Goal: Information Seeking & Learning: Learn about a topic

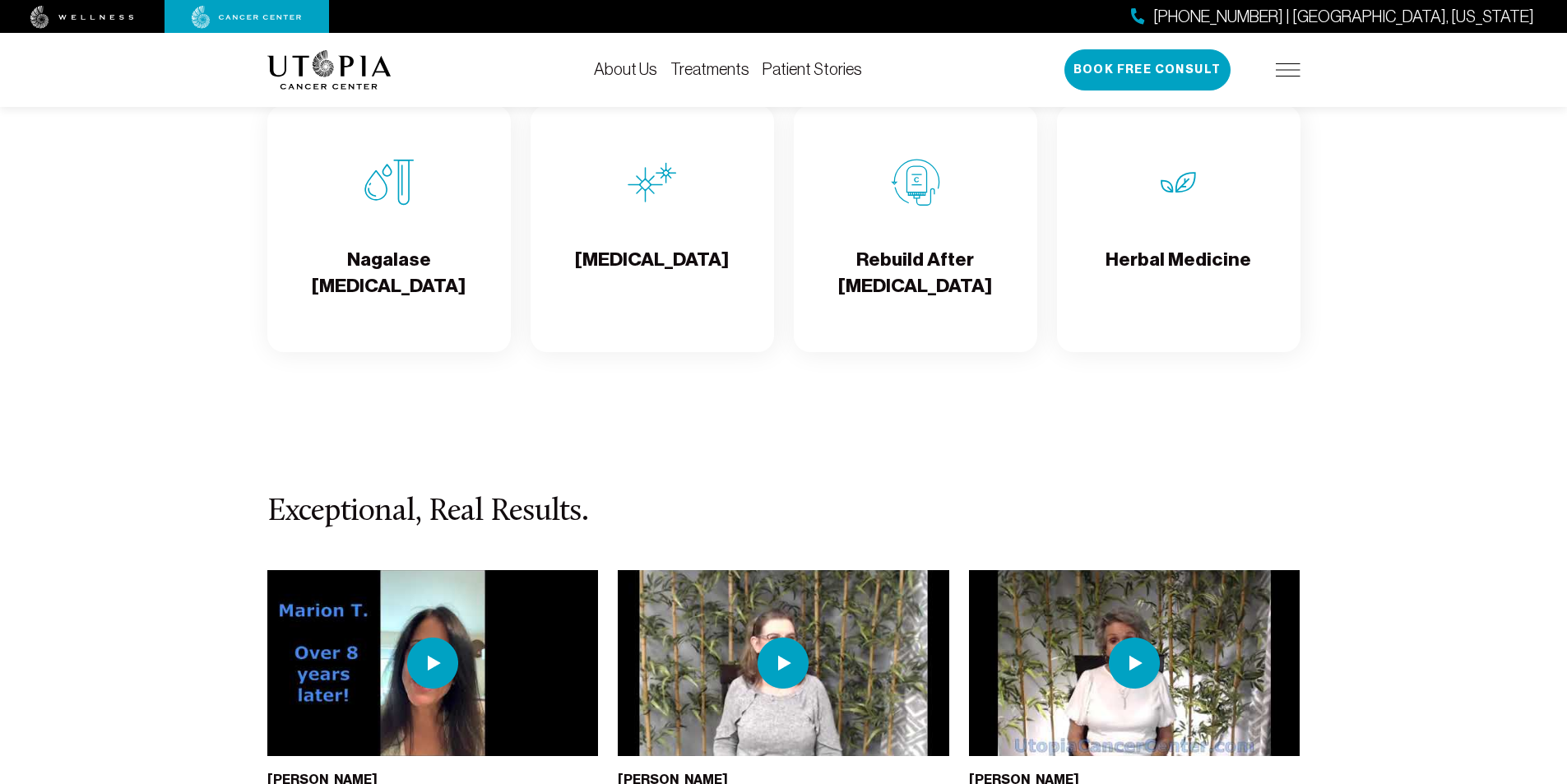
scroll to position [3207, 0]
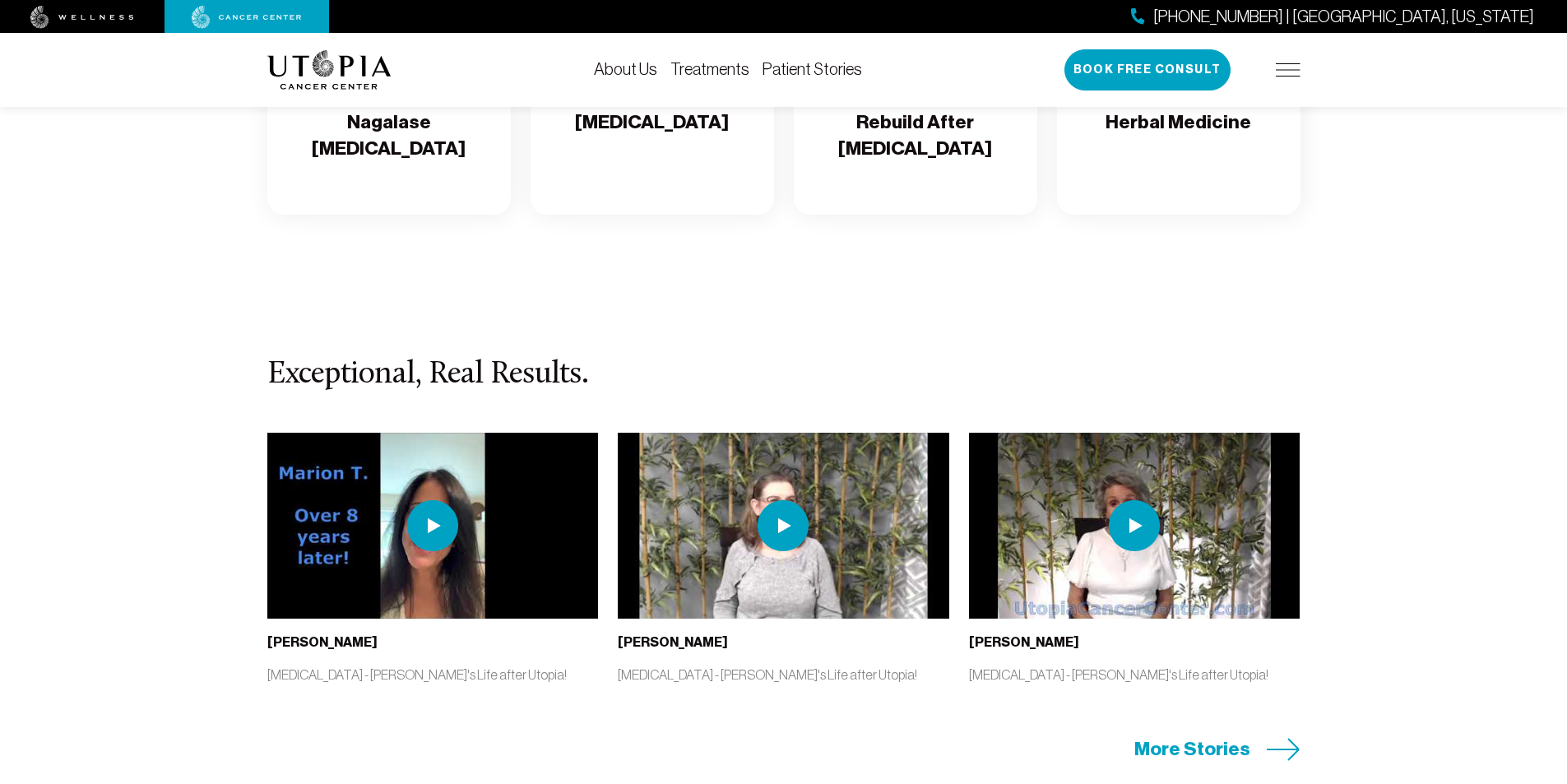
click at [433, 530] on img at bounding box center [432, 525] width 51 height 51
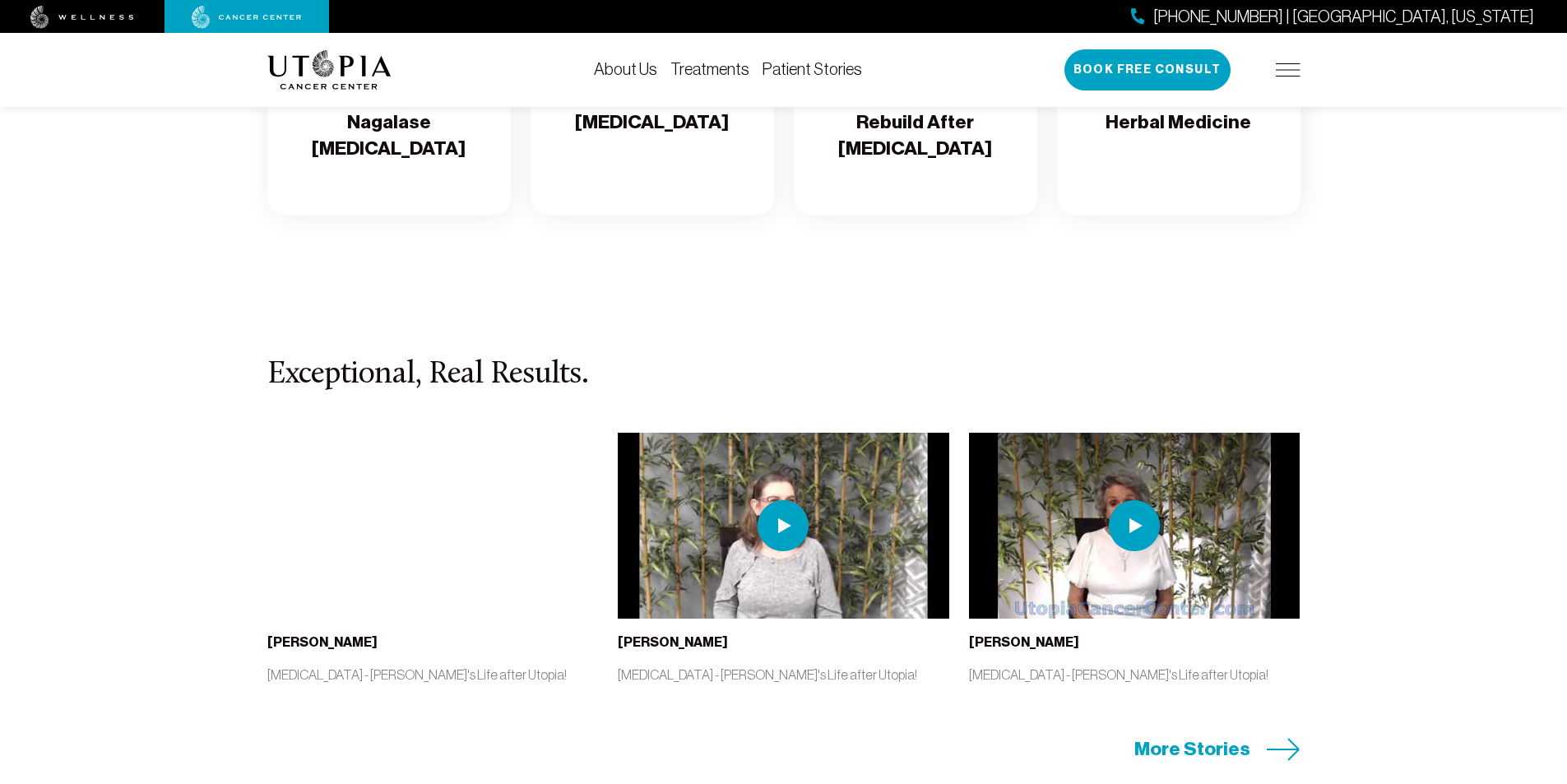
click at [789, 523] on img at bounding box center [783, 525] width 51 height 51
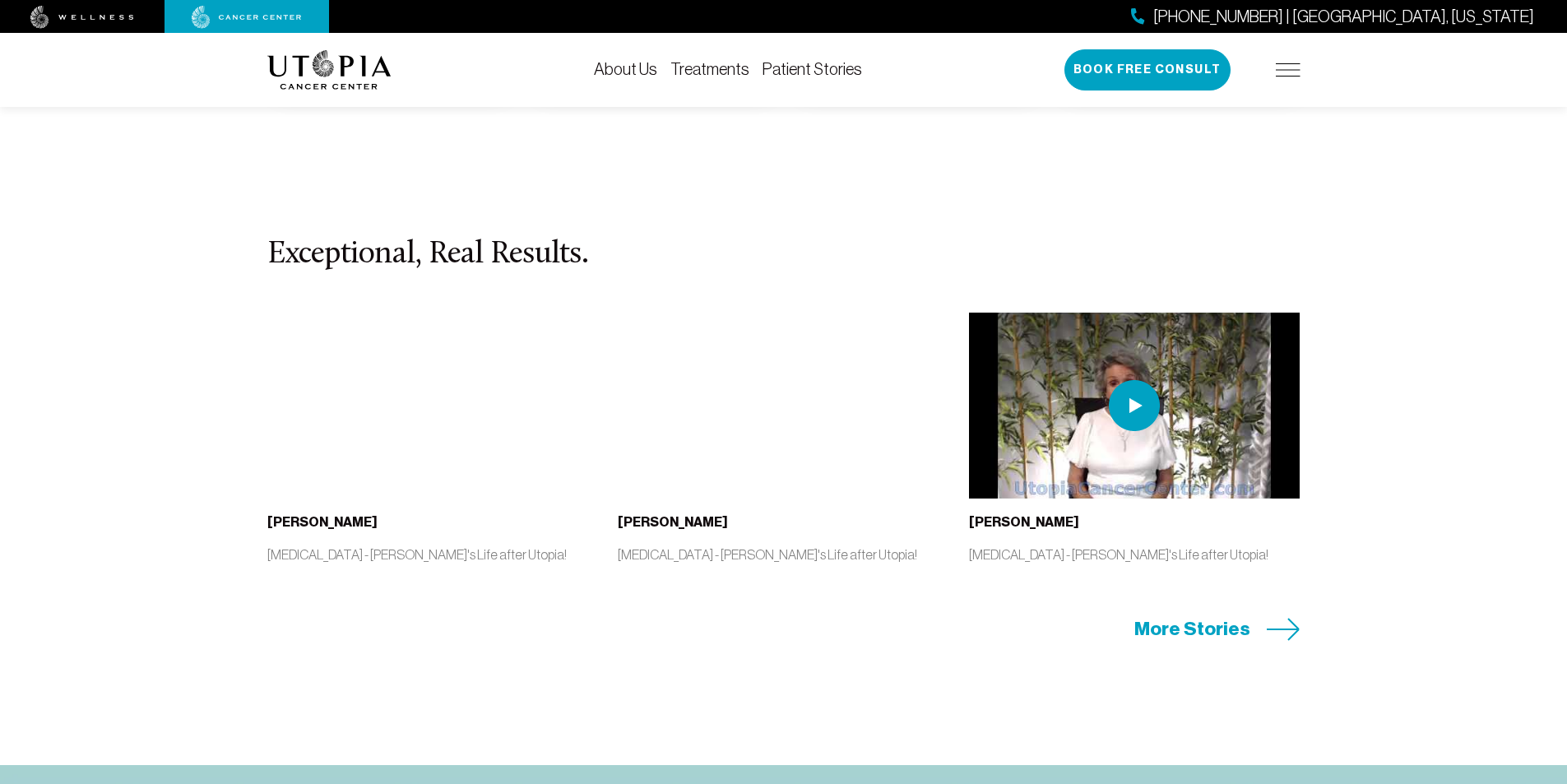
scroll to position [3289, 0]
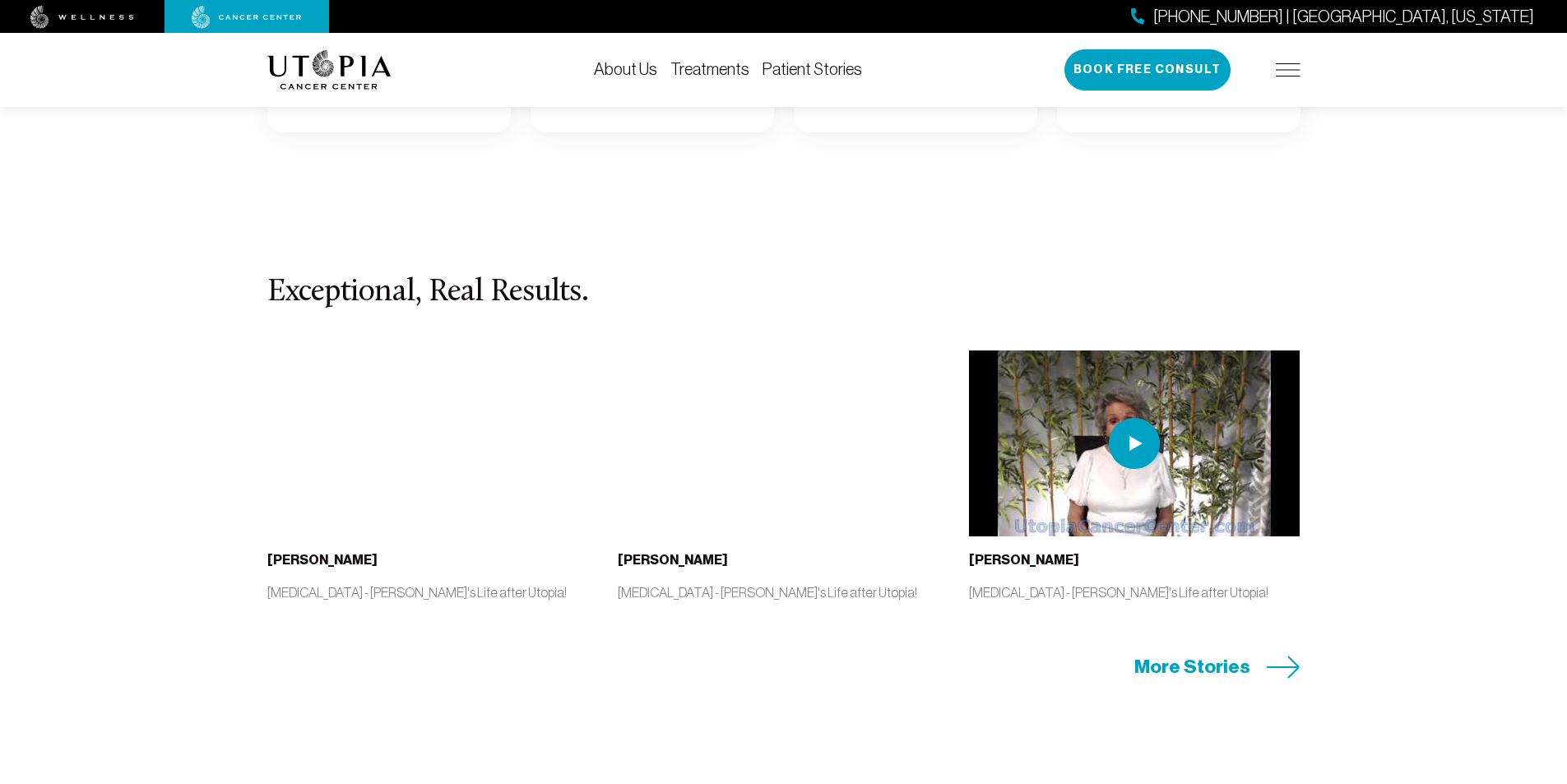
click at [1133, 435] on img at bounding box center [1134, 443] width 51 height 51
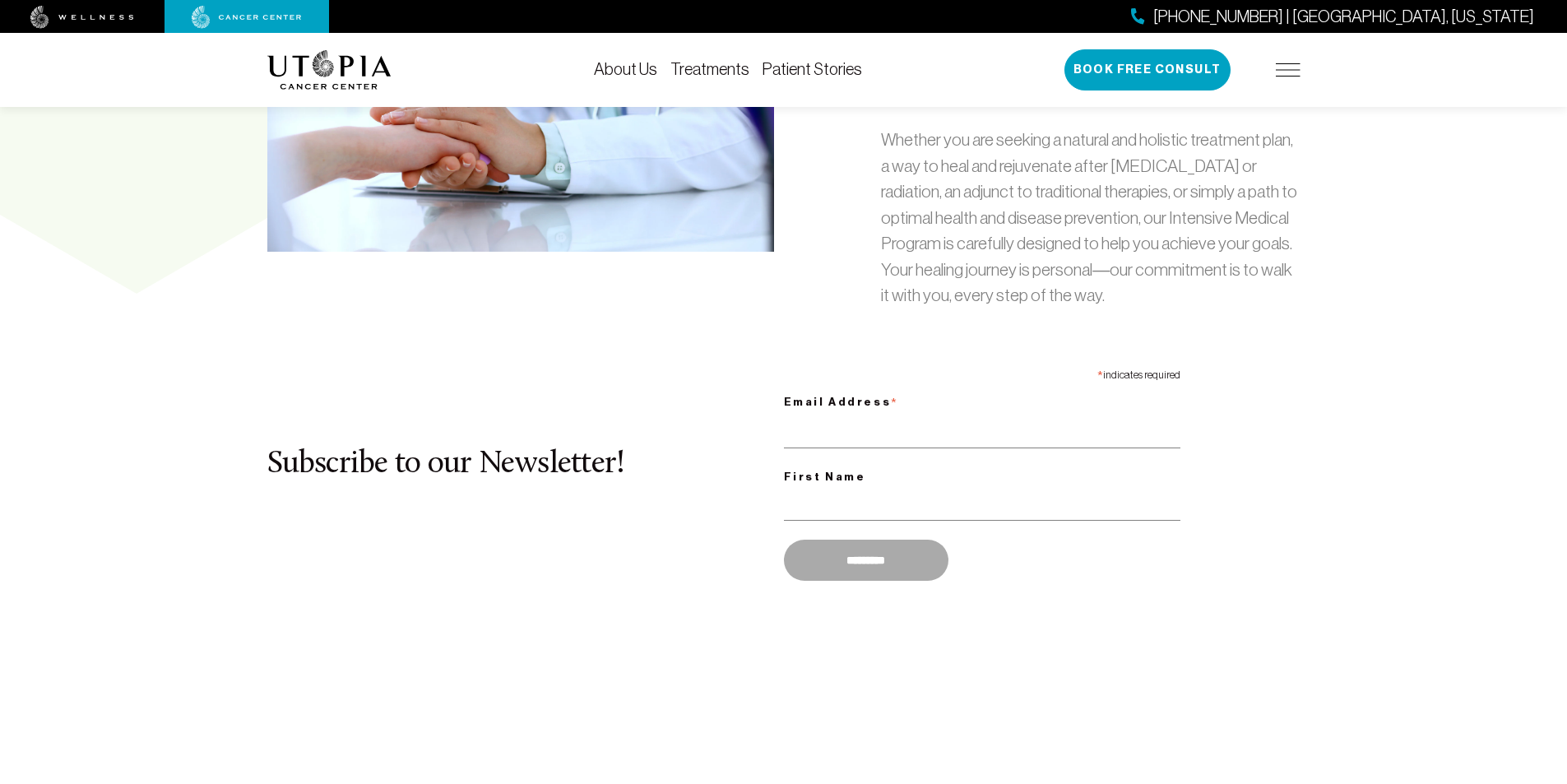
scroll to position [904, 0]
click at [627, 65] on link "About Us" at bounding box center [626, 69] width 63 height 18
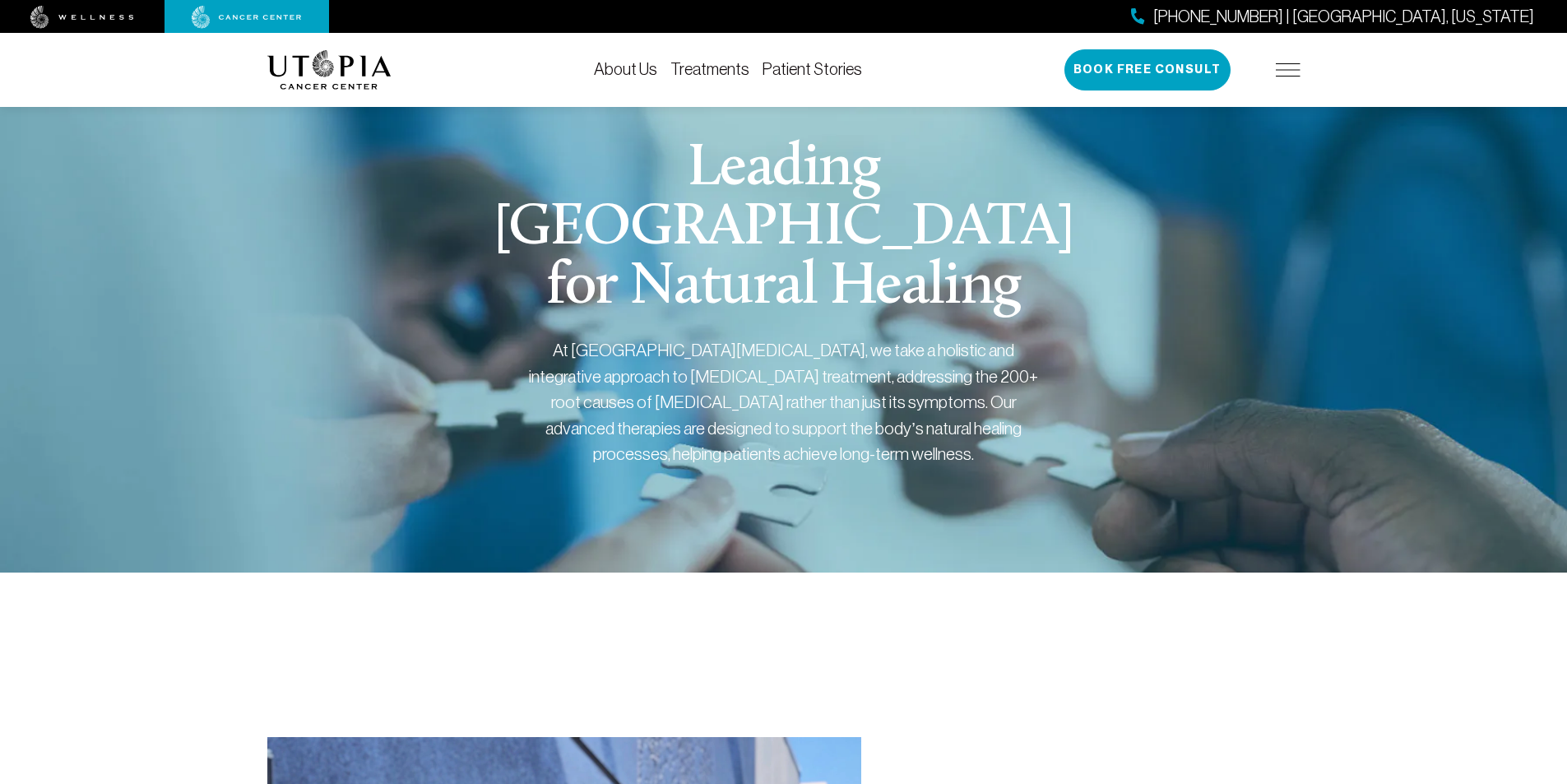
click at [700, 63] on link "Treatments" at bounding box center [710, 69] width 79 height 18
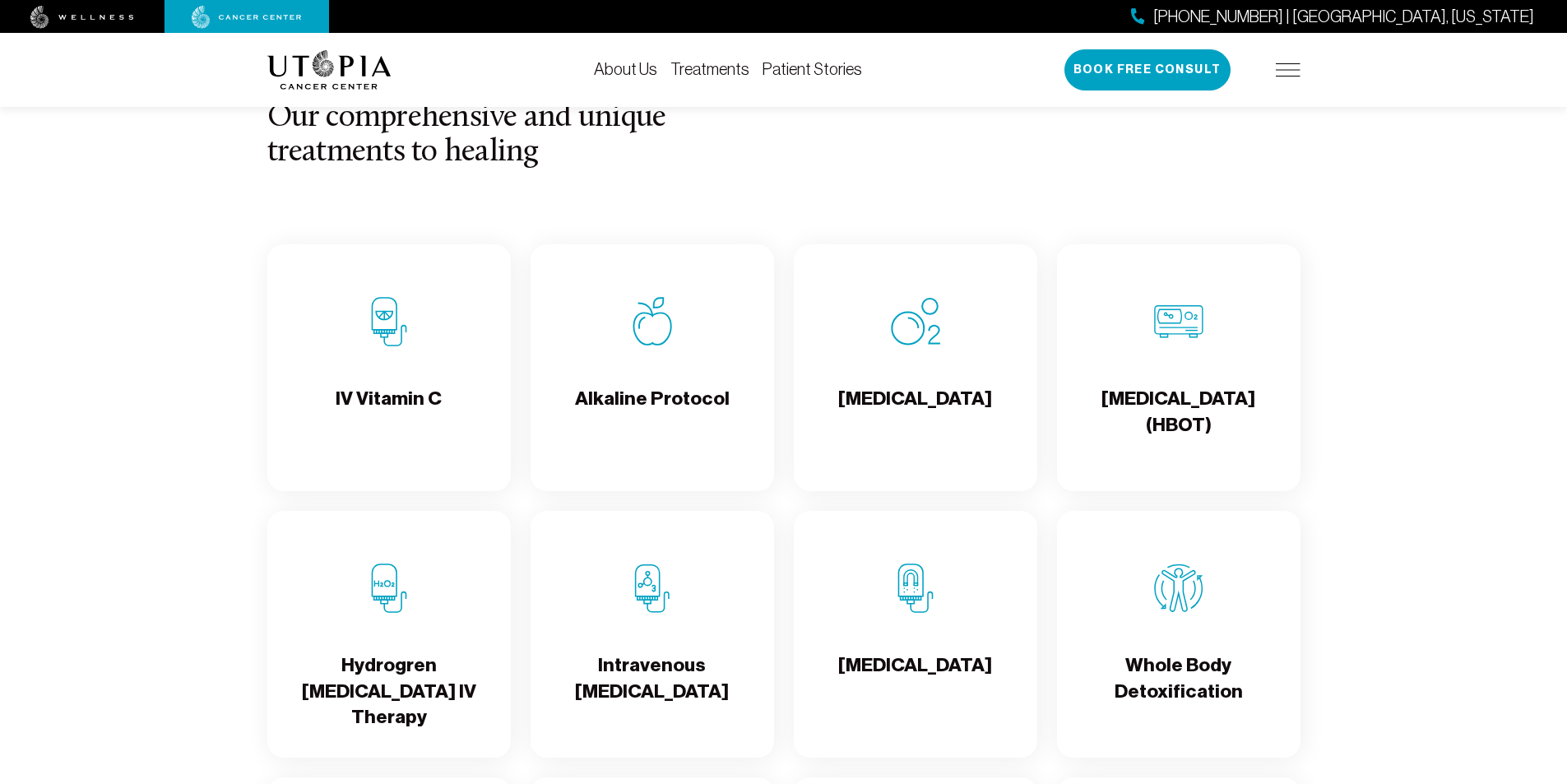
scroll to position [1562, 0]
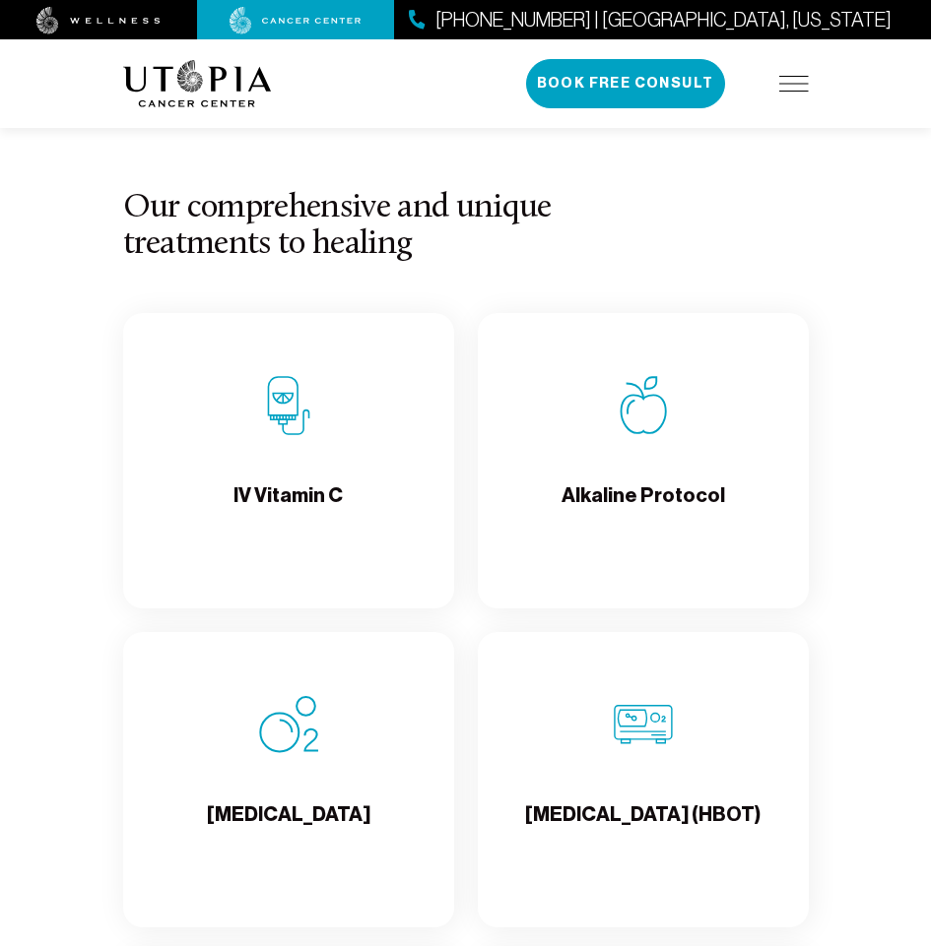
scroll to position [1979, 0]
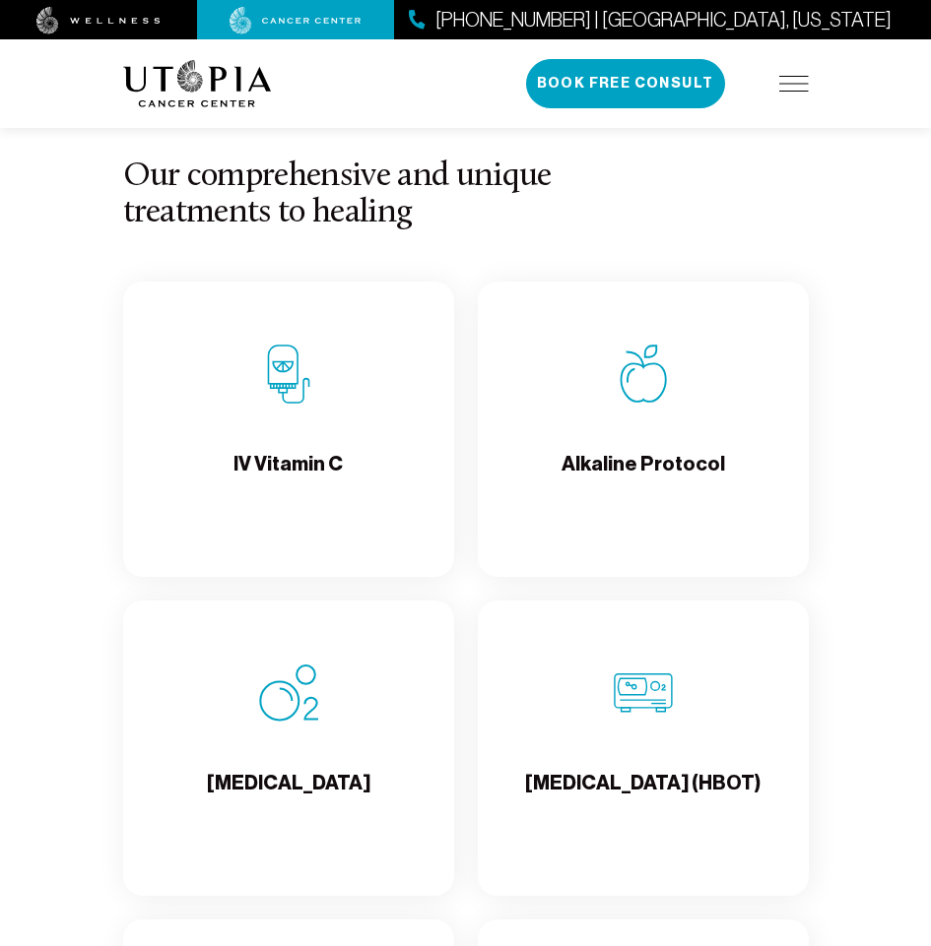
click at [277, 418] on div "IV Vitamin C" at bounding box center [288, 429] width 331 height 295
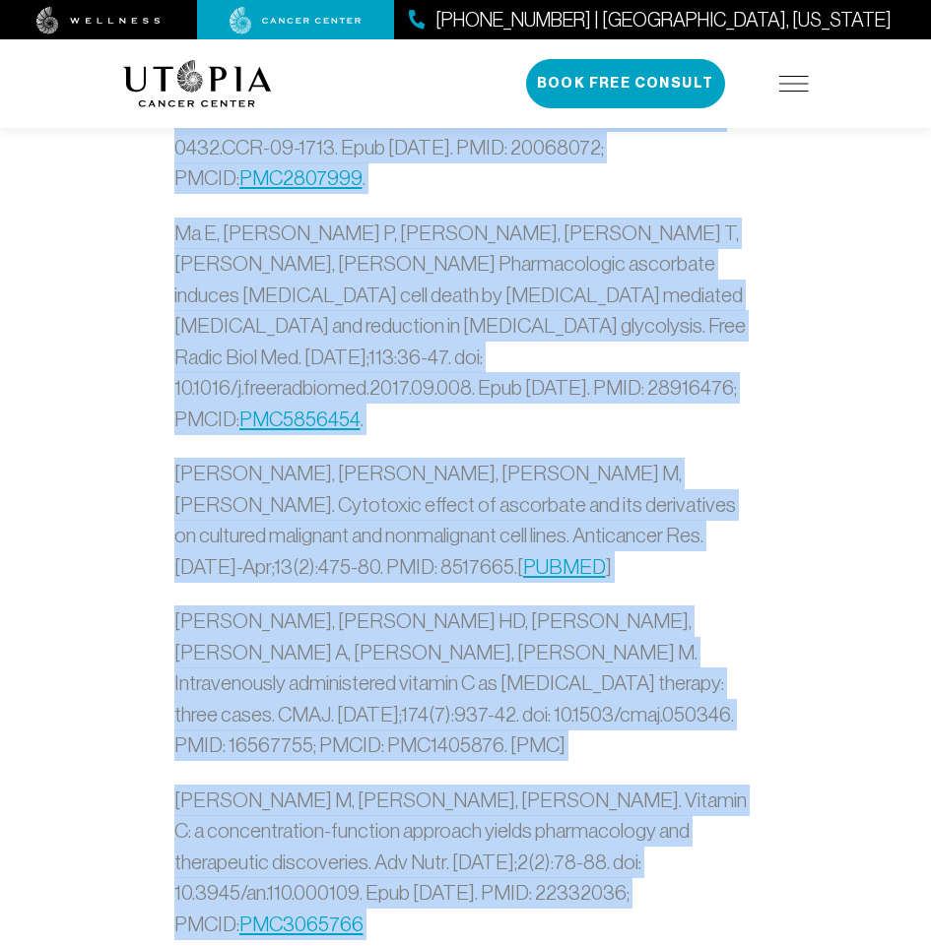
scroll to position [7744, 0]
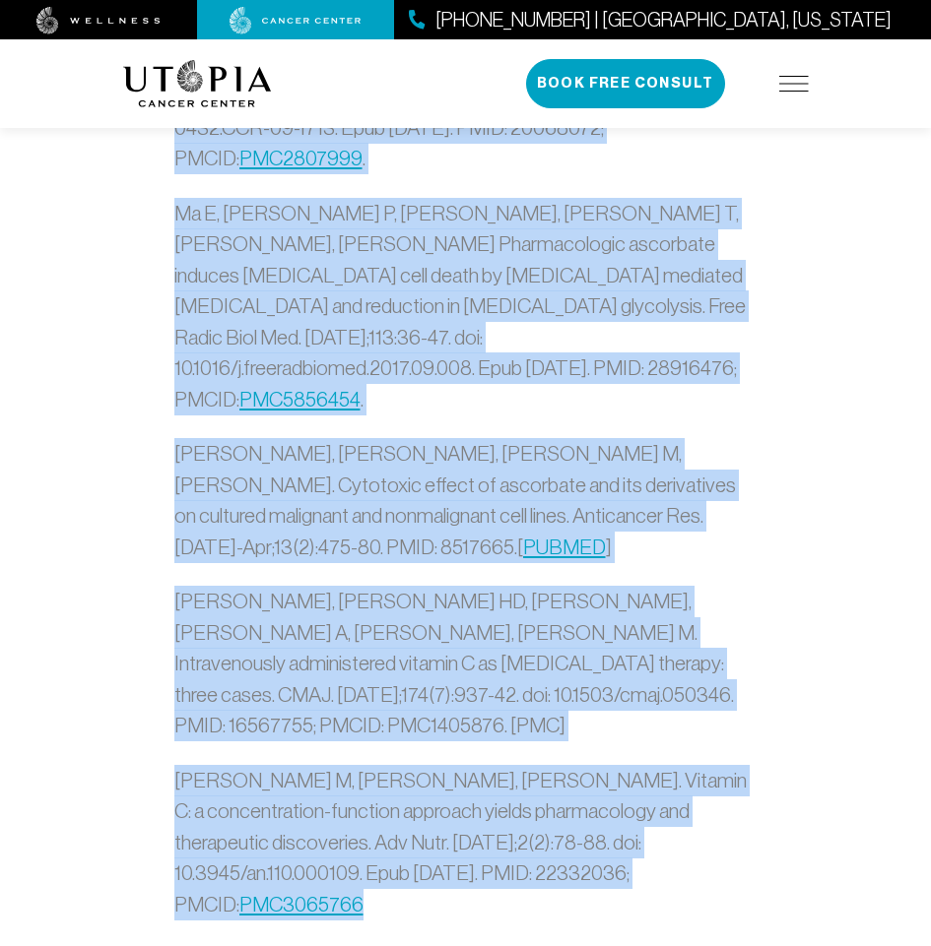
drag, startPoint x: 303, startPoint y: 342, endPoint x: 519, endPoint y: 173, distance: 273.6
copy div "LO Ipsumdo S Ametcon A elitseddo eius tempor in utl etdo ma aliquae adminimv qu…"
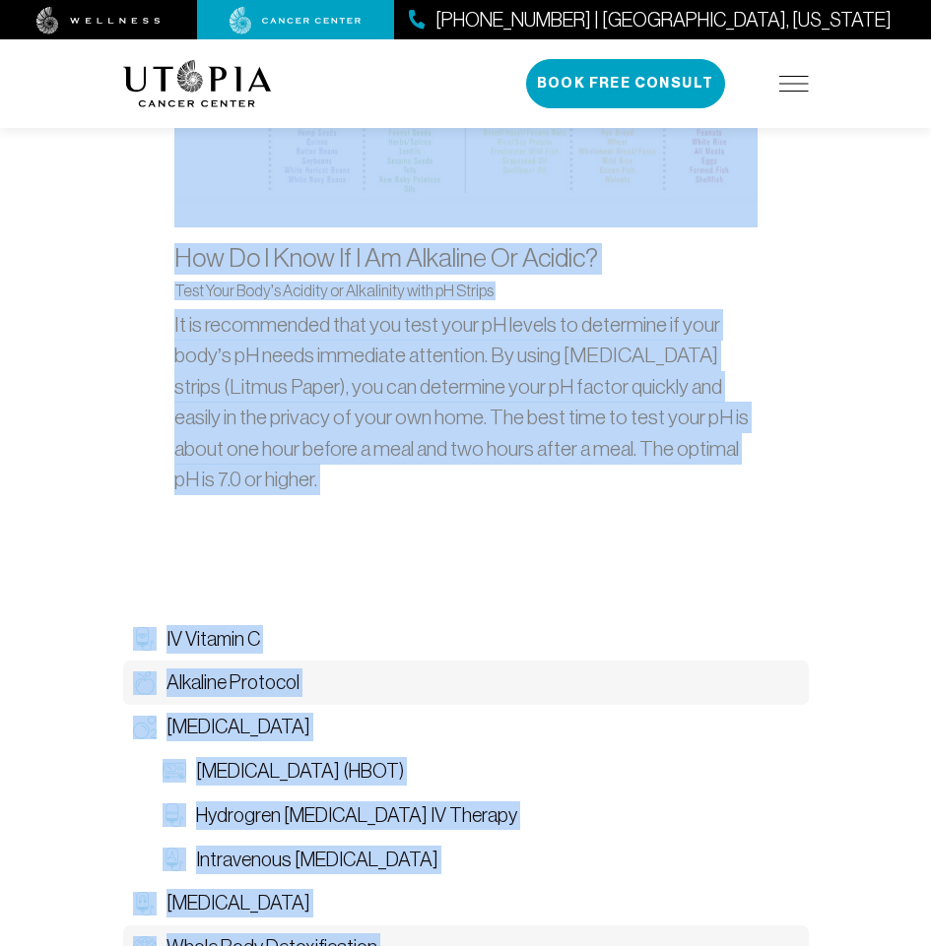
scroll to position [2361, 0]
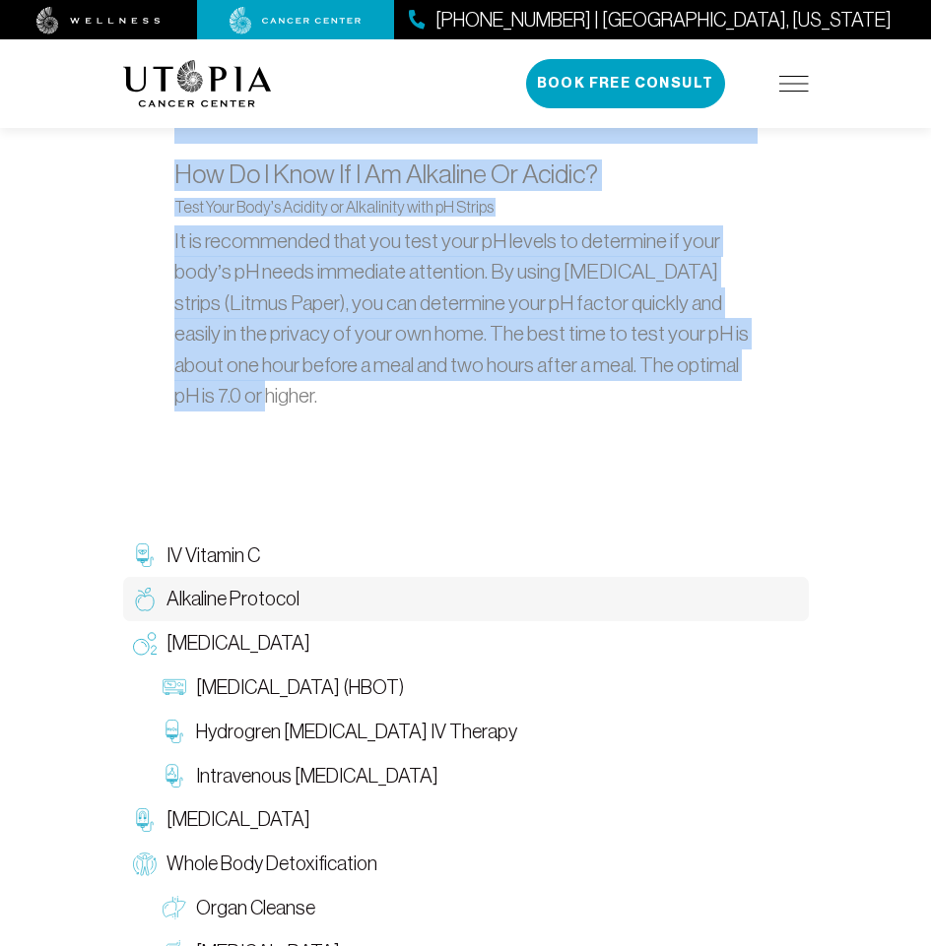
drag, startPoint x: 246, startPoint y: 344, endPoint x: 530, endPoint y: 528, distance: 338.2
copy div "Loremips Dolorsit Ame cons ad el seddoeiu temporin utl etdolo ma al enimadm ve …"
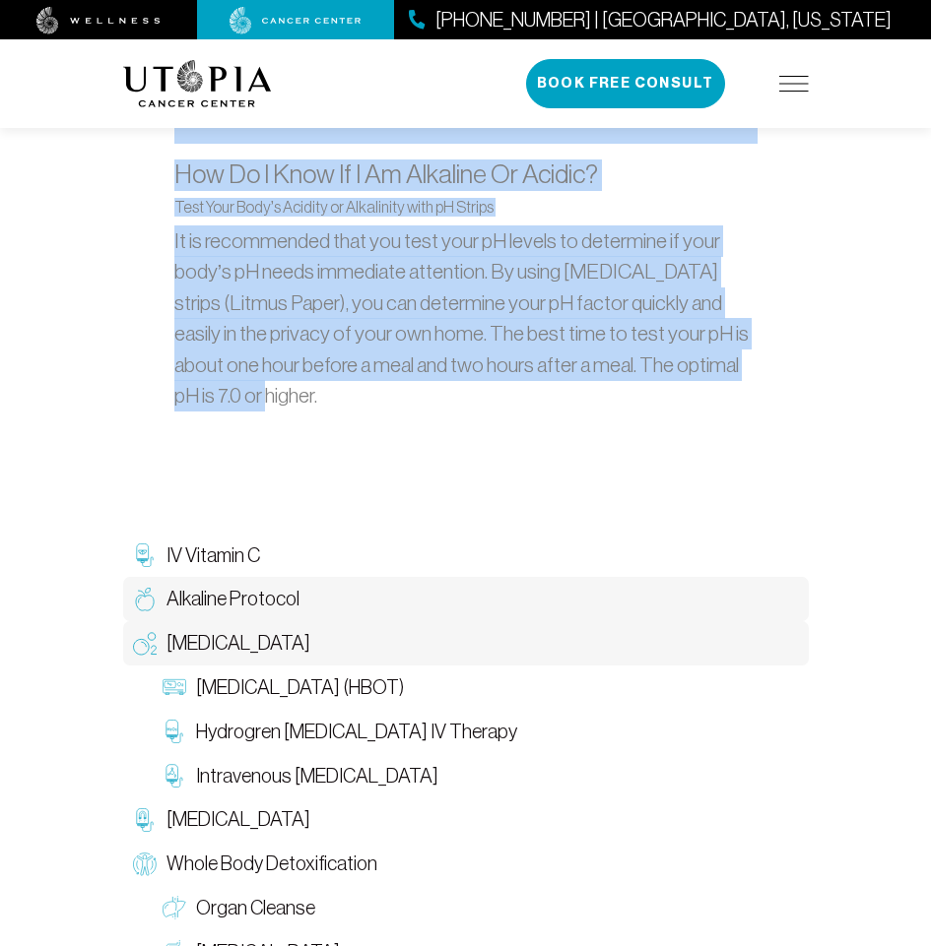
click at [240, 637] on span "[MEDICAL_DATA]" at bounding box center [238, 643] width 144 height 29
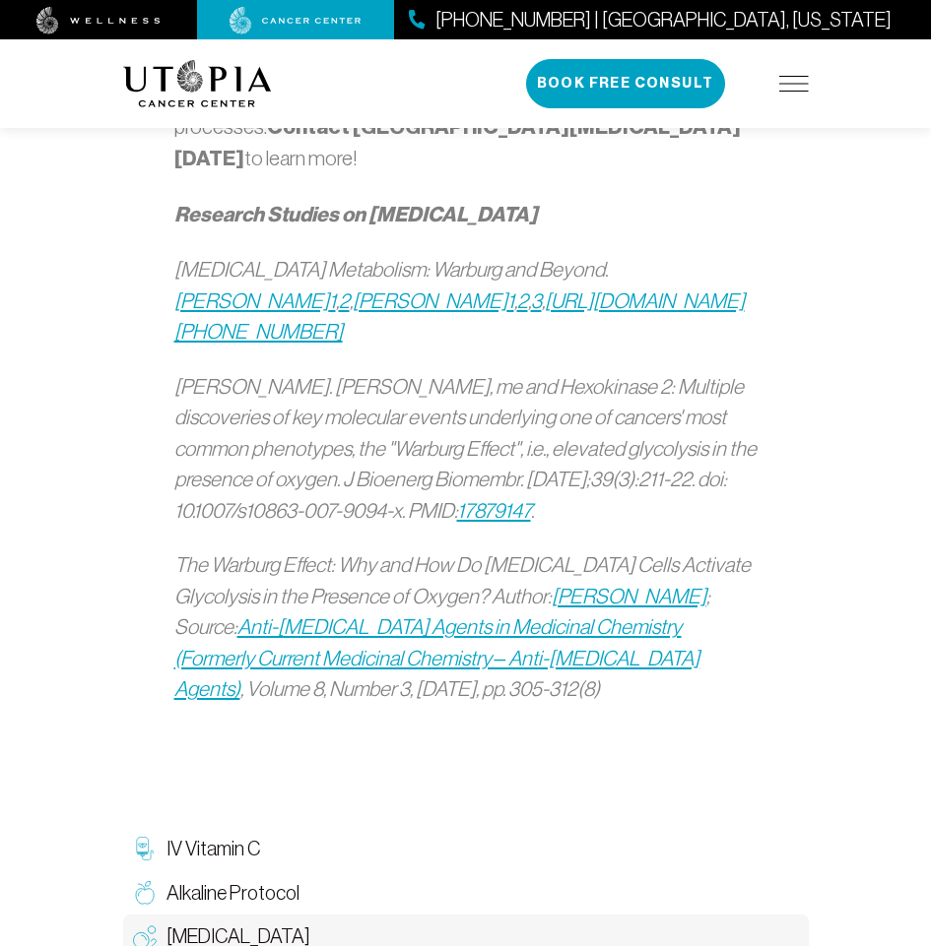
scroll to position [2641, 0]
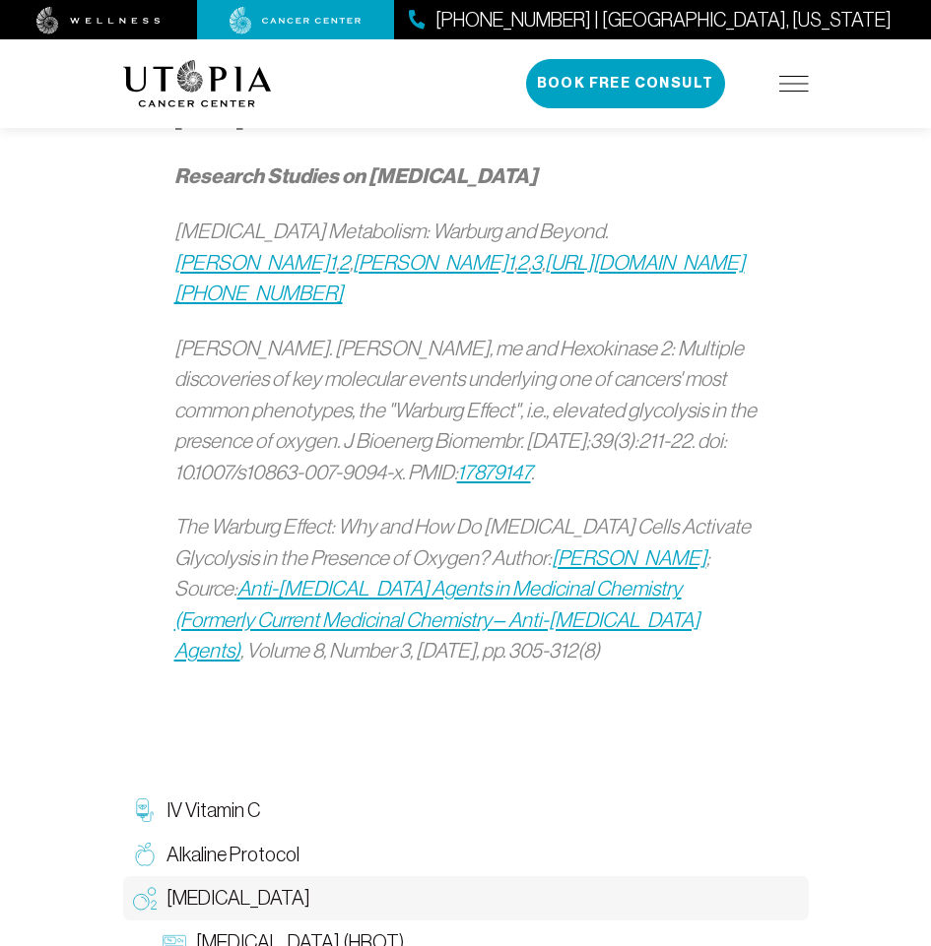
drag, startPoint x: 260, startPoint y: 336, endPoint x: 538, endPoint y: 468, distance: 307.5
copy div "Loremi Dolorsi Ametc adip el sed doeiu temp incididu utlabo et dolorem, aliquae…"
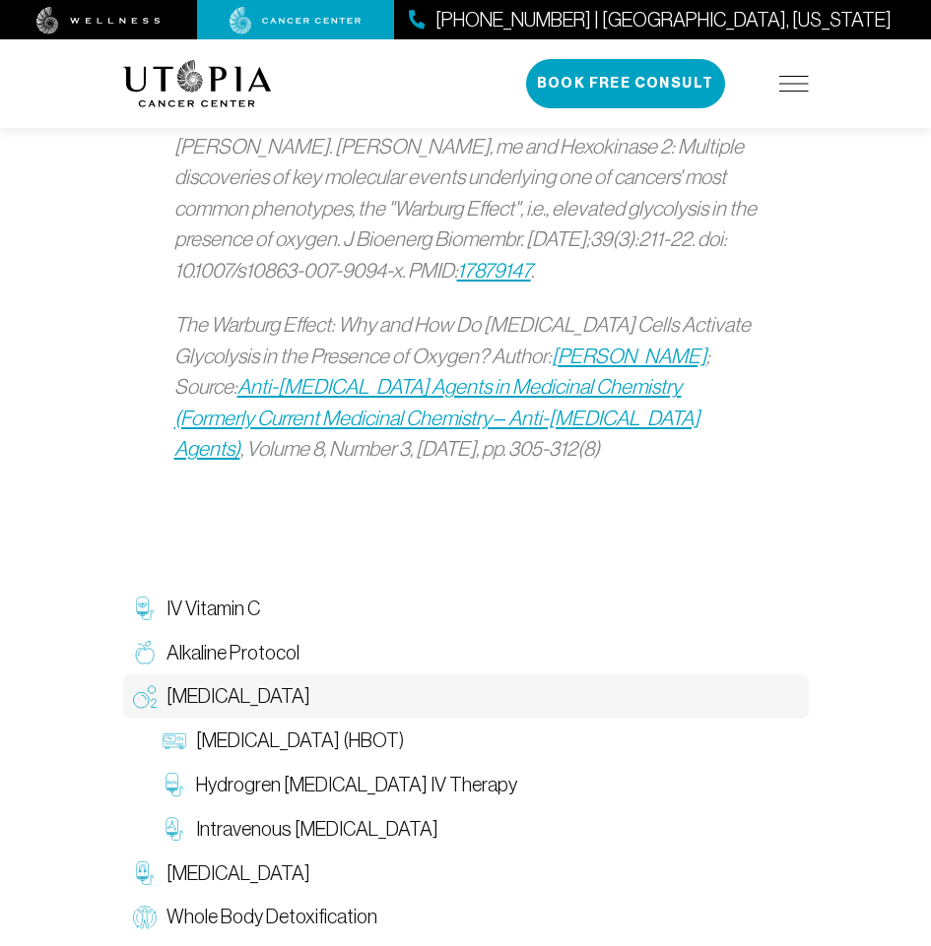
scroll to position [2954, 0]
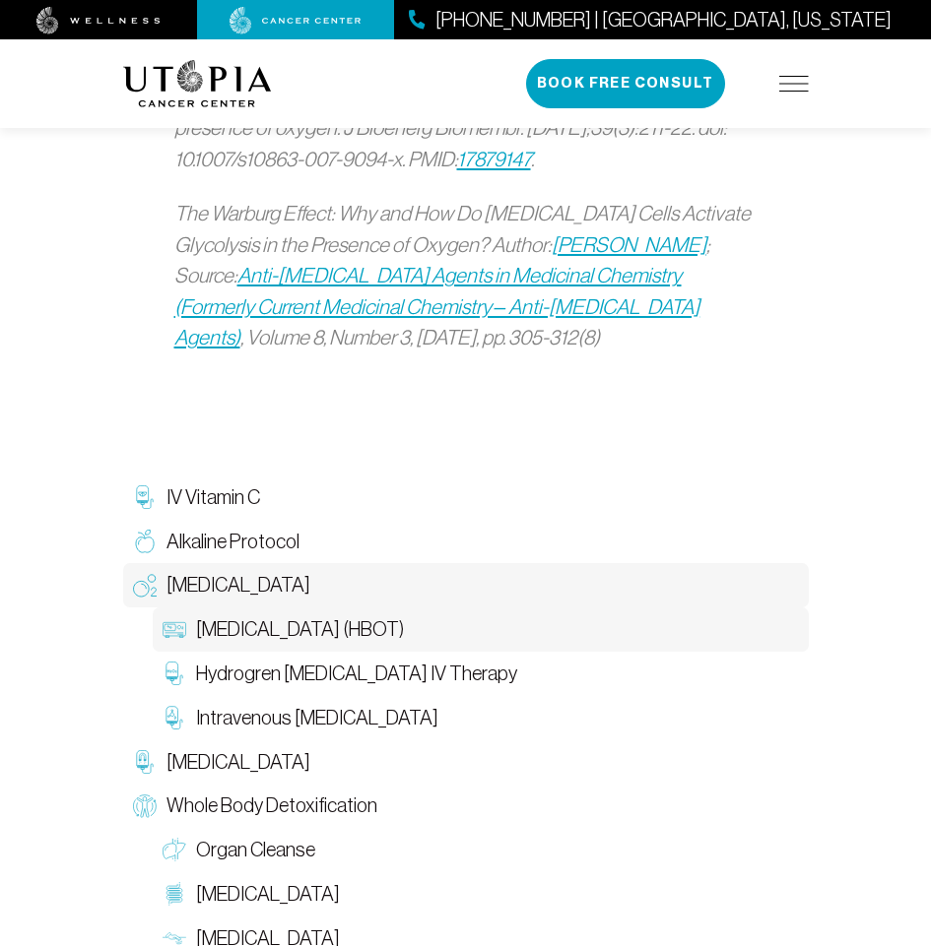
click at [260, 616] on span "[MEDICAL_DATA] (HBOT)" at bounding box center [300, 630] width 208 height 29
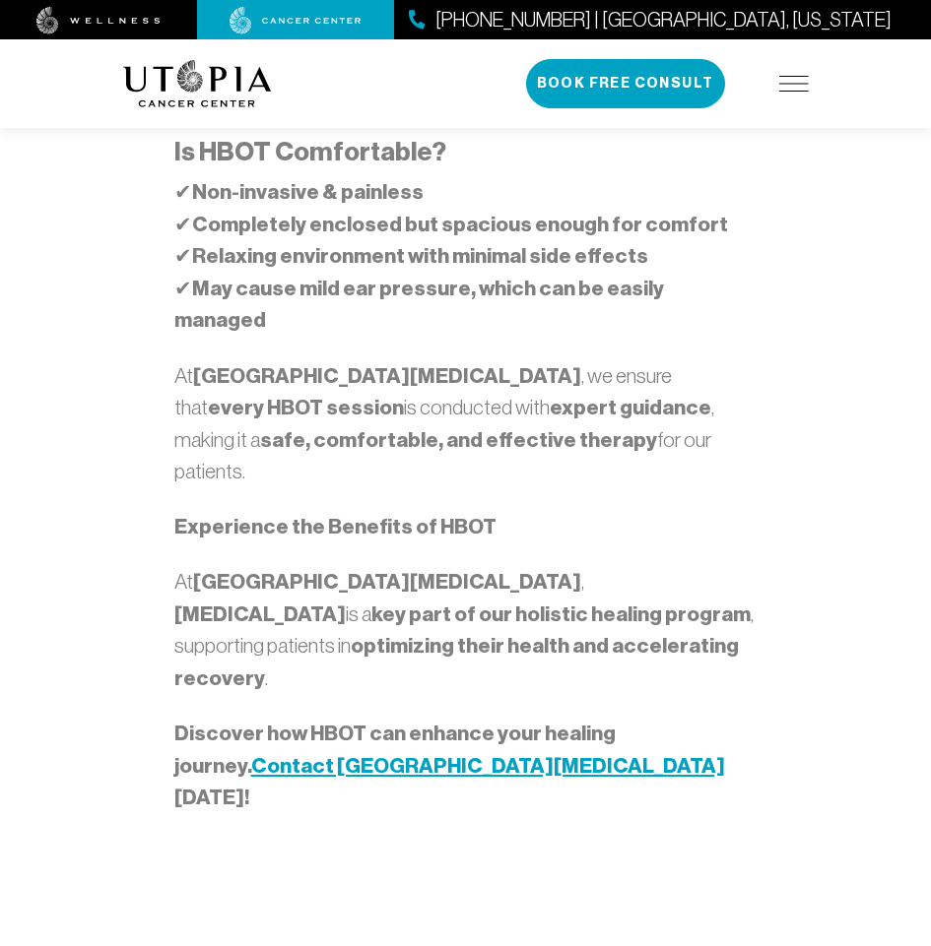
scroll to position [3168, 0]
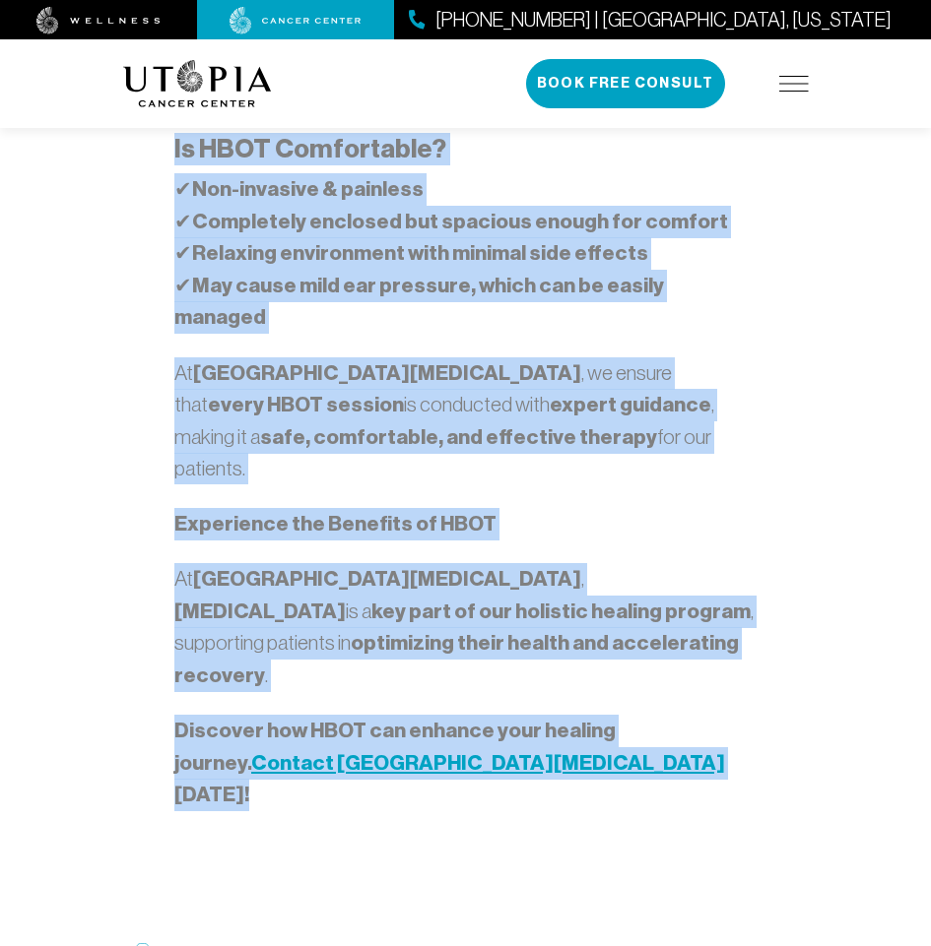
drag, startPoint x: 225, startPoint y: 338, endPoint x: 503, endPoint y: 724, distance: 476.1
copy div "Loremipsum Dolors Ametcon (ADIP) Elitseddoei tem incidid utl etdo magnaali eni …"
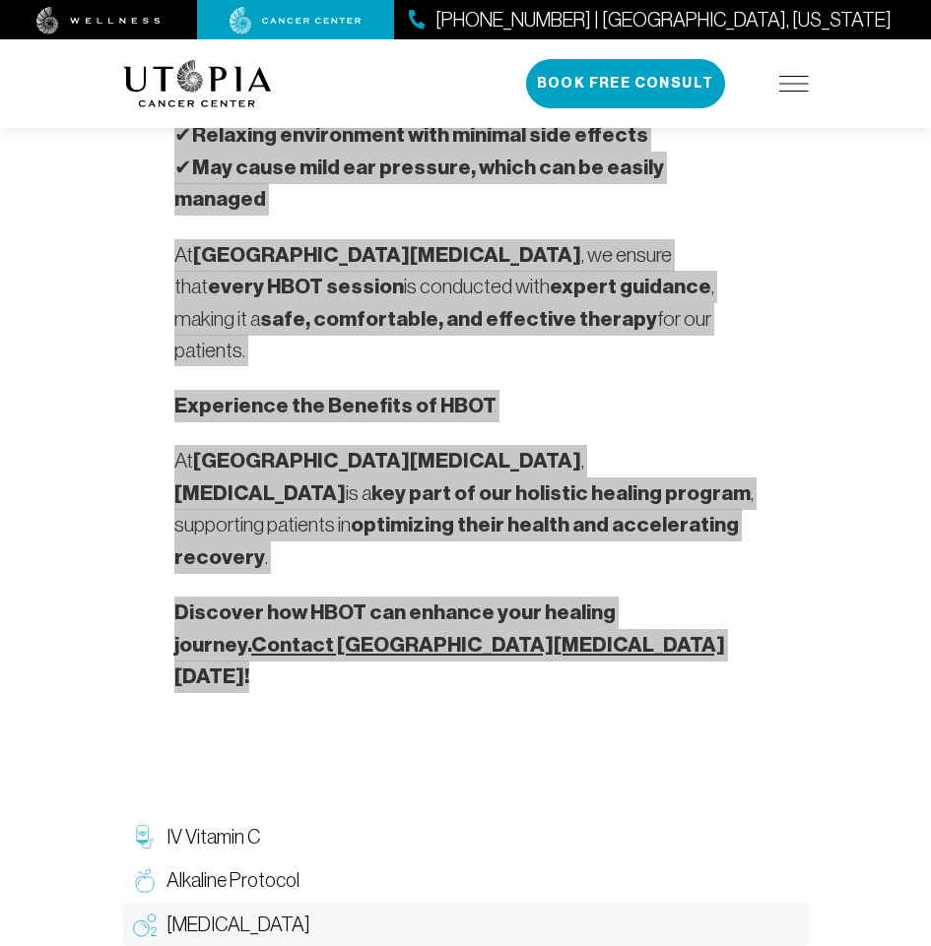
scroll to position [3365, 0]
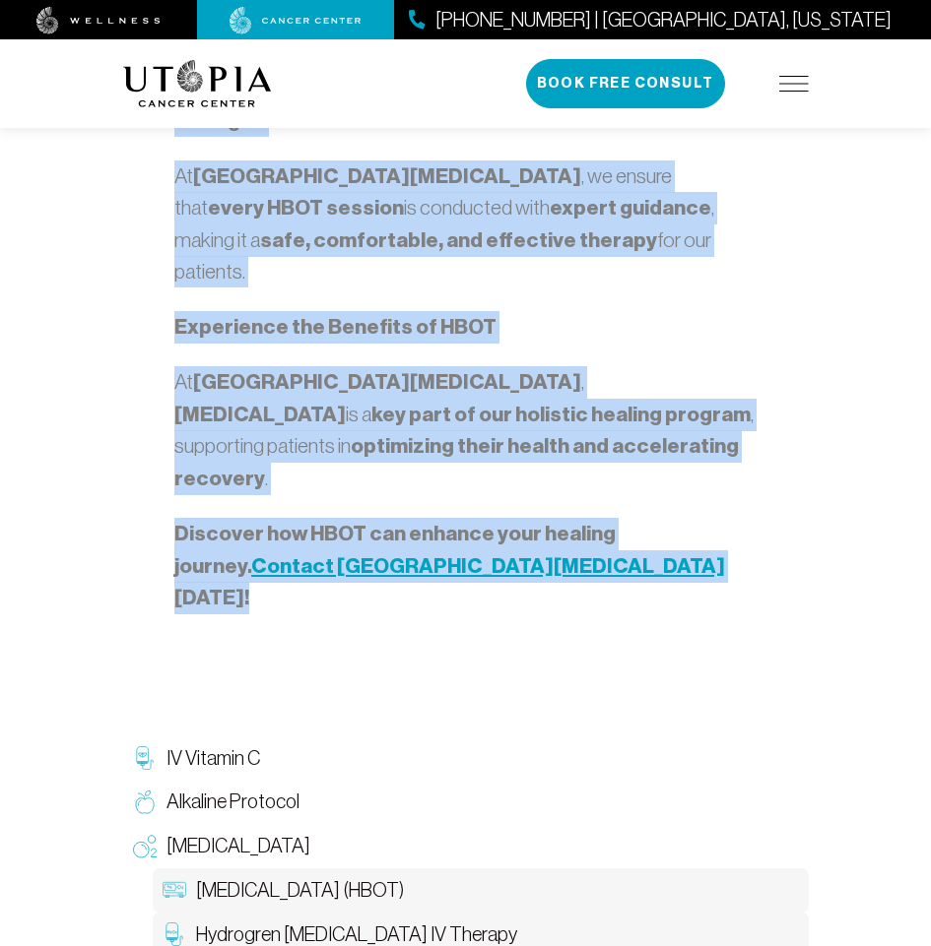
click at [335, 921] on span "Hydrogren [MEDICAL_DATA] IV Therapy" at bounding box center [356, 935] width 321 height 29
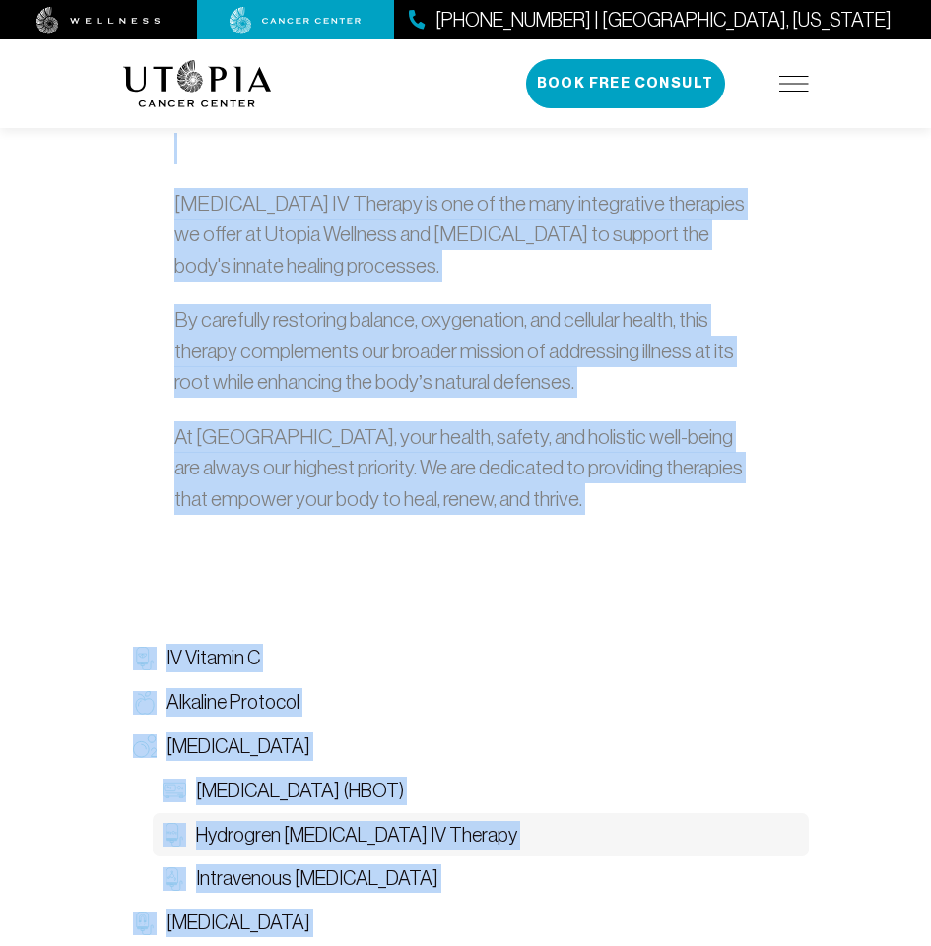
scroll to position [2443, 0]
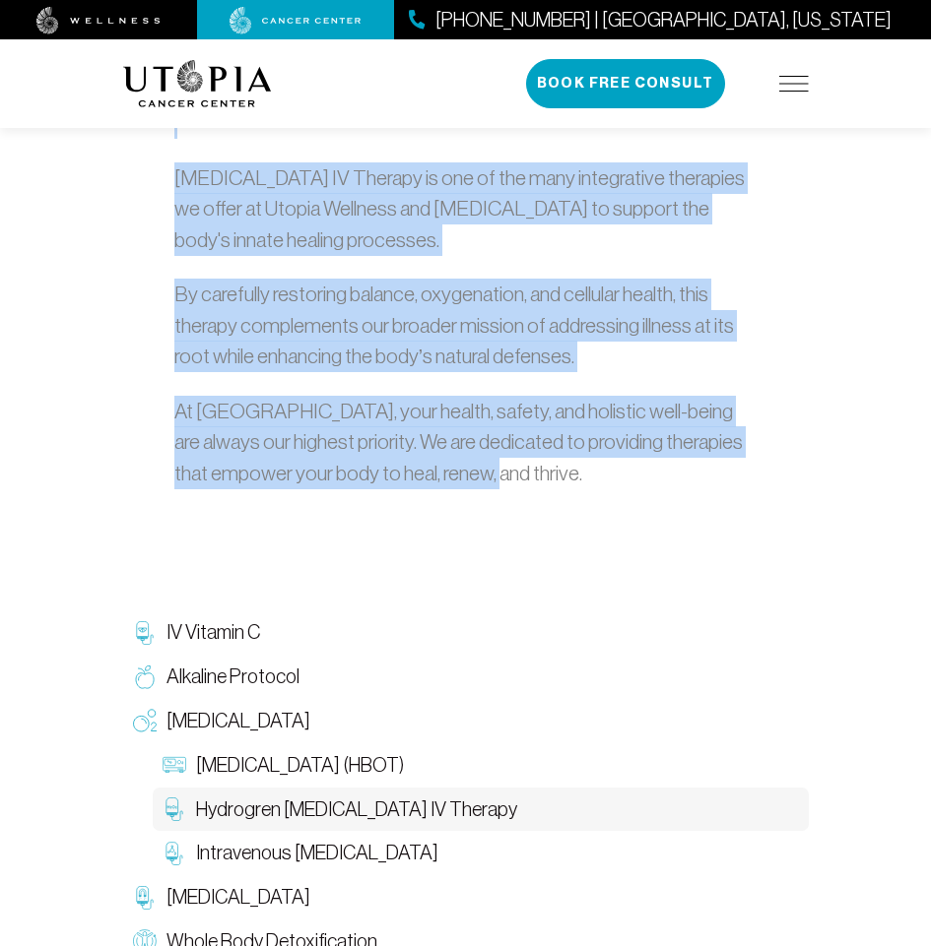
drag, startPoint x: 174, startPoint y: 342, endPoint x: 515, endPoint y: 280, distance: 346.4
copy div "Loremipsu Dolorsit AM Consect Adipisci Elitsedd EI Tempori ut l etdolore magnaa…"
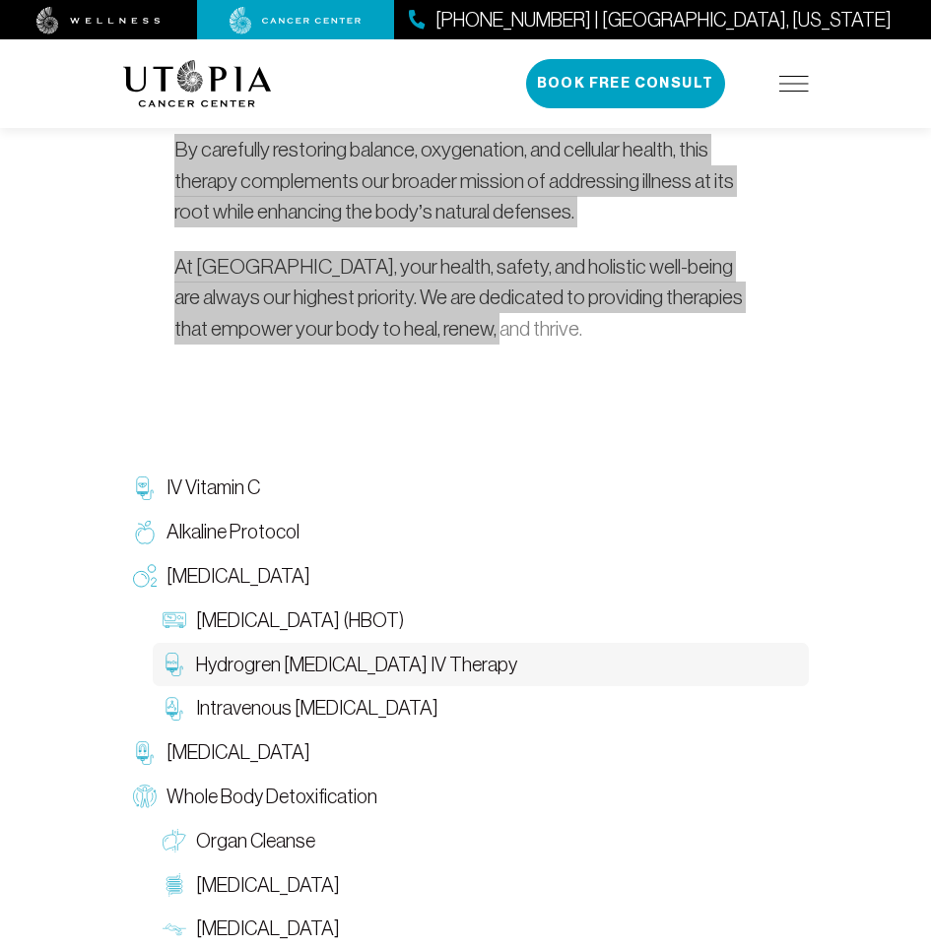
scroll to position [2659, 0]
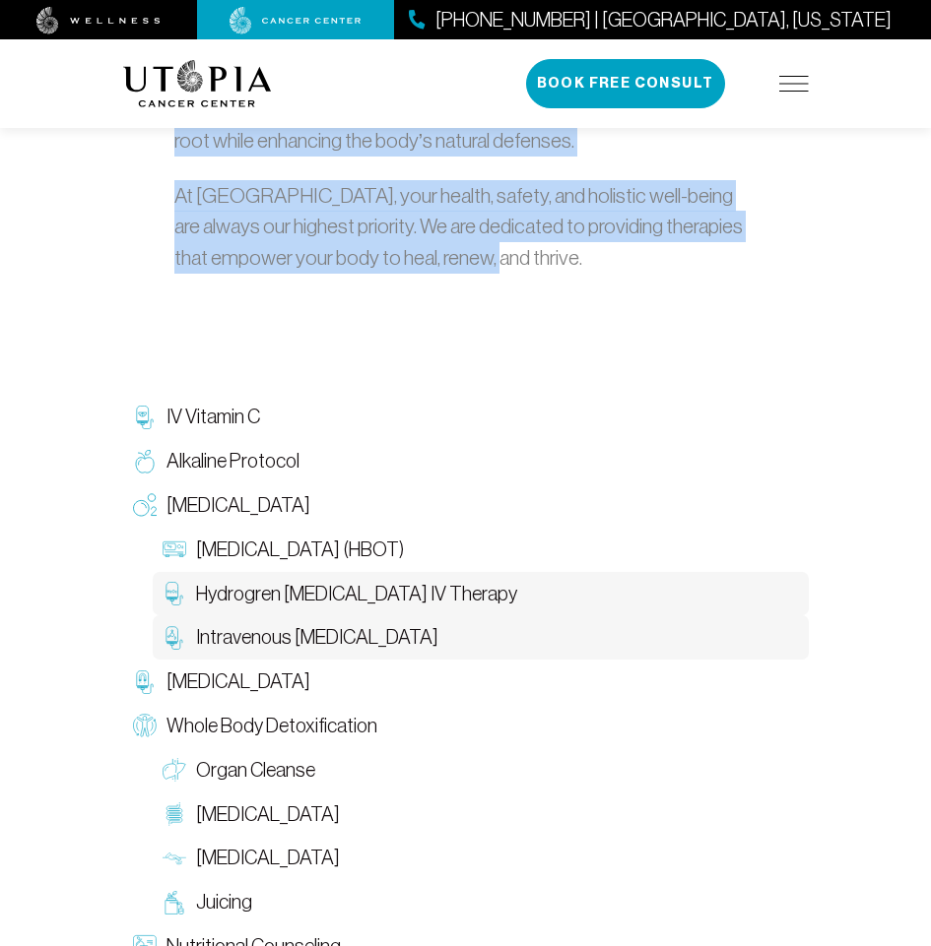
click at [223, 623] on span "Intravenous [MEDICAL_DATA]" at bounding box center [317, 637] width 242 height 29
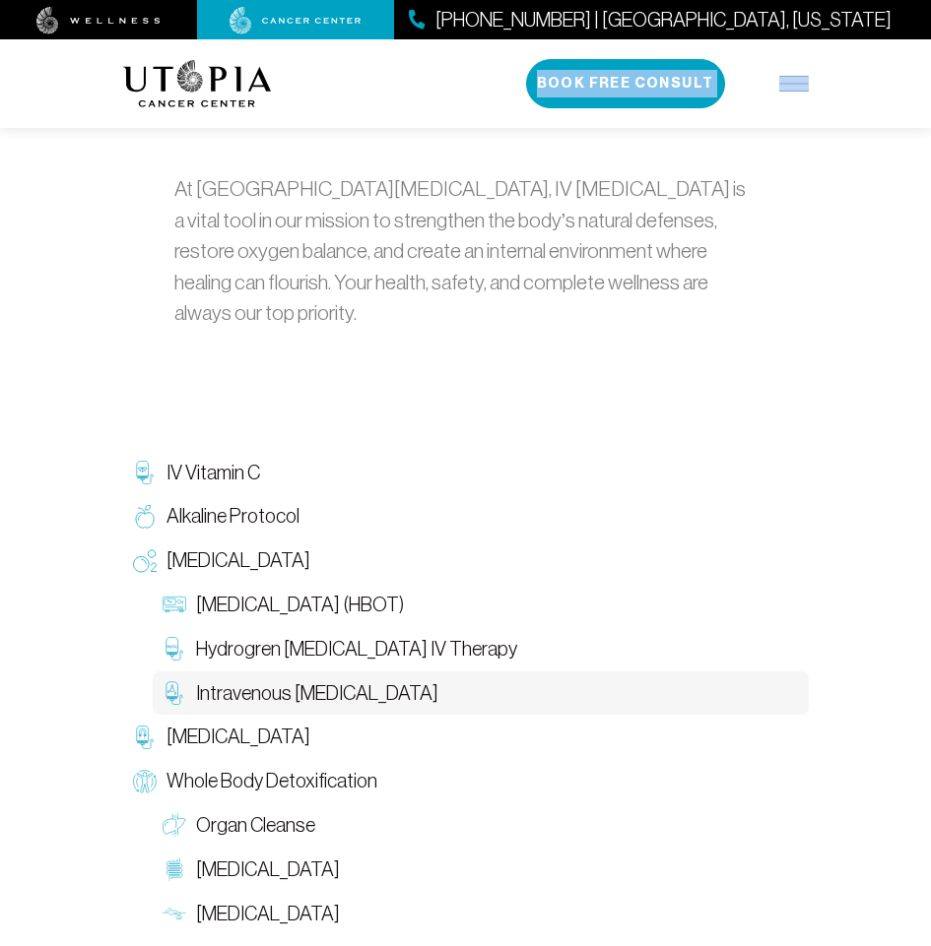
scroll to position [4101, 0]
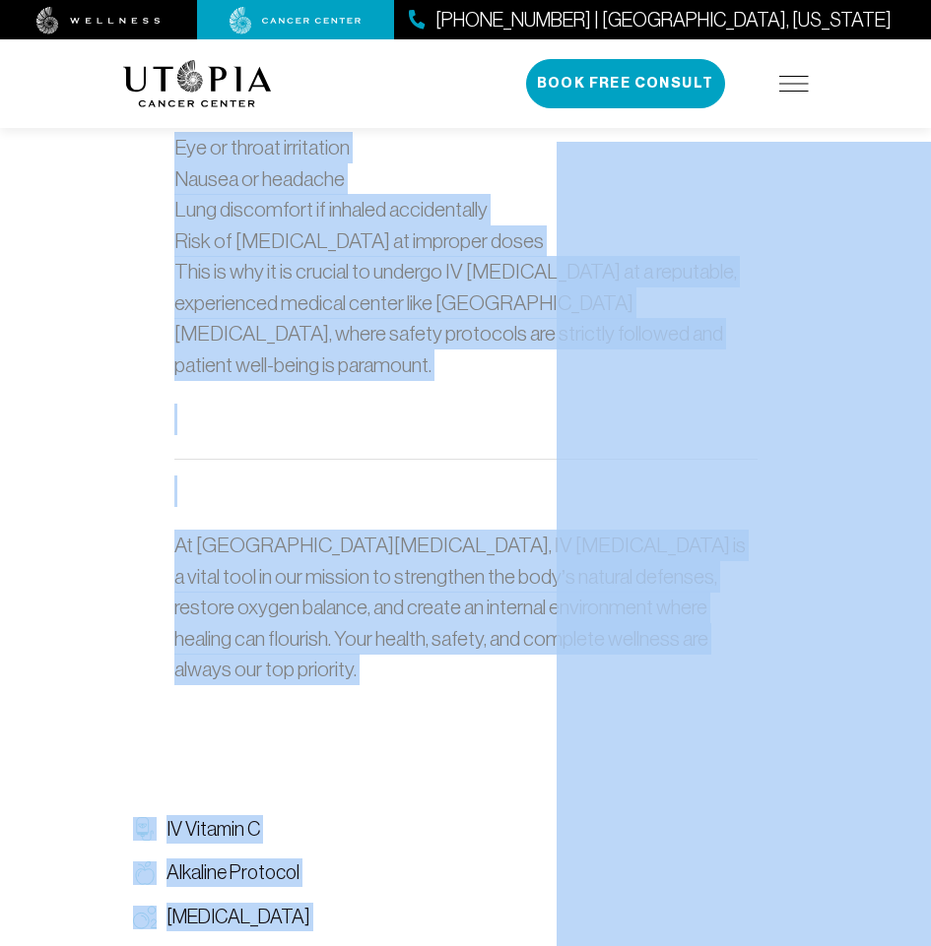
drag, startPoint x: 223, startPoint y: 345, endPoint x: 556, endPoint y: 522, distance: 378.0
copy body "Loremipsumd Sitam Consect Ad Elitse Doeius Tempor, in utlaboree dolo mag aliqua…"
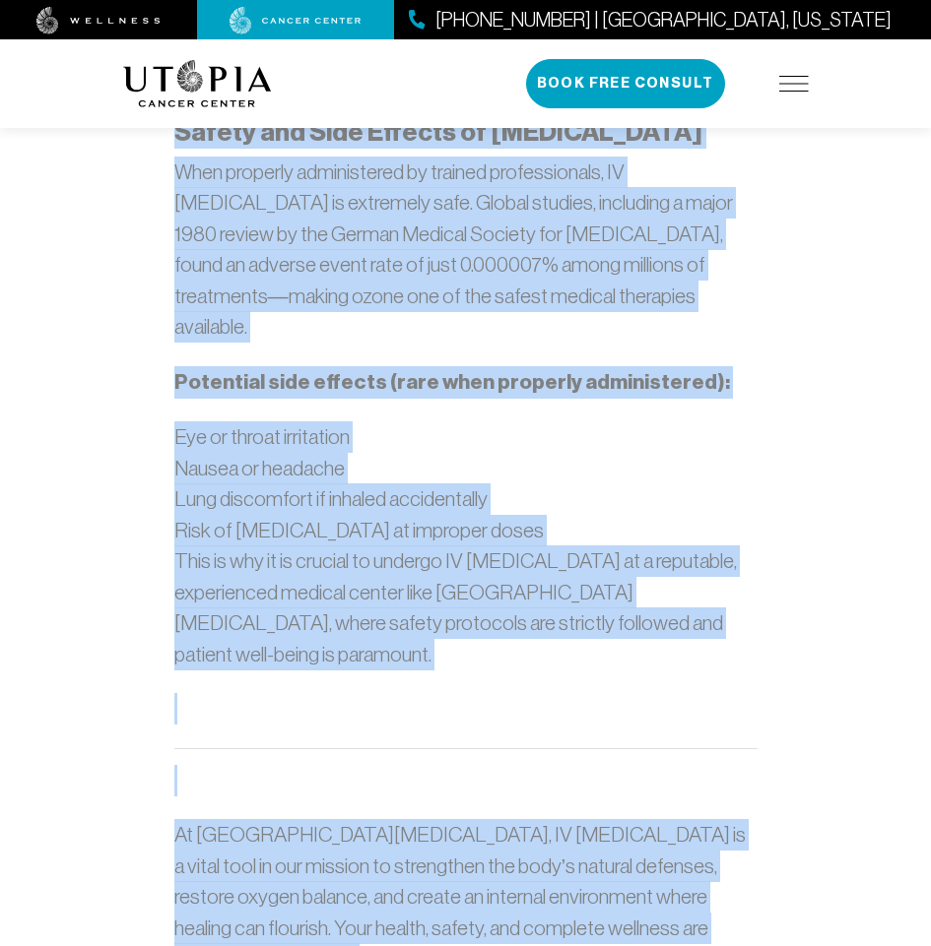
scroll to position [3914, 0]
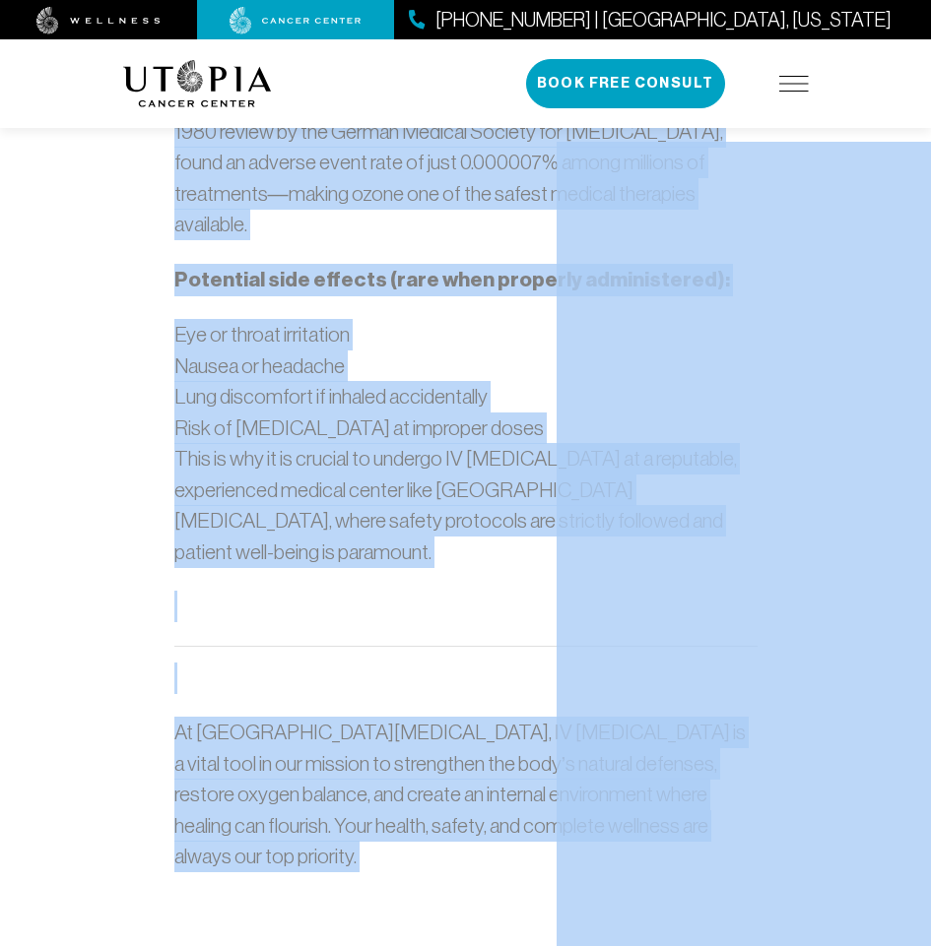
drag, startPoint x: 222, startPoint y: 347, endPoint x: 556, endPoint y: 663, distance: 460.5
copy body "Loremipsumd Sitam Consect Ad Elitse Doeius Tempor, in utlaboree dolo mag aliqua…"
click at [328, 663] on p at bounding box center [465, 679] width 583 height 32
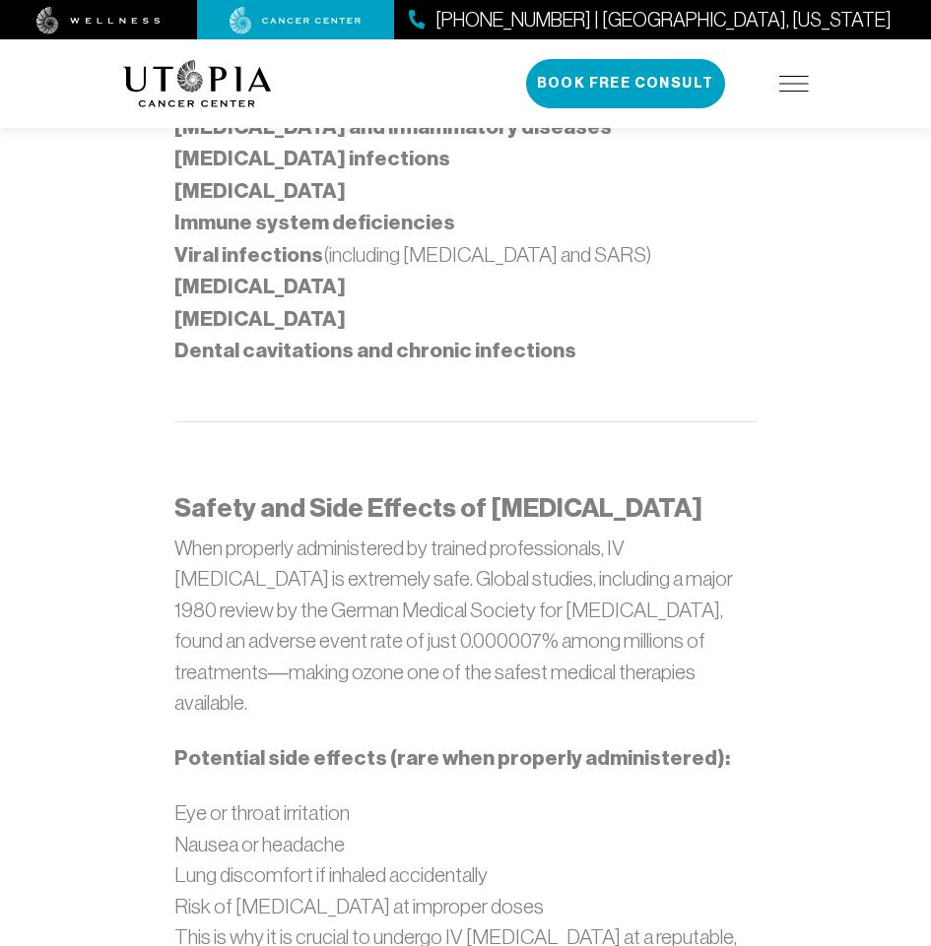
scroll to position [3323, 0]
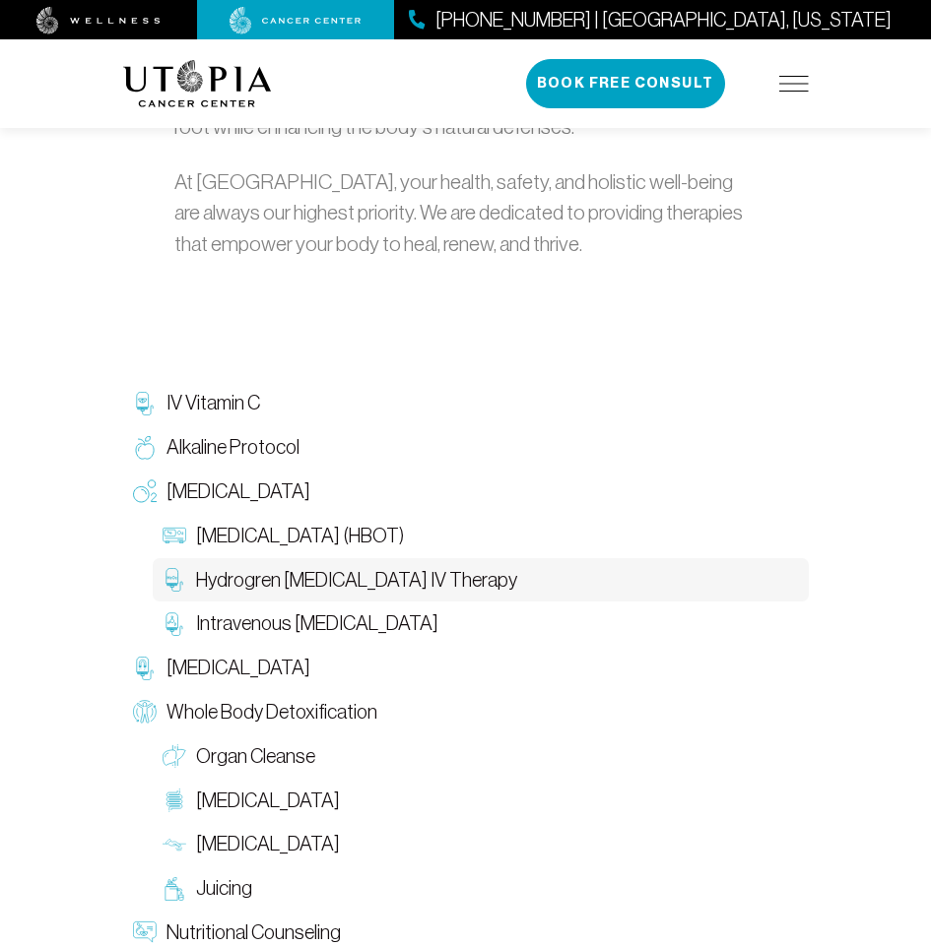
scroll to position [2659, 0]
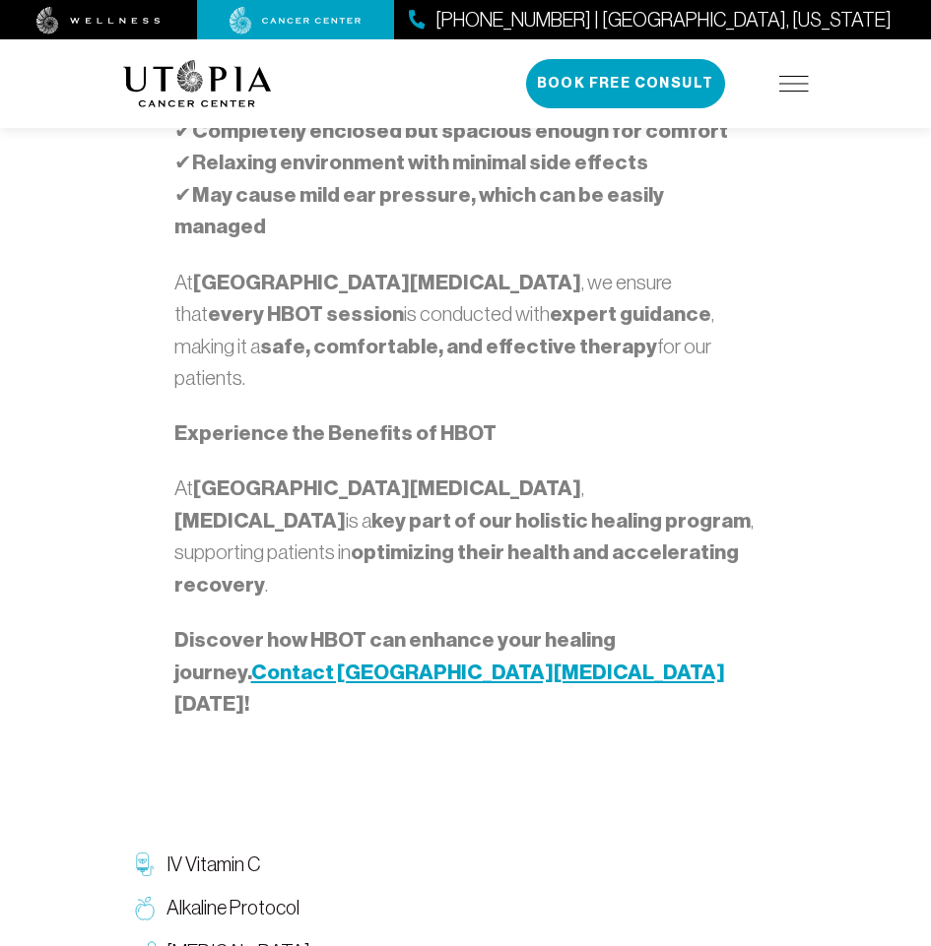
scroll to position [3365, 0]
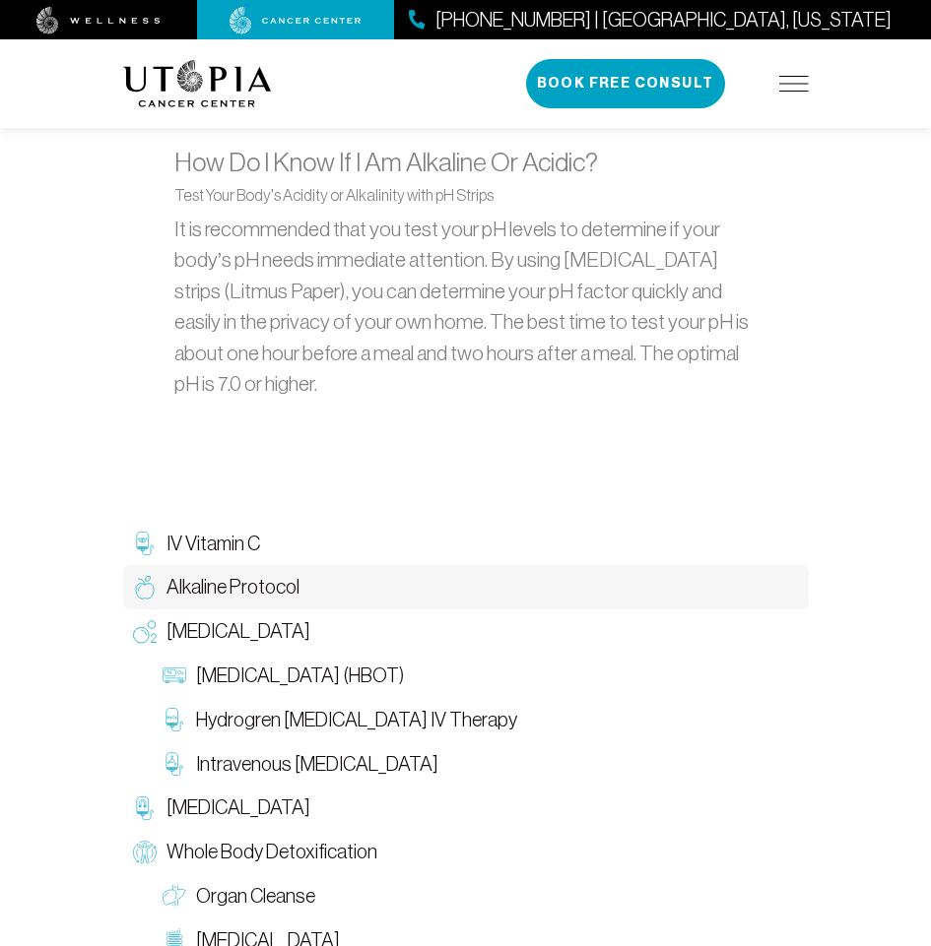
scroll to position [2361, 0]
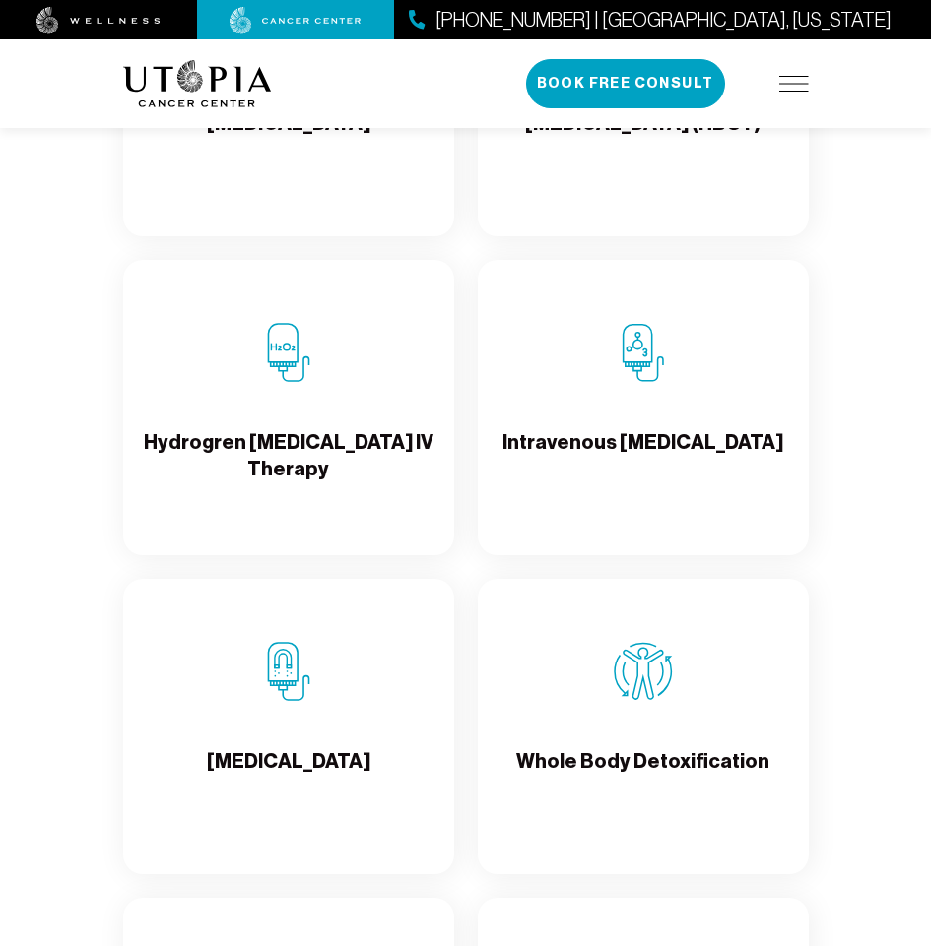
scroll to position [2669, 0]
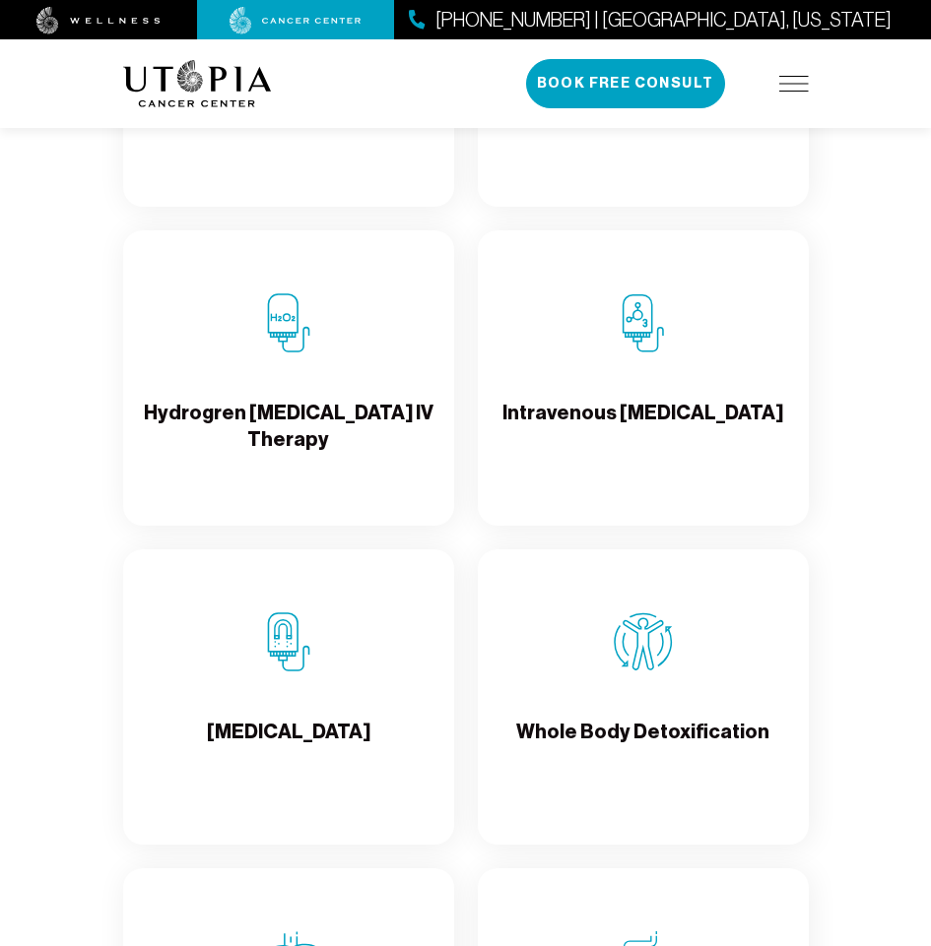
click at [320, 727] on h4 "[MEDICAL_DATA]" at bounding box center [288, 751] width 163 height 64
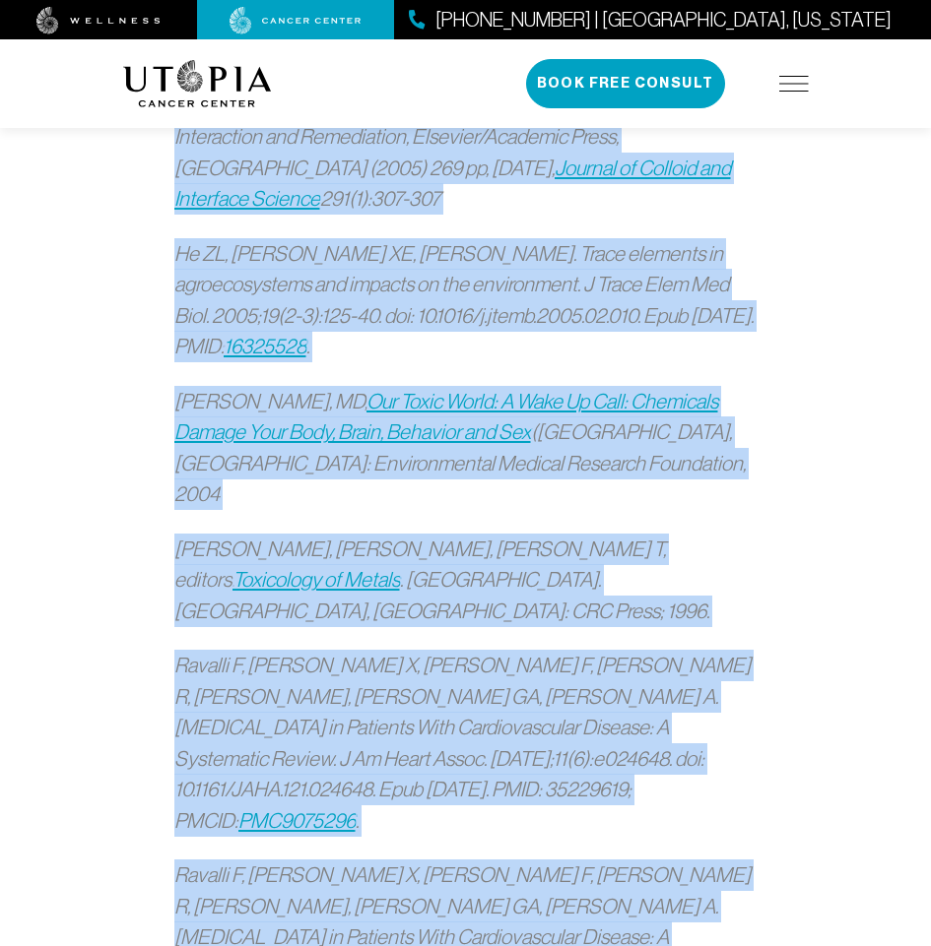
scroll to position [3419, 0]
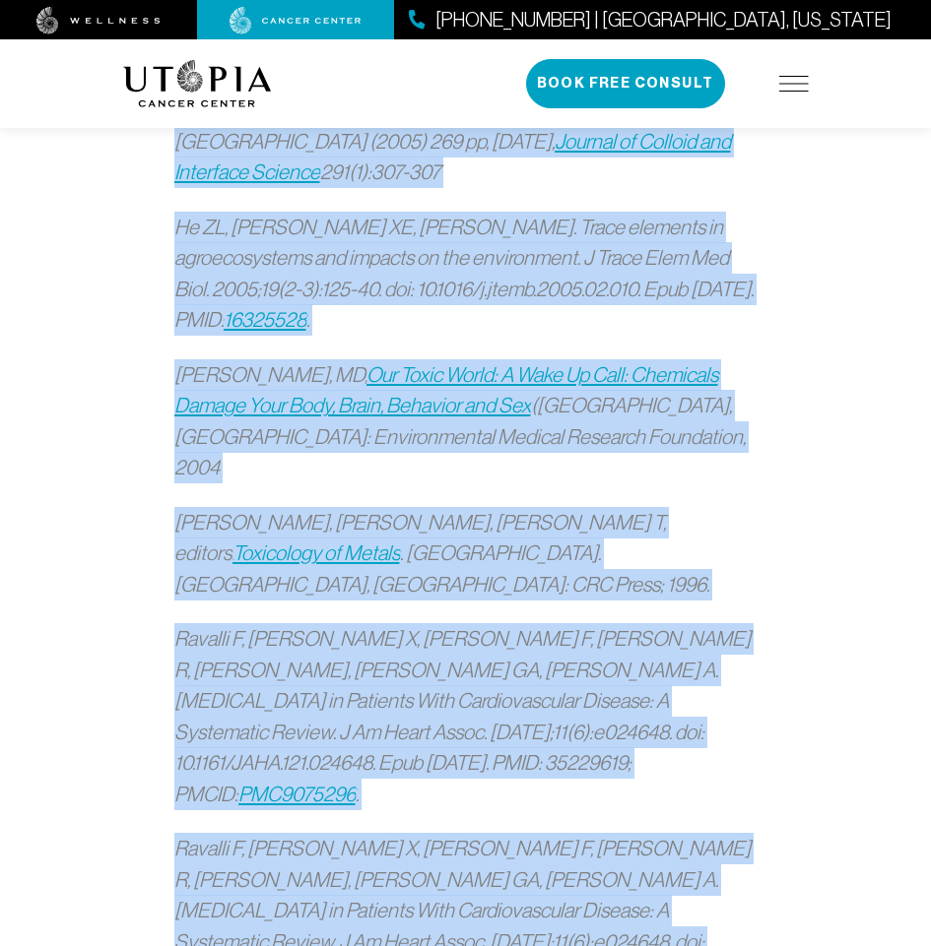
drag, startPoint x: 226, startPoint y: 346, endPoint x: 502, endPoint y: 728, distance: 471.8
copy div "Loremipsu Dolorsi Amet consecte, adipiscingeli seddoe, tem incid utlabo etdo m …"
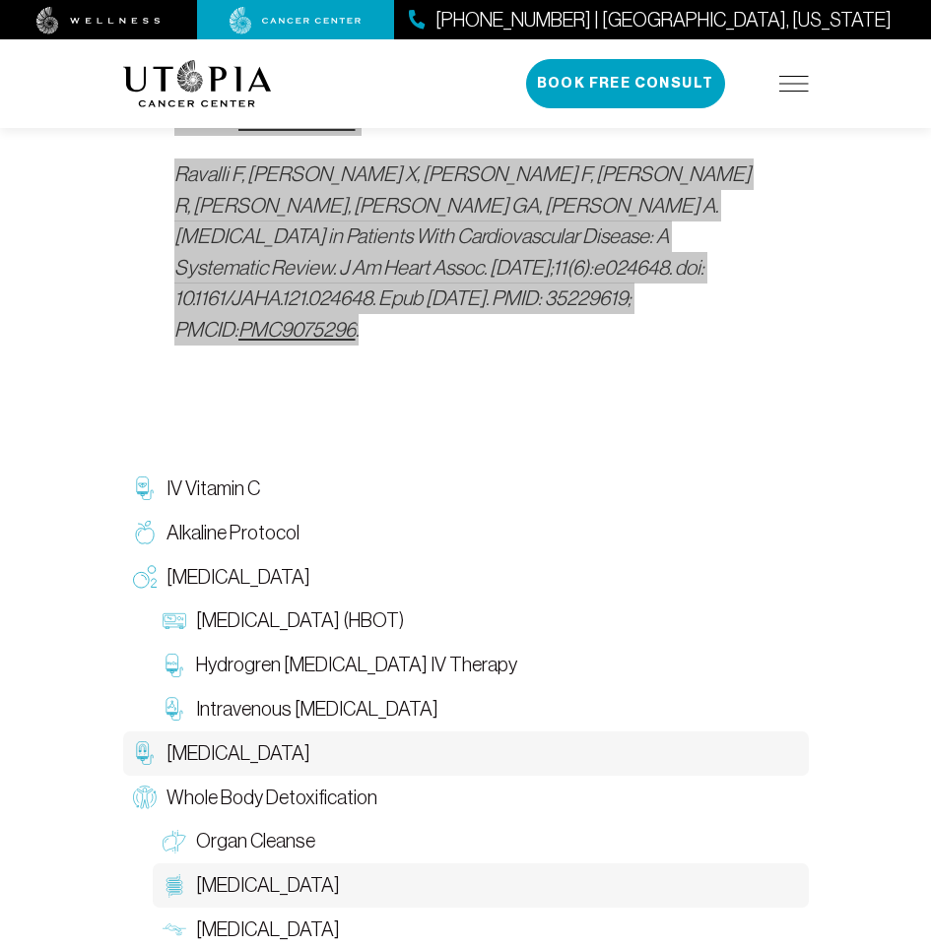
scroll to position [4207, 0]
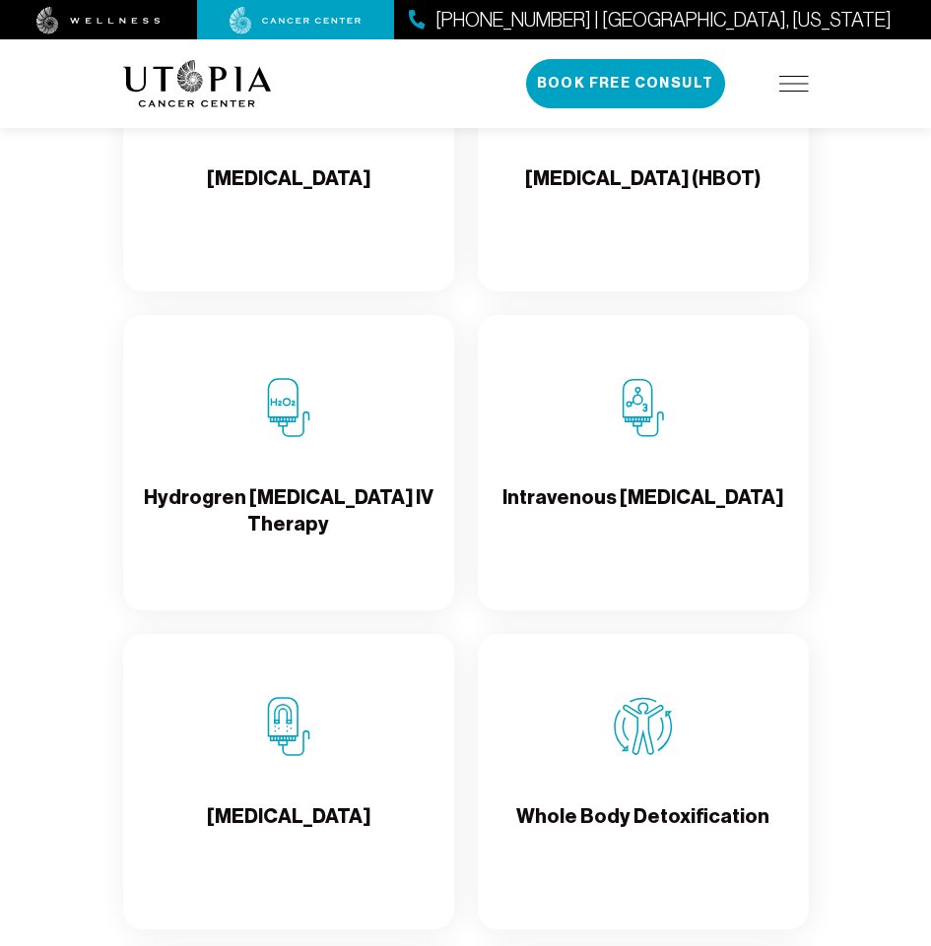
scroll to position [2570, 0]
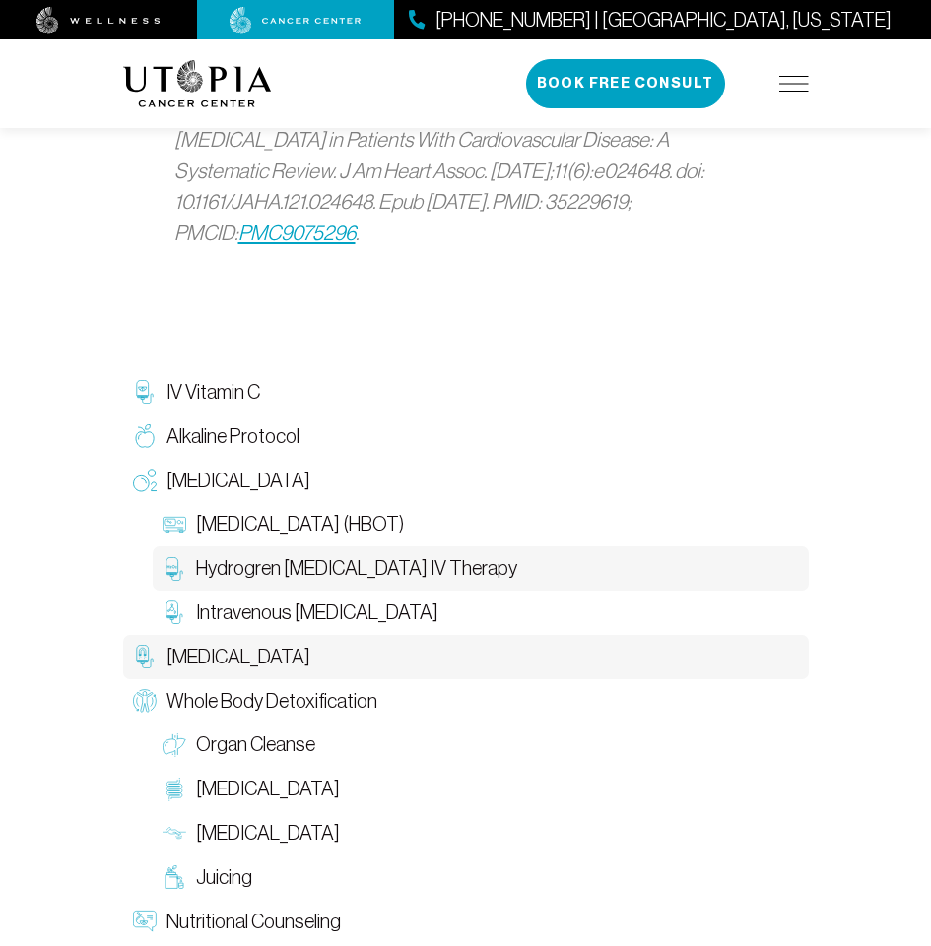
scroll to position [4207, 0]
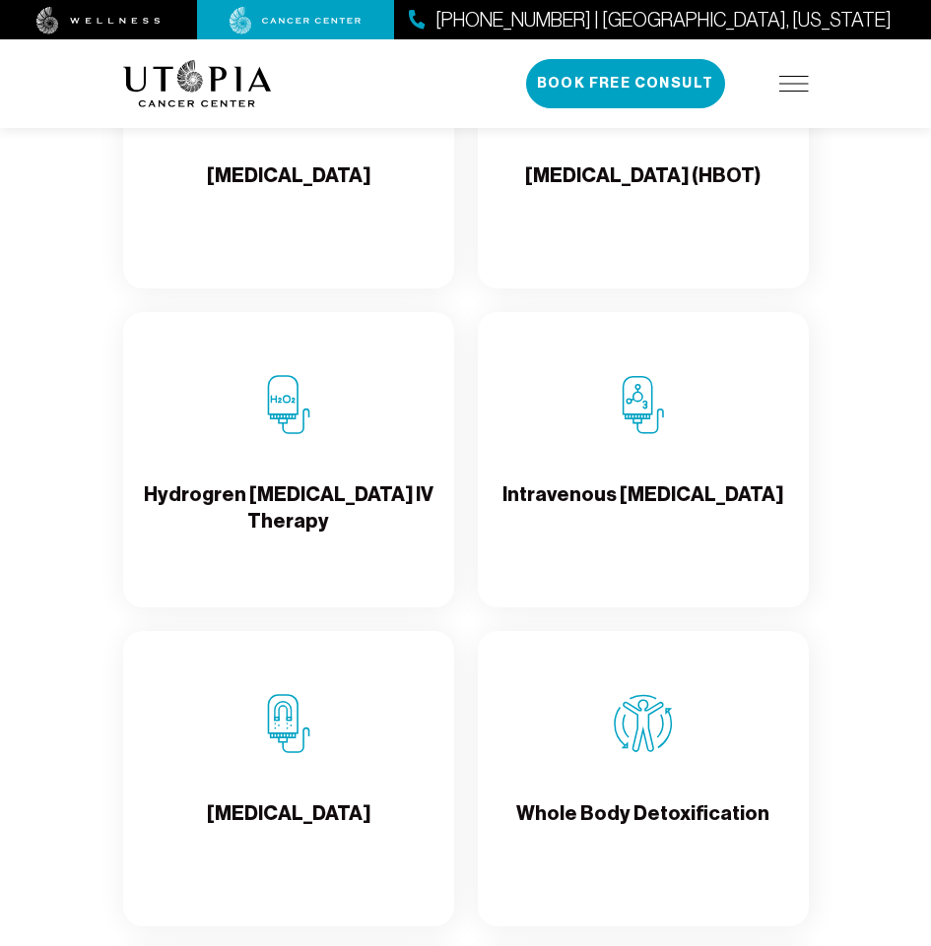
scroll to position [2570, 0]
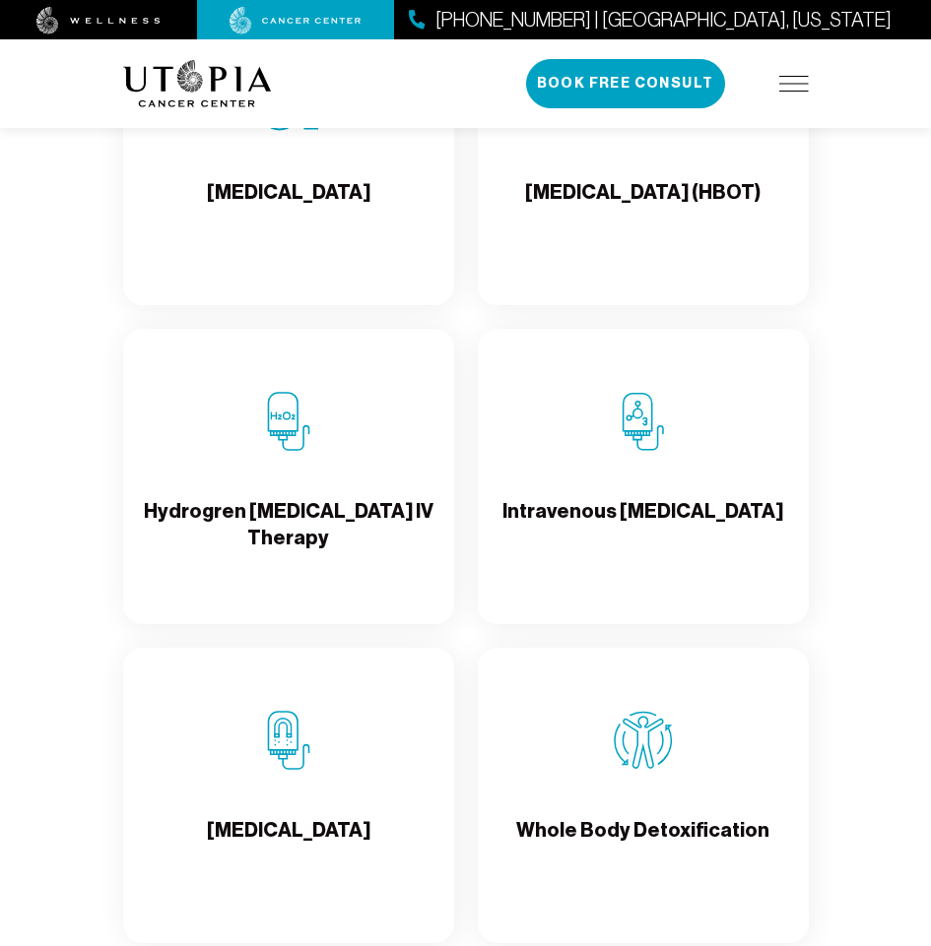
click at [548, 828] on h4 "Whole Body Detoxification" at bounding box center [642, 849] width 253 height 64
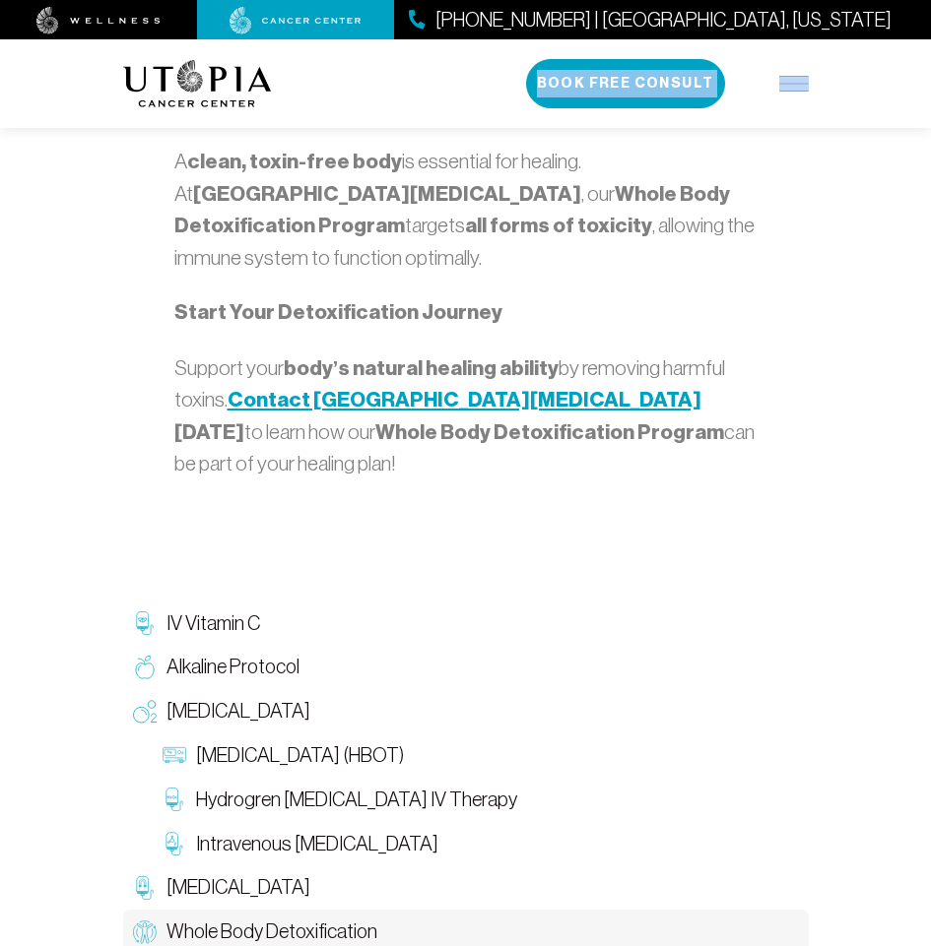
scroll to position [2752, 0]
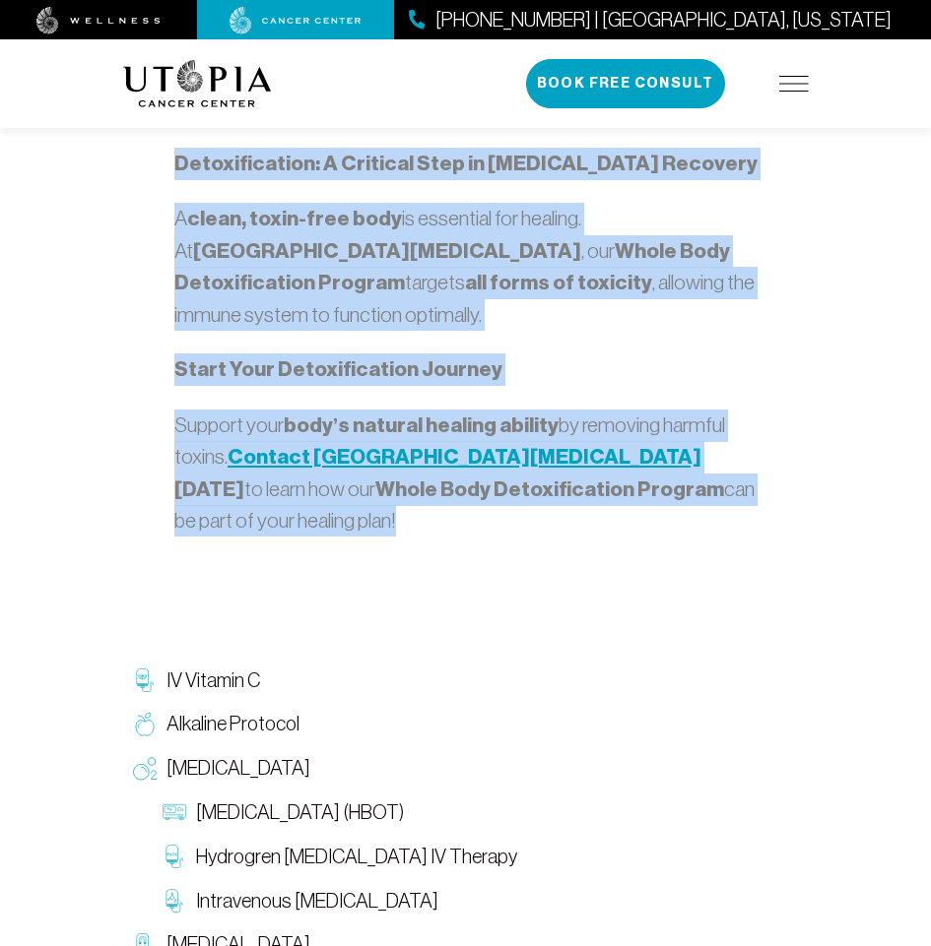
drag, startPoint x: 310, startPoint y: 353, endPoint x: 408, endPoint y: 424, distance: 121.1
copy div "Lorem Ipsu Dolorsitametco Adi elitse doe temporinc utla etdolo magna, aliquaeni…"
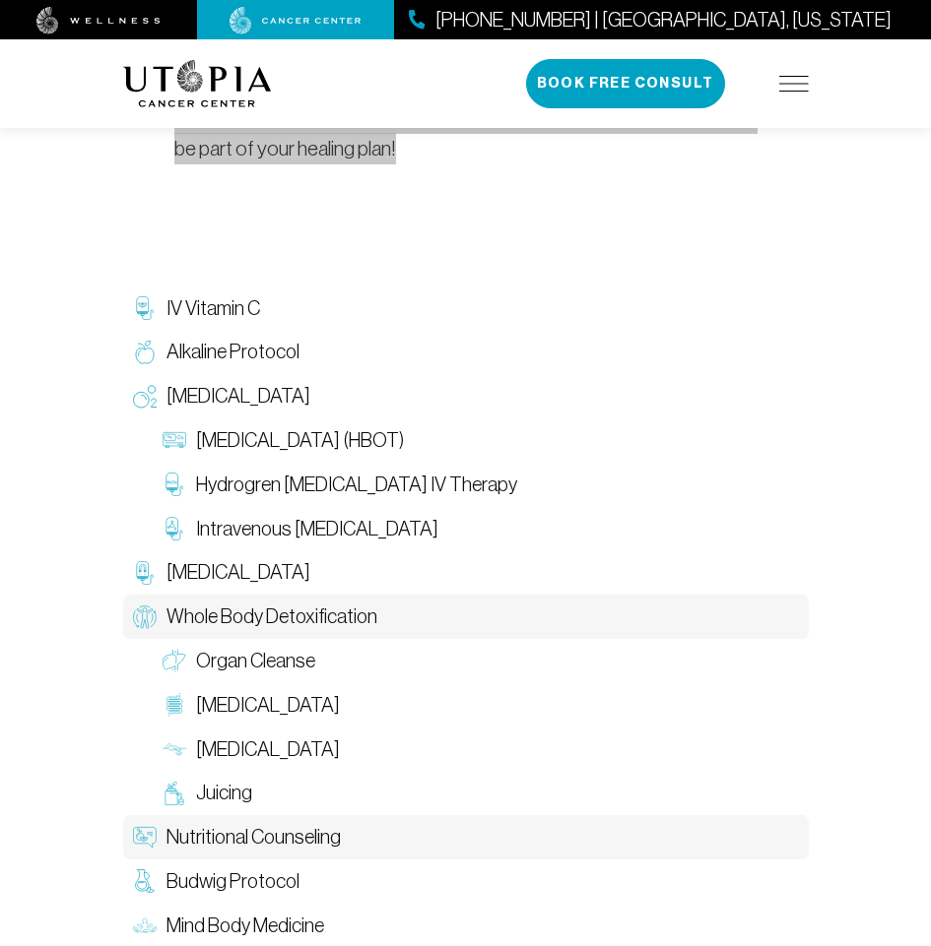
scroll to position [3146, 0]
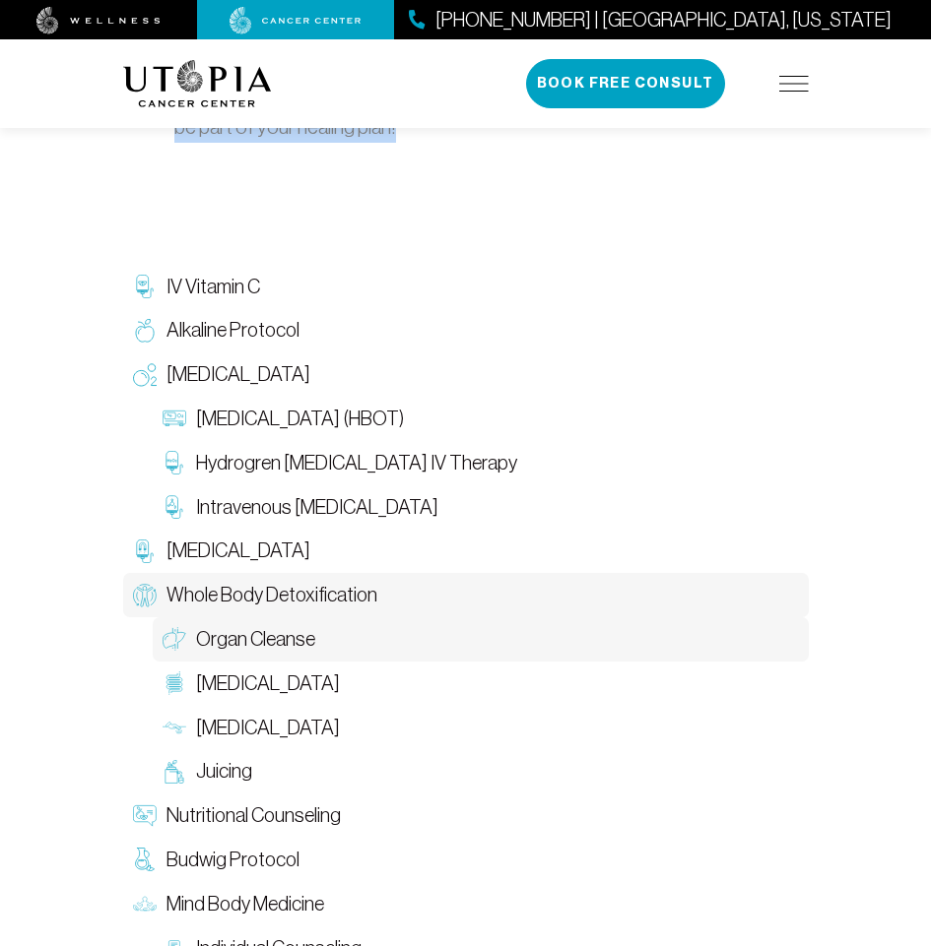
click at [264, 625] on span "Organ Cleanse" at bounding box center [255, 639] width 119 height 29
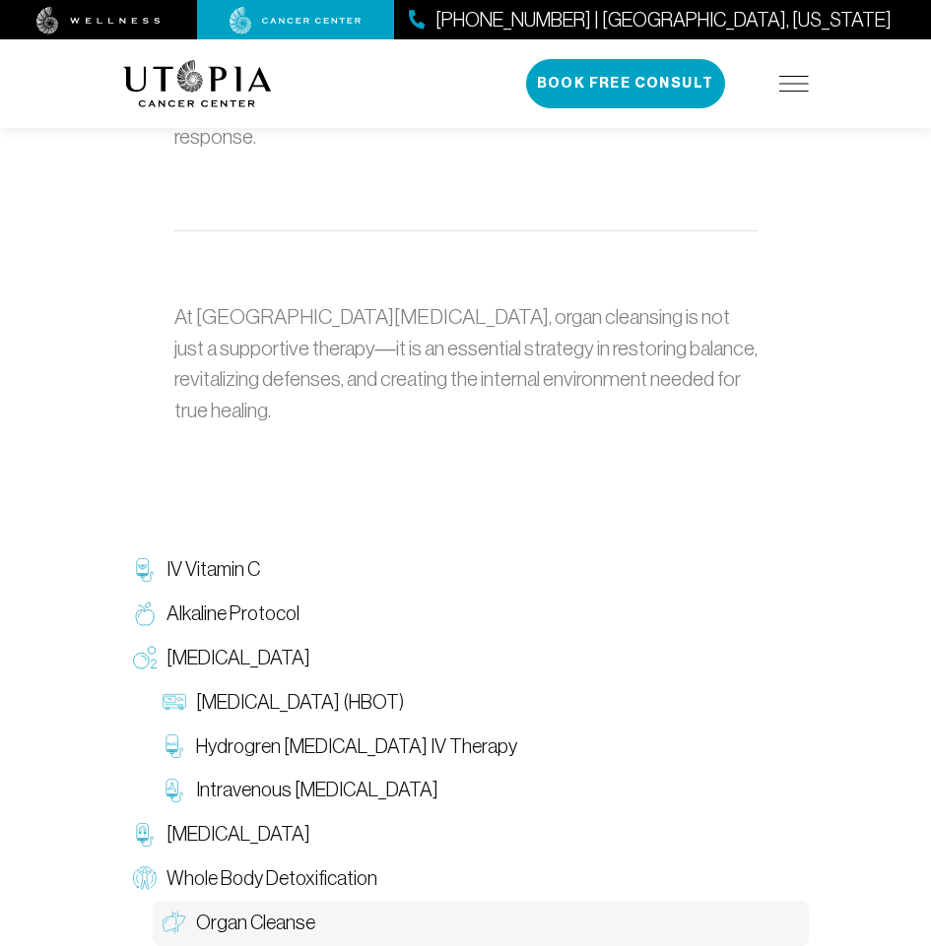
scroll to position [2114, 0]
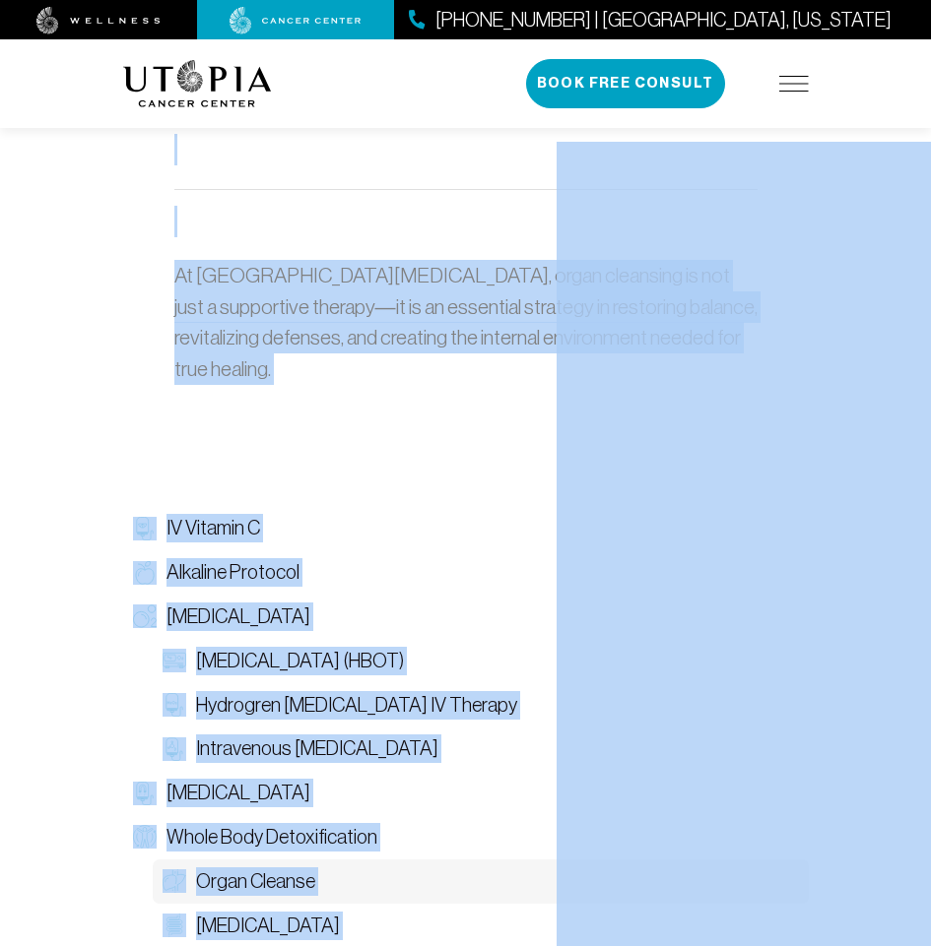
drag, startPoint x: 279, startPoint y: 348, endPoint x: 556, endPoint y: 290, distance: 283.7
click at [23, 182] on div "Organ Cleanse At [GEOGRAPHIC_DATA][MEDICAL_DATA], organ cleansing is a fundamen…" at bounding box center [465, 155] width 931 height 4362
click at [290, 912] on span "[MEDICAL_DATA]" at bounding box center [268, 926] width 144 height 29
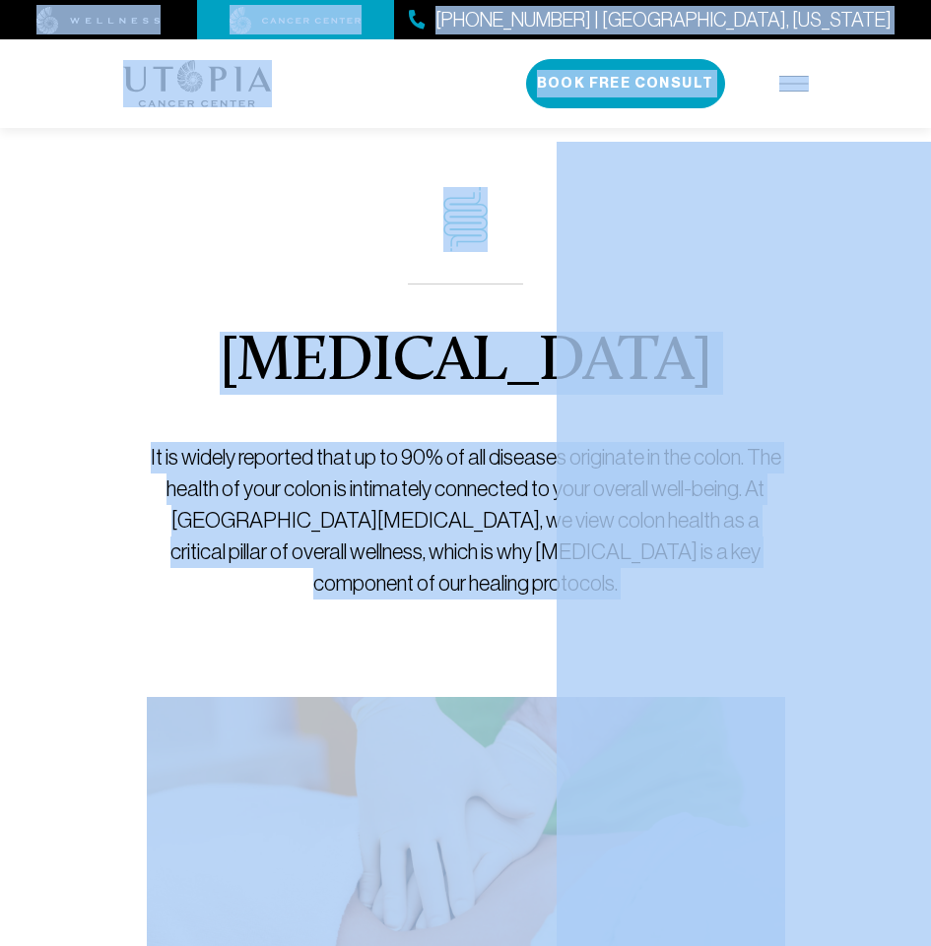
click at [275, 415] on div "[MEDICAL_DATA] It is widely reported that up to 90% of all diseases originate i…" at bounding box center [466, 393] width 638 height 609
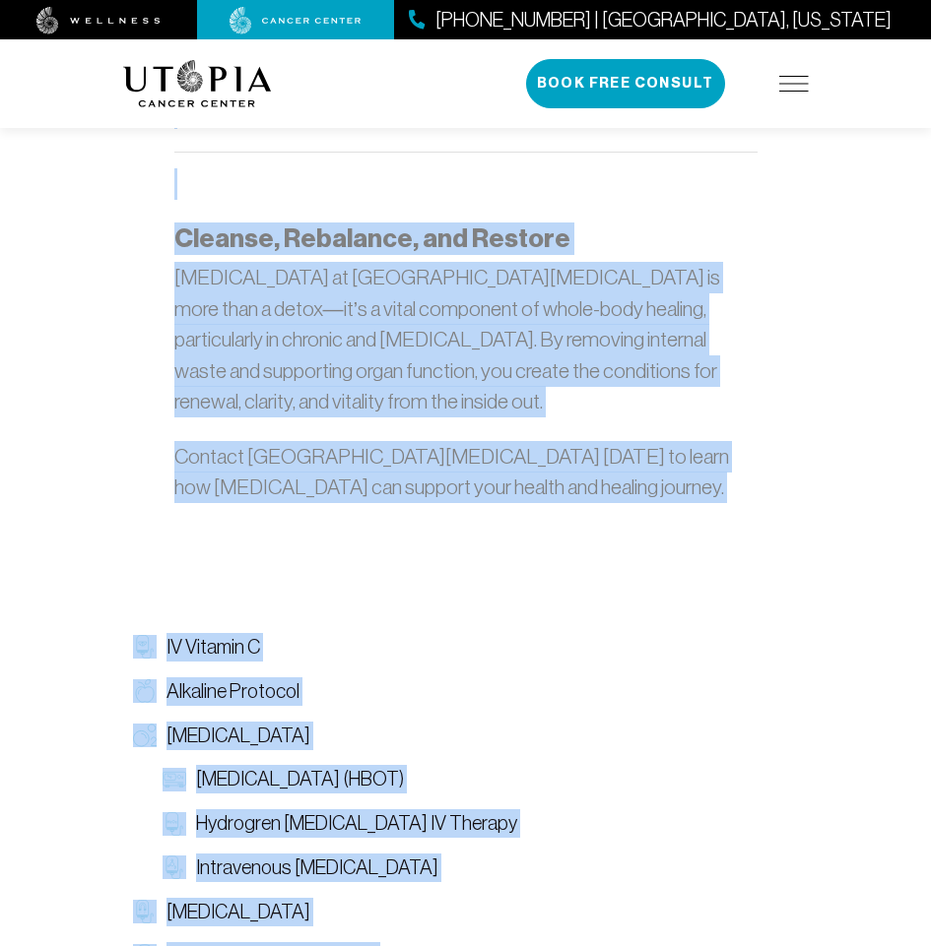
scroll to position [3520, 0]
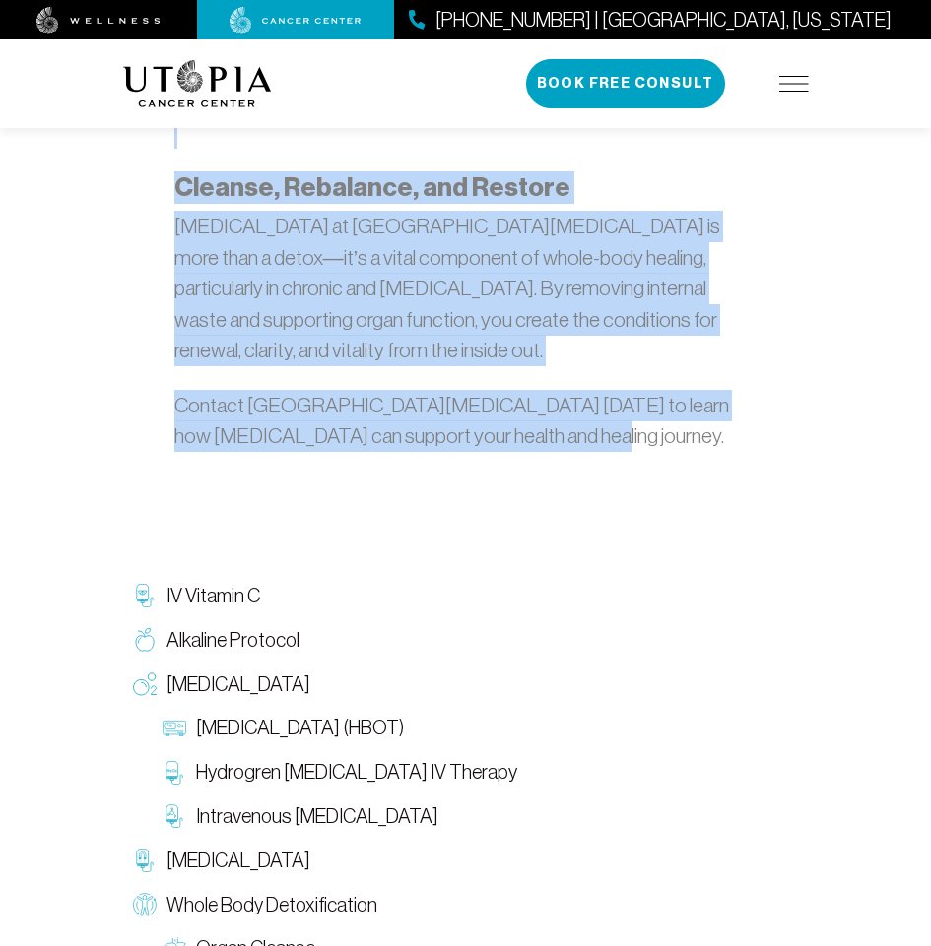
drag, startPoint x: 278, startPoint y: 357, endPoint x: 509, endPoint y: 388, distance: 233.4
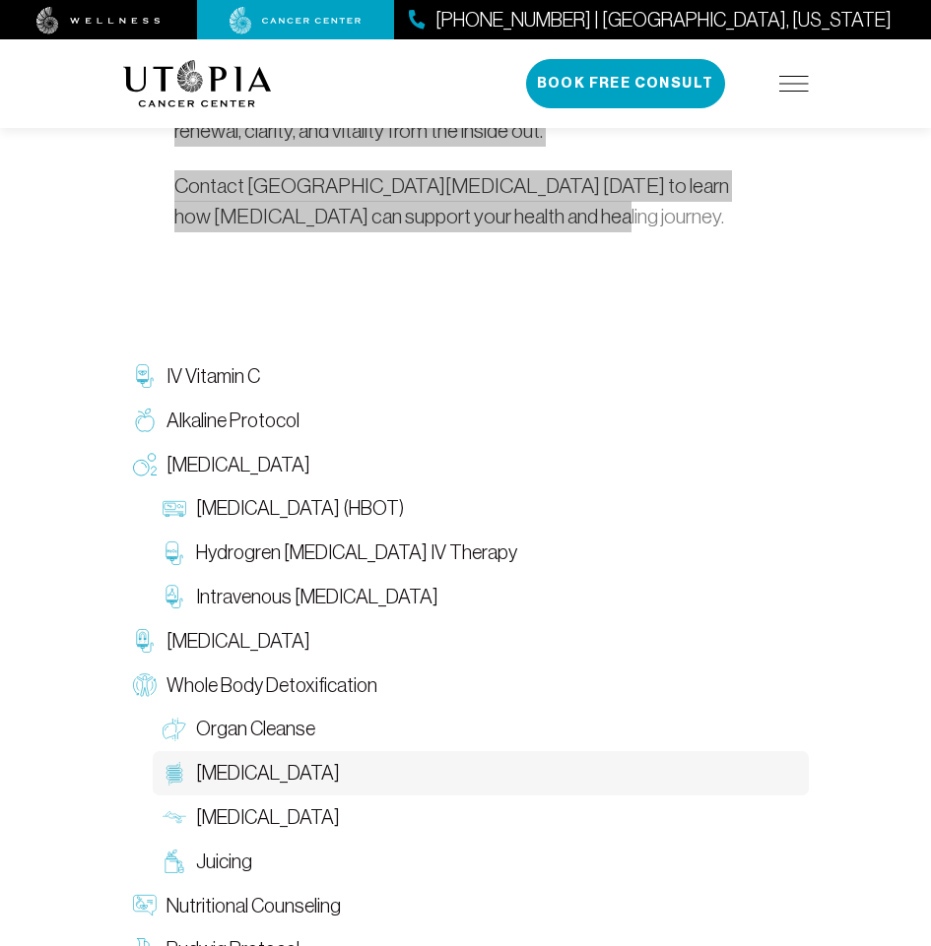
scroll to position [3815, 0]
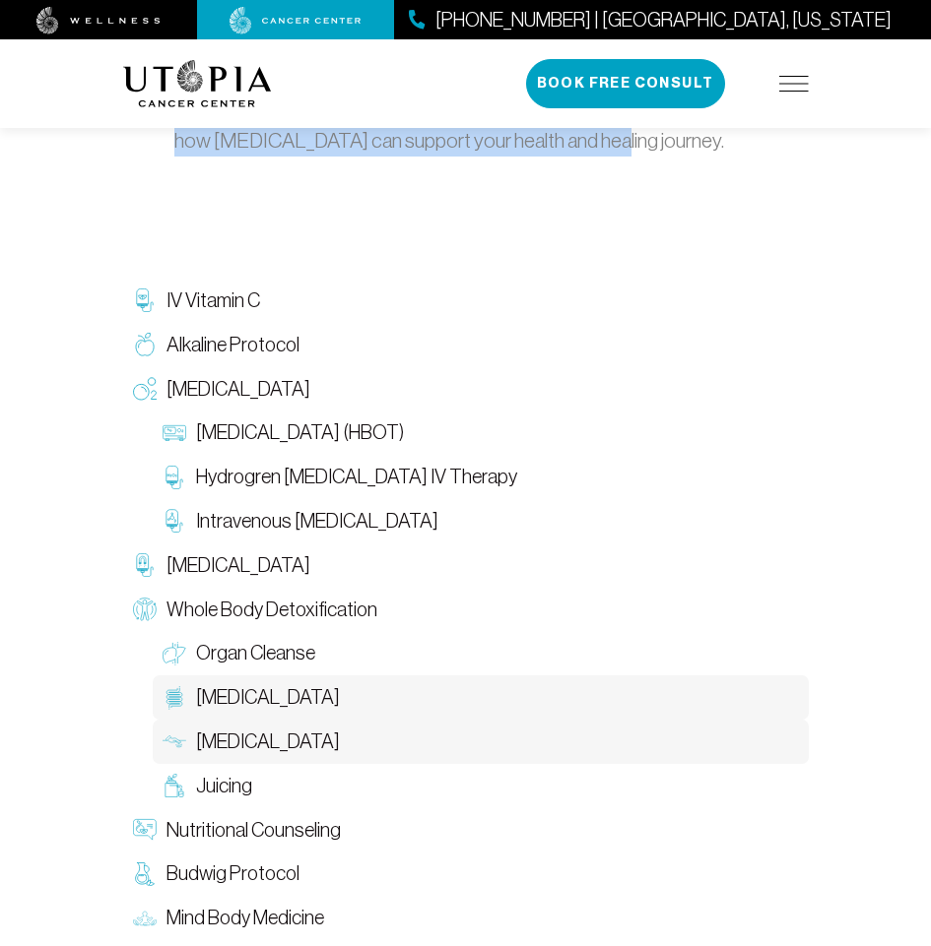
click at [312, 728] on span "[MEDICAL_DATA]" at bounding box center [268, 742] width 144 height 29
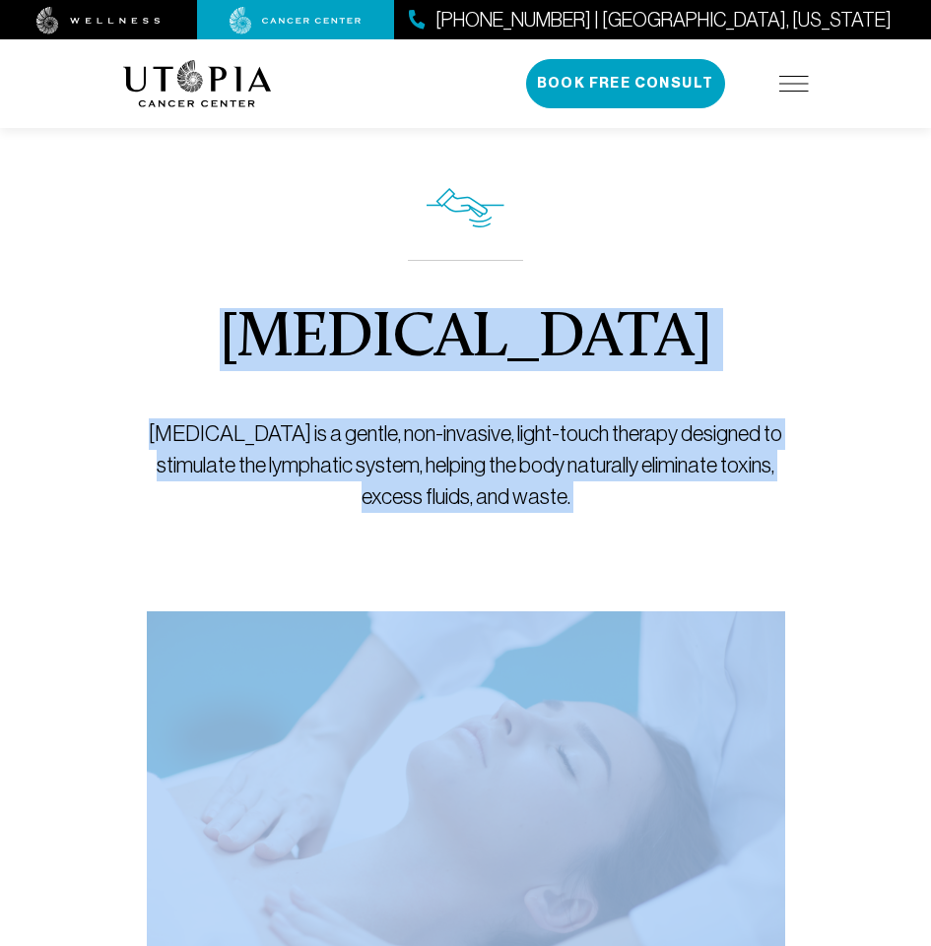
drag, startPoint x: 218, startPoint y: 343, endPoint x: 410, endPoint y: 828, distance: 522.1
click at [410, 828] on div "[MEDICAL_DATA] [MEDICAL_DATA] is a gentle, non-invasive, light-touch therapy de…" at bounding box center [465, 563] width 685 height 948
click at [260, 573] on div "[MEDICAL_DATA] [MEDICAL_DATA] is a gentle, non-invasive, light-touch therapy de…" at bounding box center [466, 350] width 638 height 523
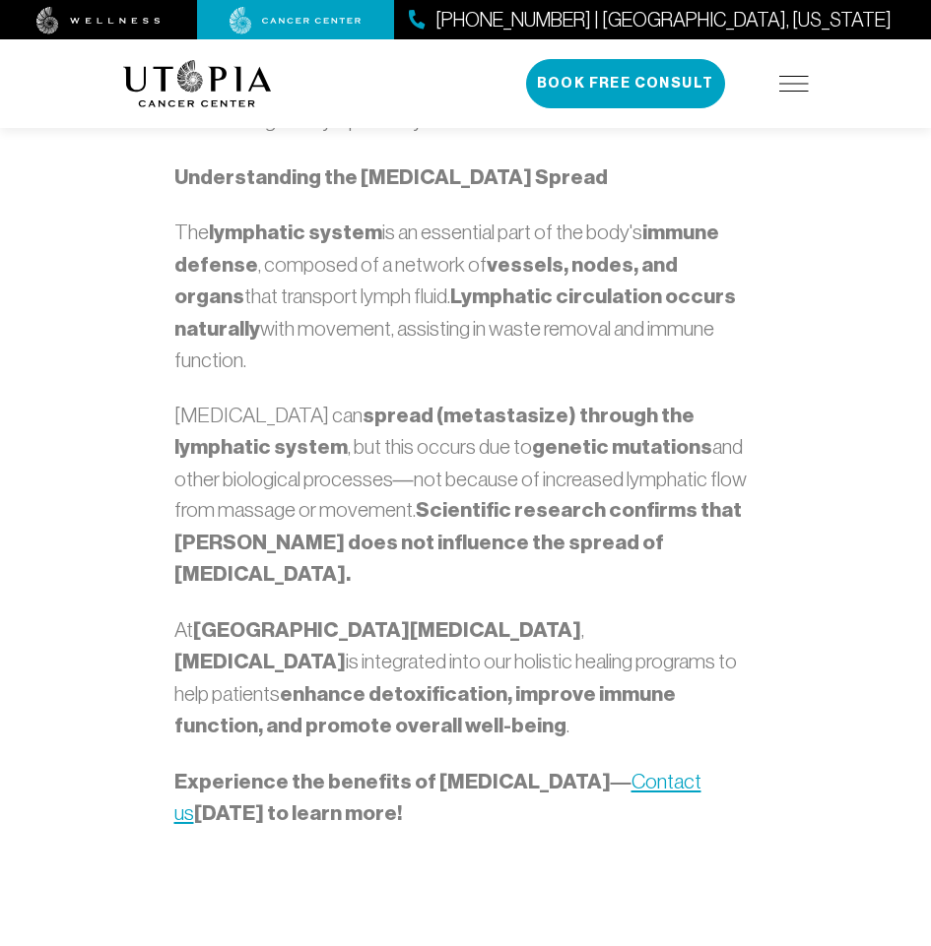
scroll to position [2244, 0]
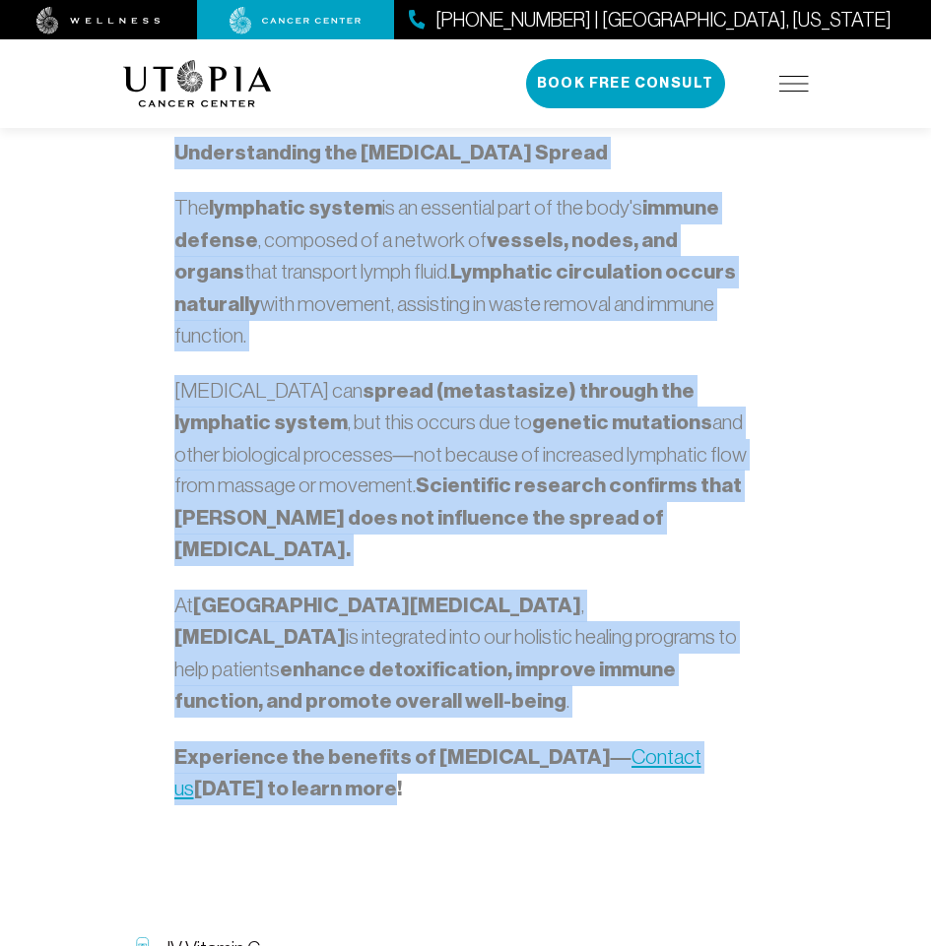
drag, startPoint x: 215, startPoint y: 337, endPoint x: 407, endPoint y: 616, distance: 338.5
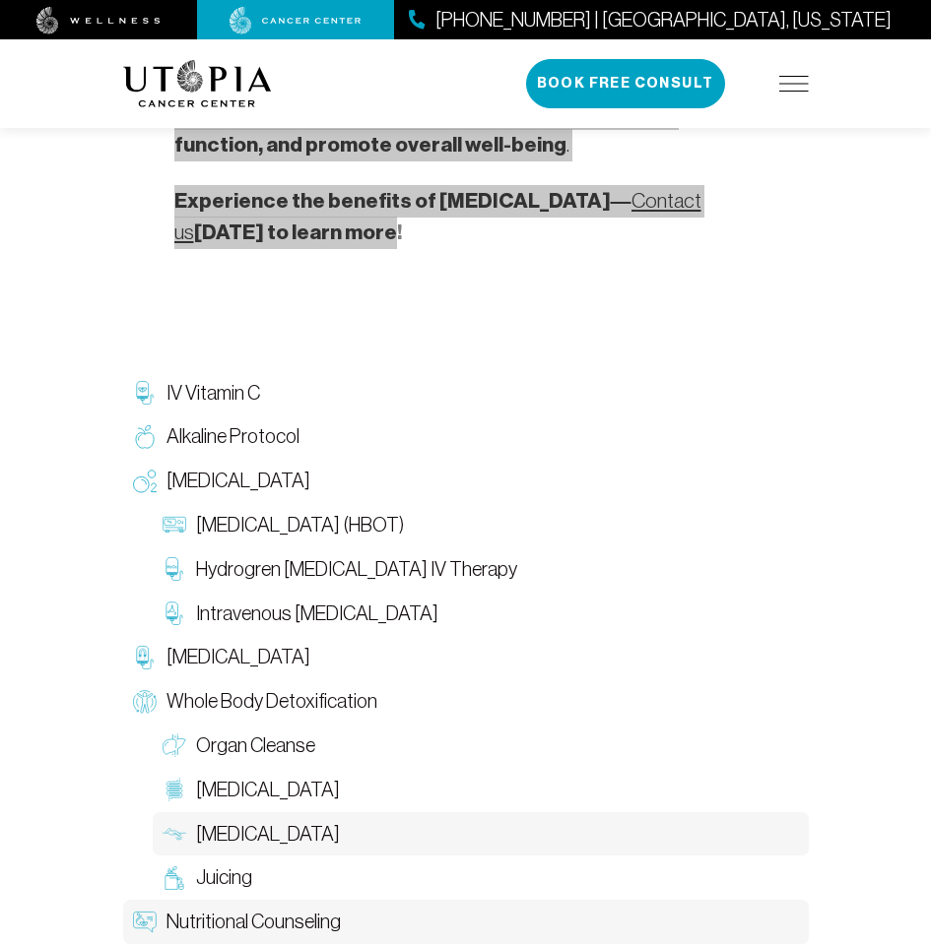
scroll to position [2835, 0]
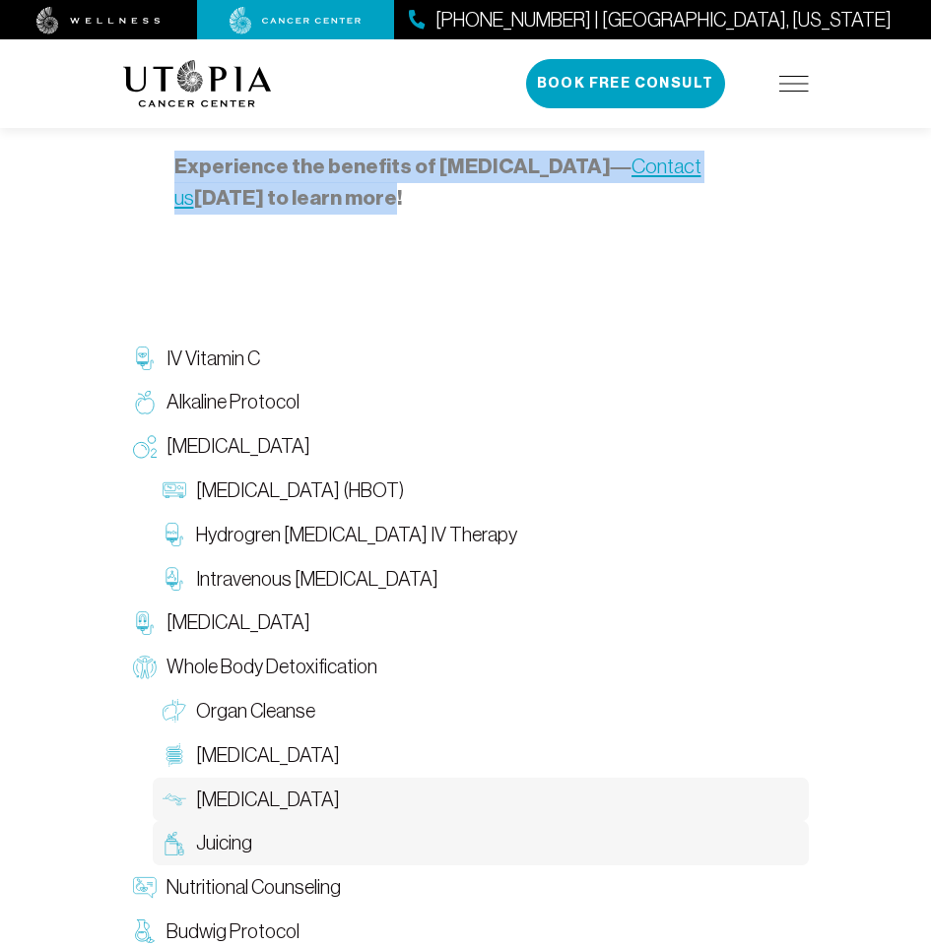
click at [267, 821] on link "Juicing" at bounding box center [481, 843] width 656 height 44
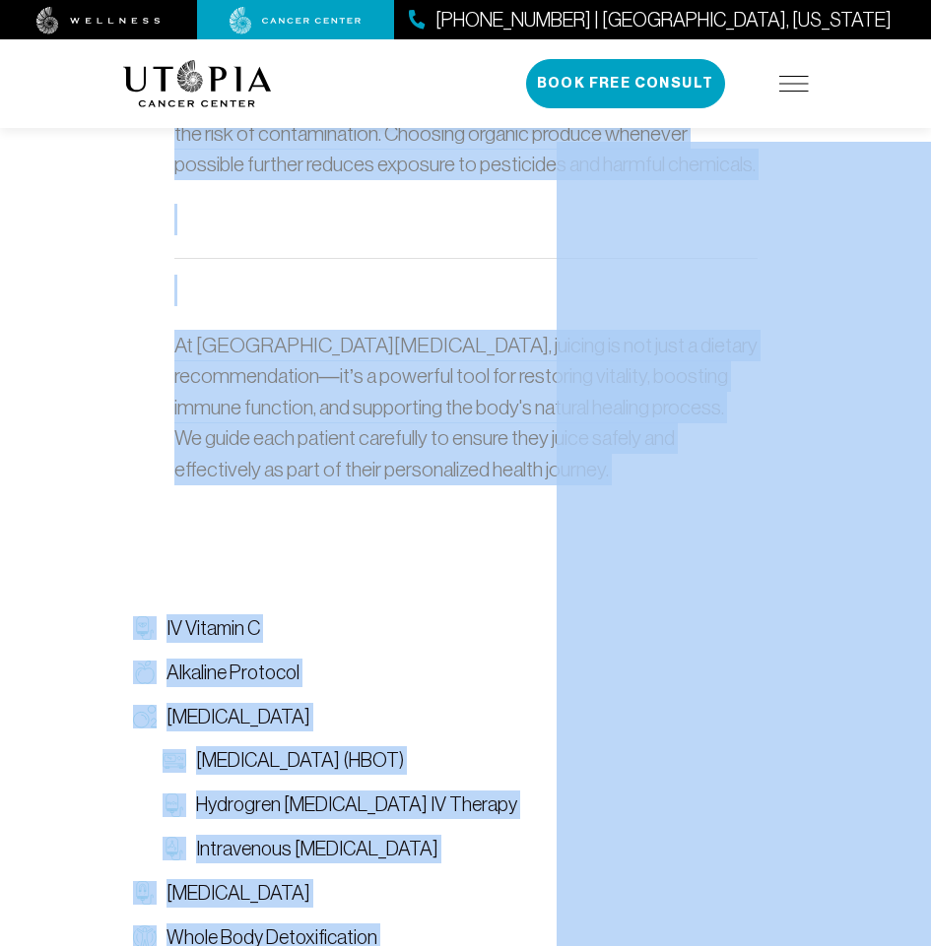
scroll to position [2931, 0]
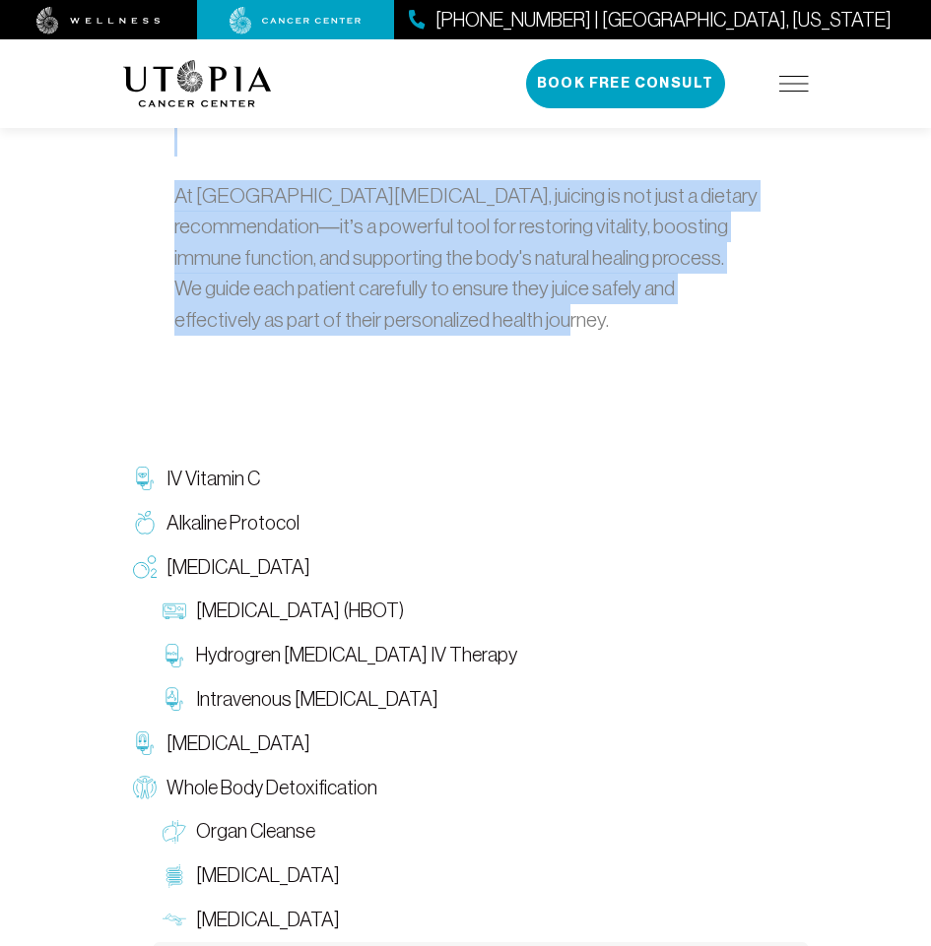
drag, startPoint x: 381, startPoint y: 359, endPoint x: 551, endPoint y: 263, distance: 195.0
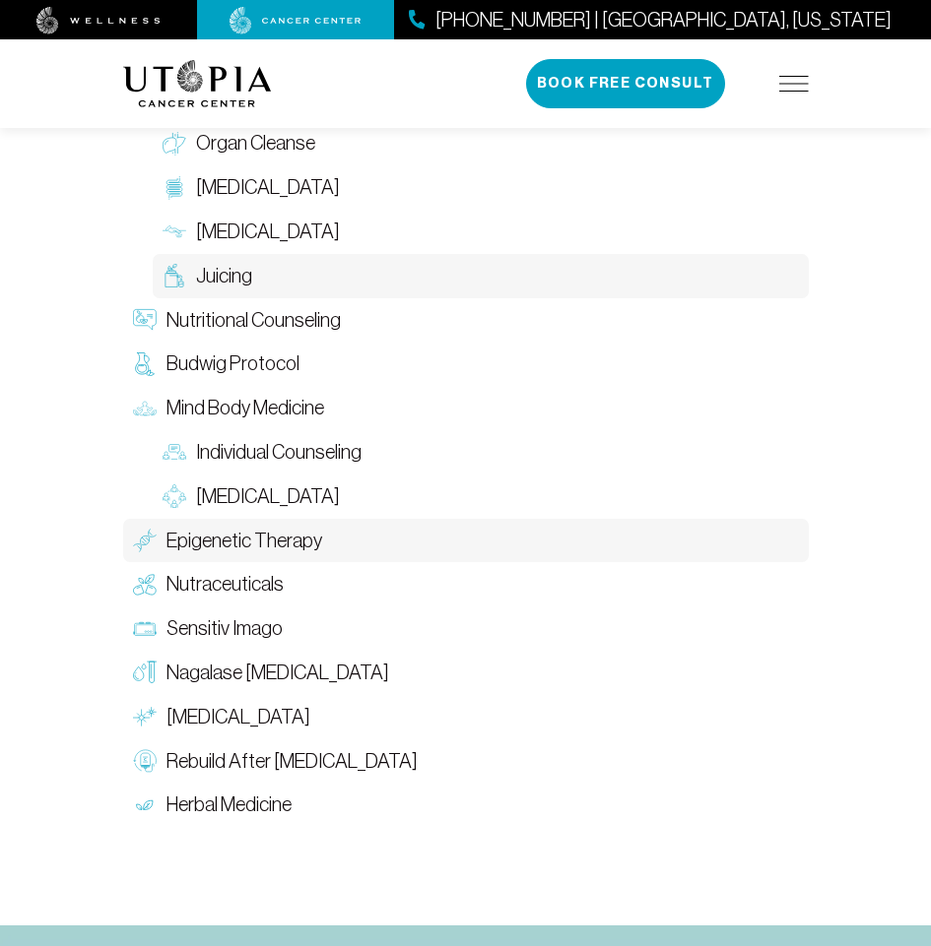
scroll to position [3620, 0]
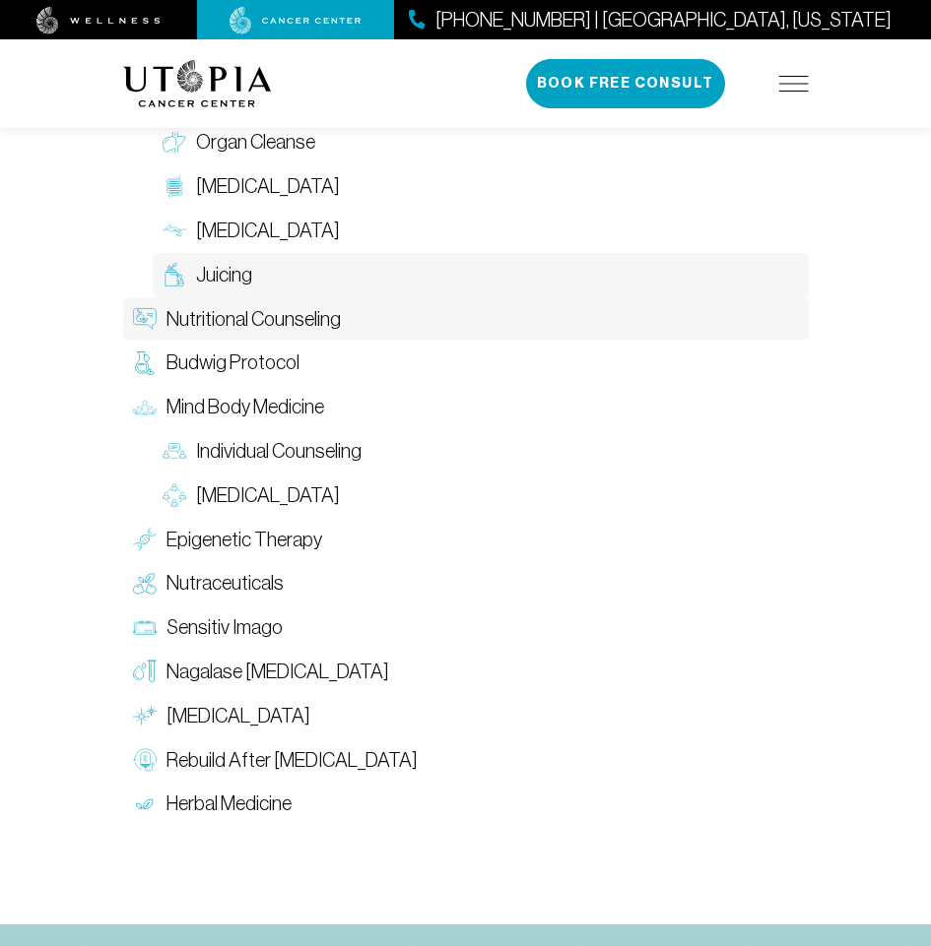
click at [280, 305] on span "Nutritional Counseling" at bounding box center [253, 319] width 174 height 29
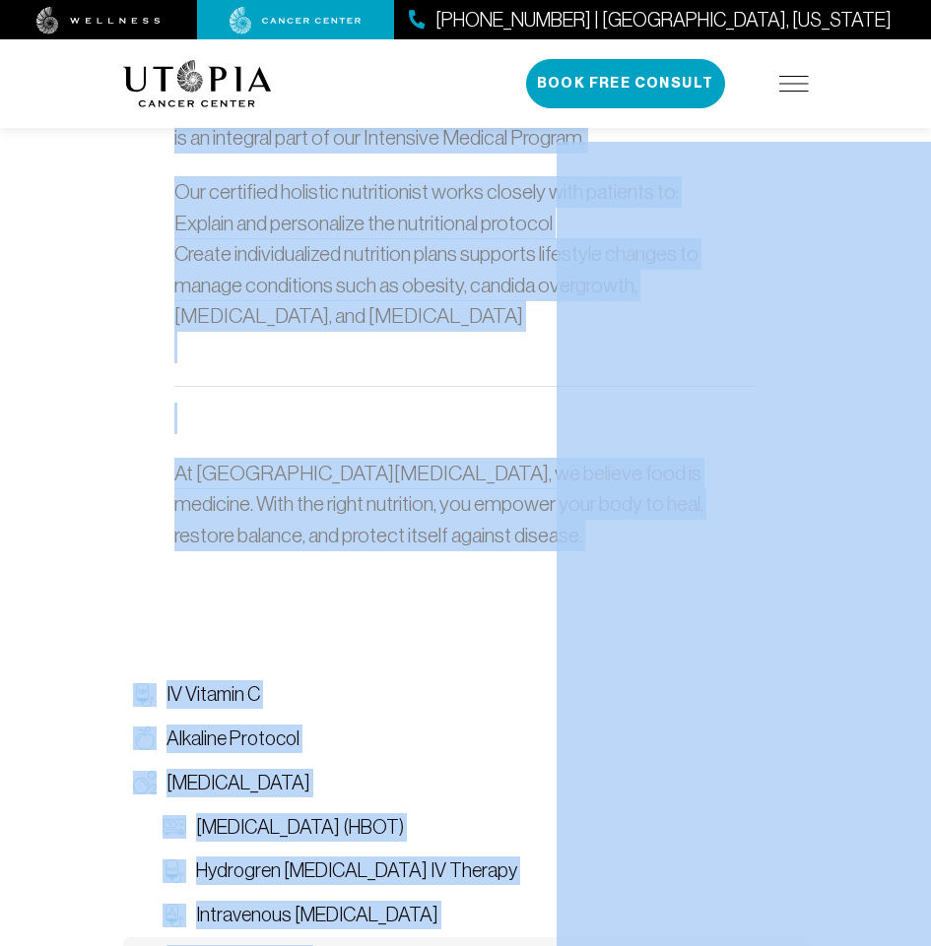
scroll to position [3565, 0]
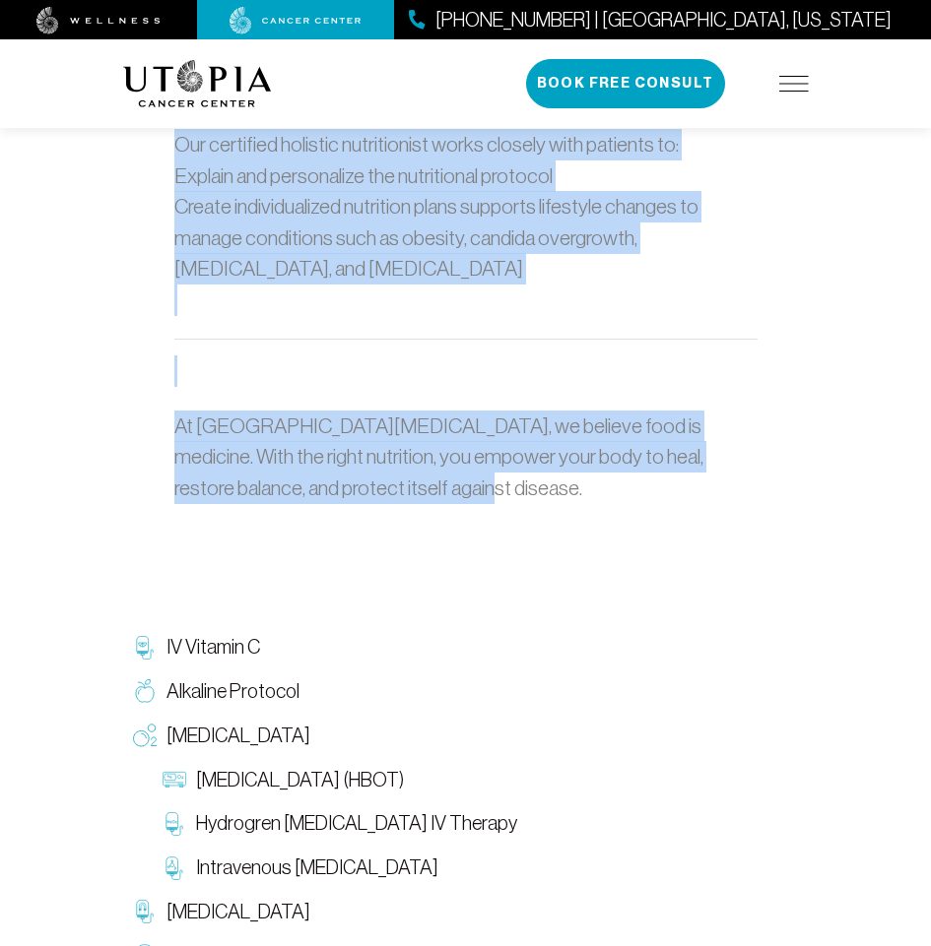
drag, startPoint x: 173, startPoint y: 348, endPoint x: 348, endPoint y: 437, distance: 196.0
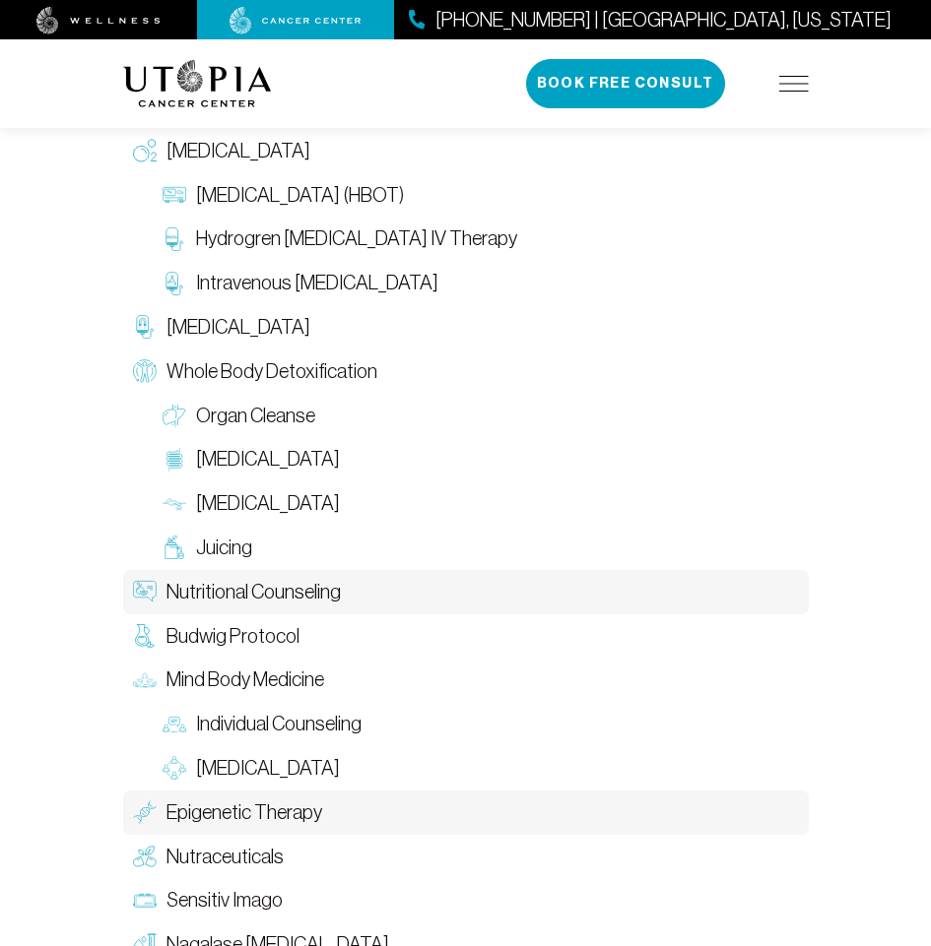
scroll to position [4156, 0]
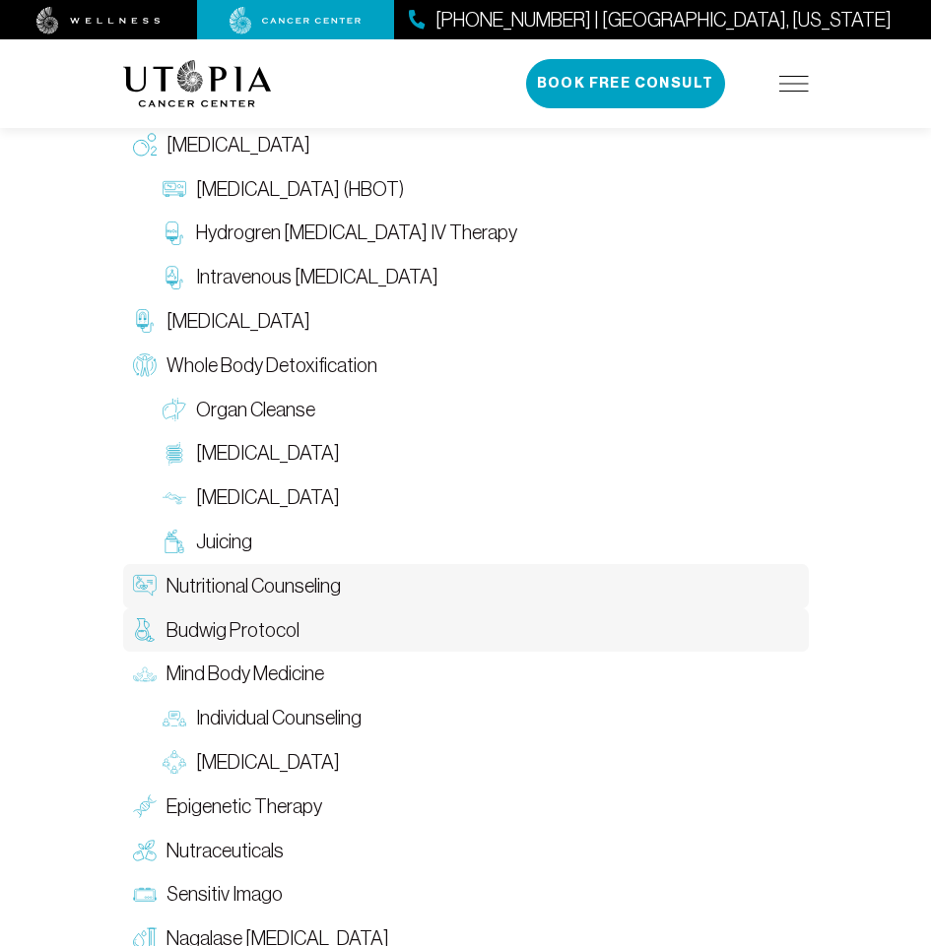
click at [297, 609] on link "Budwig Protocol" at bounding box center [465, 631] width 685 height 44
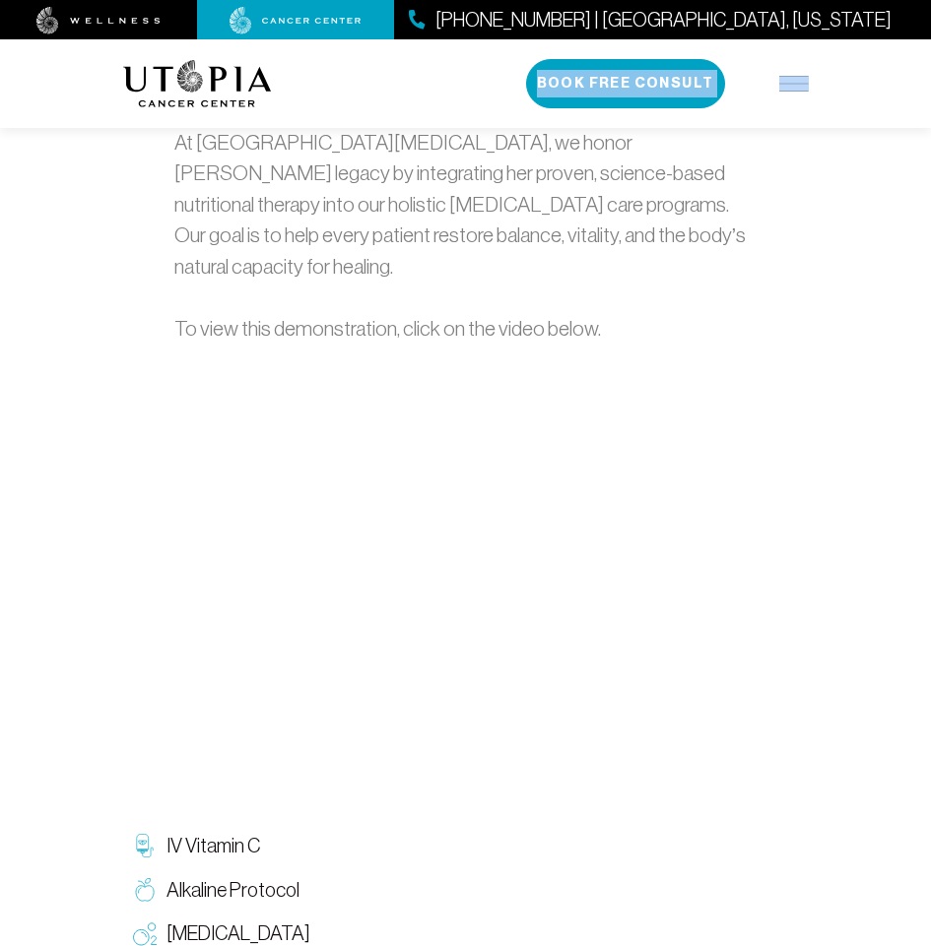
scroll to position [3142, 0]
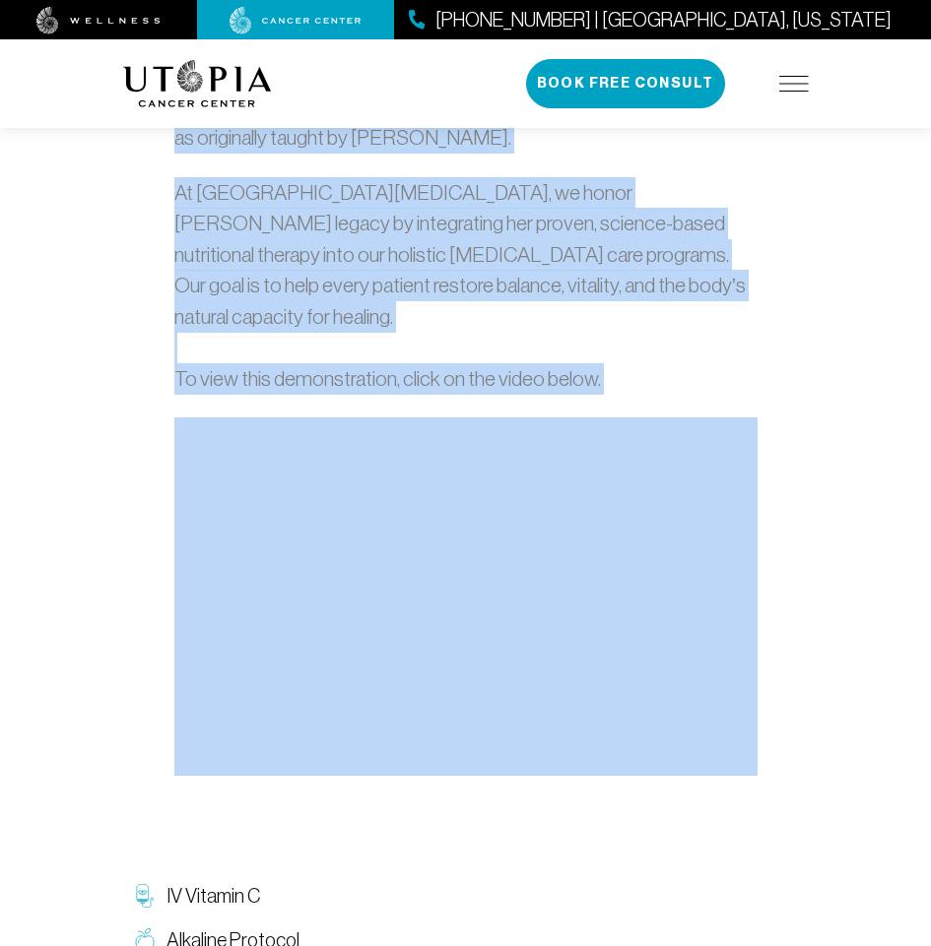
drag, startPoint x: 263, startPoint y: 339, endPoint x: 501, endPoint y: 208, distance: 271.9
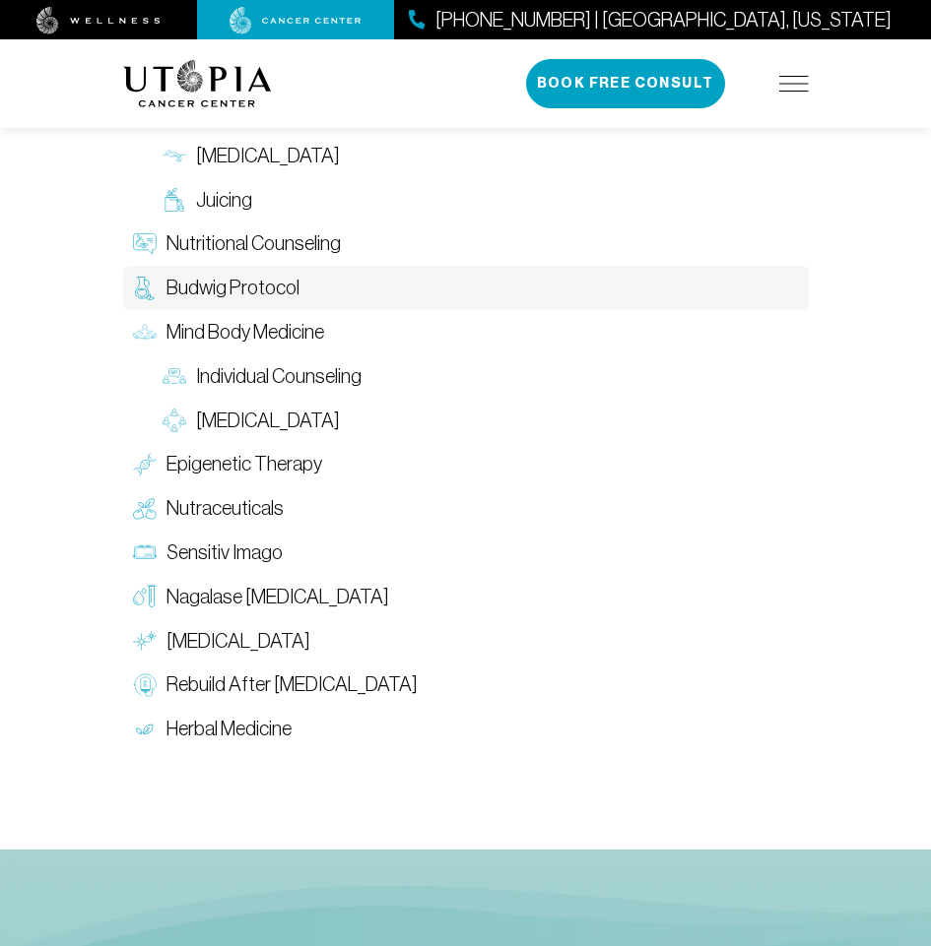
scroll to position [4028, 0]
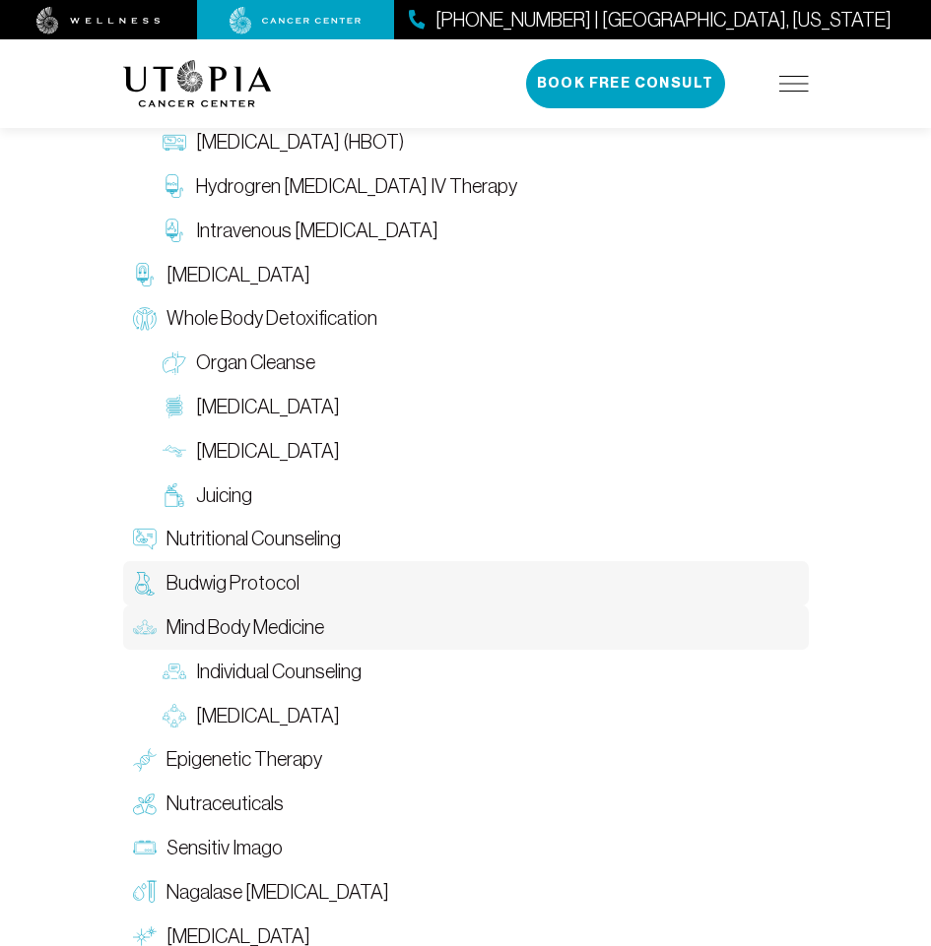
click at [284, 614] on span "Mind Body Medicine" at bounding box center [245, 628] width 158 height 29
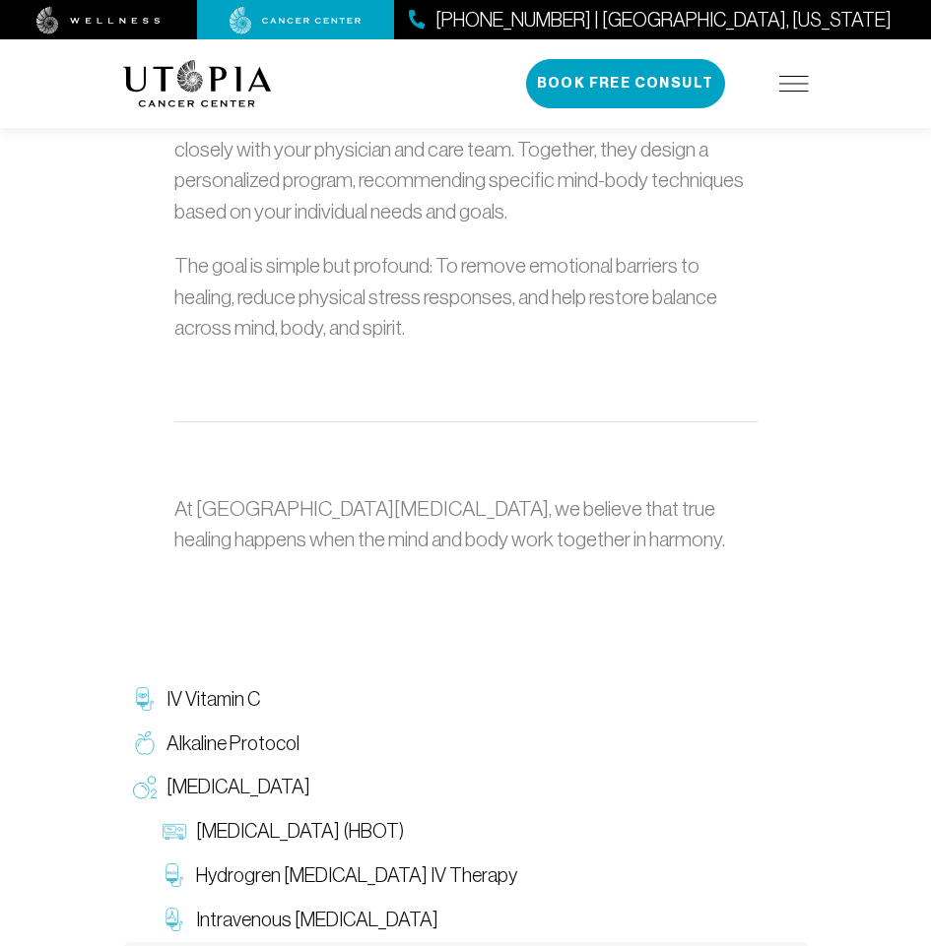
scroll to position [2738, 0]
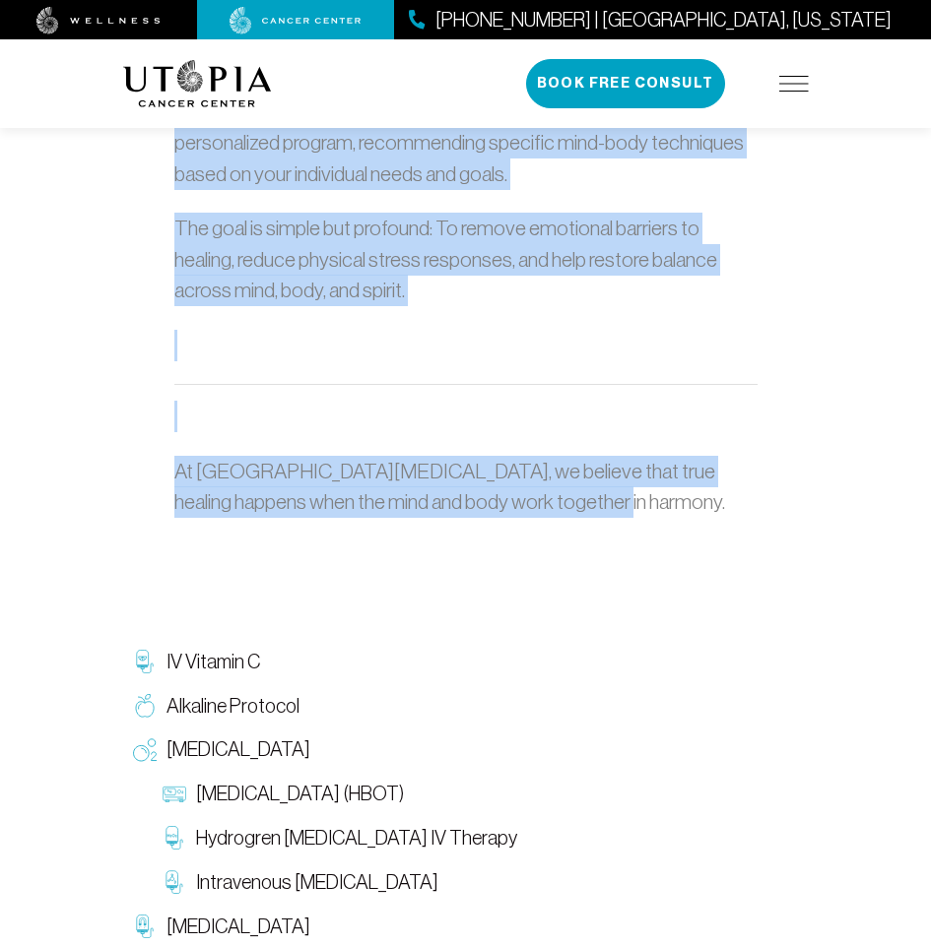
drag, startPoint x: 204, startPoint y: 357, endPoint x: 510, endPoint y: 472, distance: 327.2
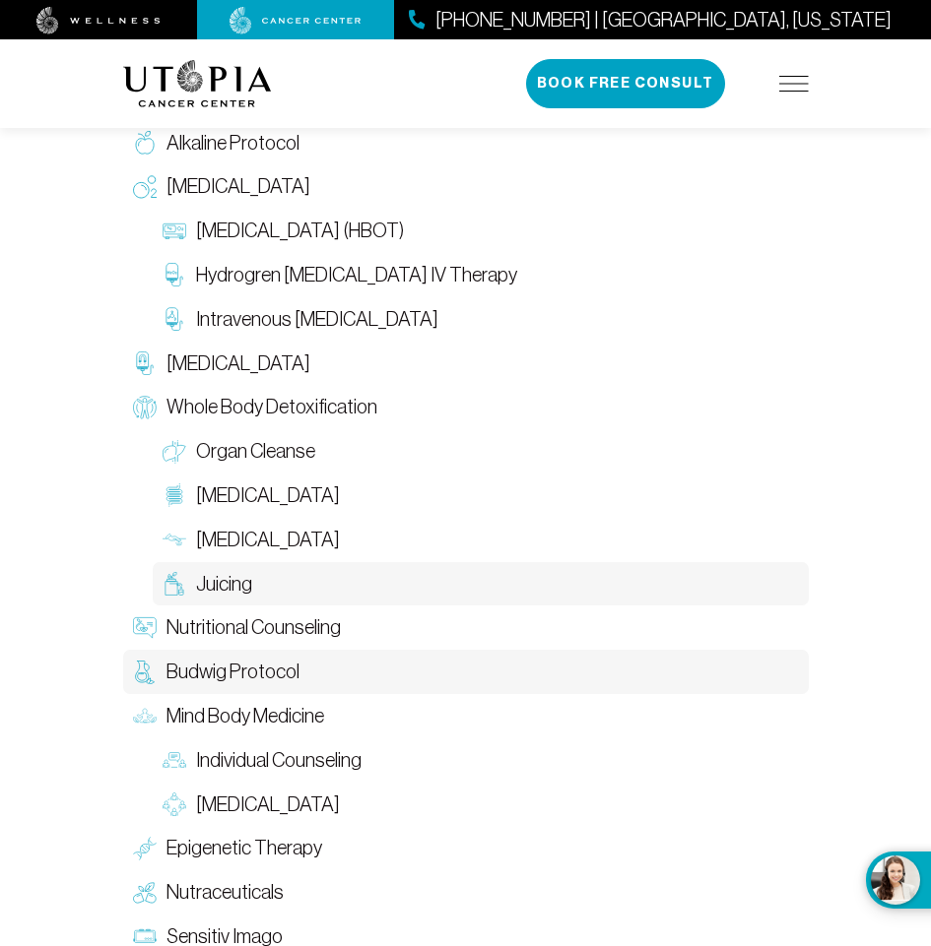
scroll to position [4028, 0]
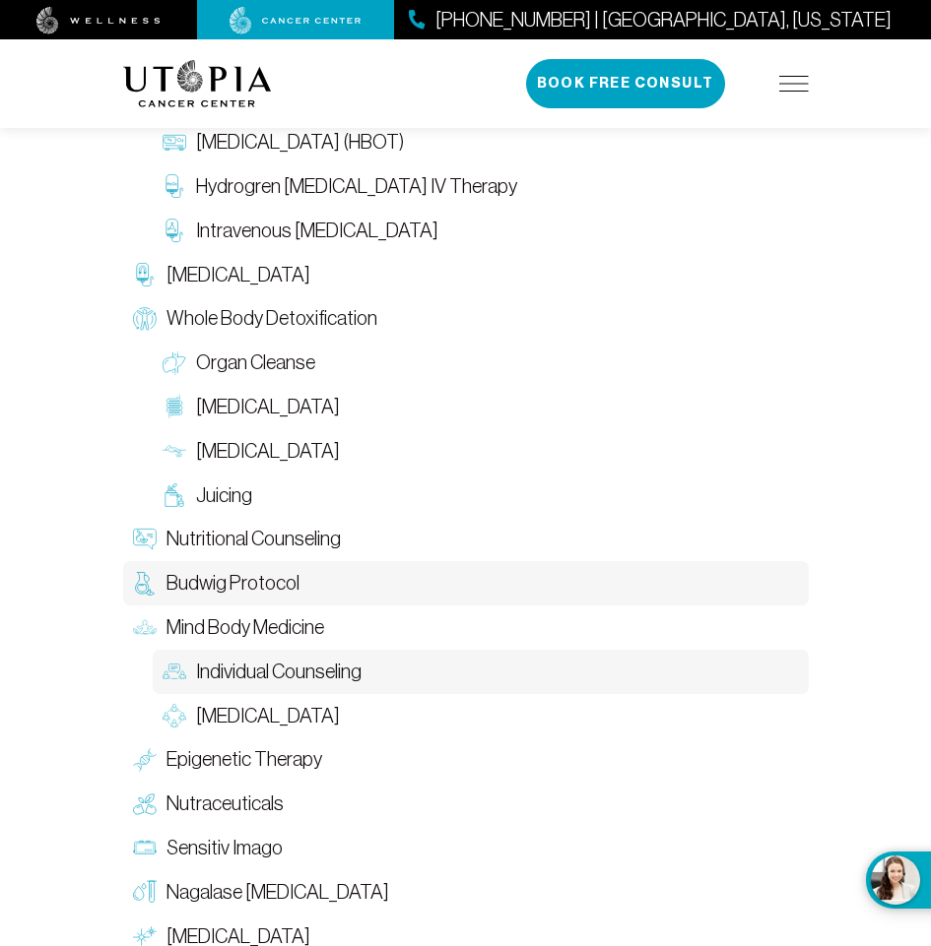
click at [241, 658] on span "Individual Counseling" at bounding box center [278, 672] width 165 height 29
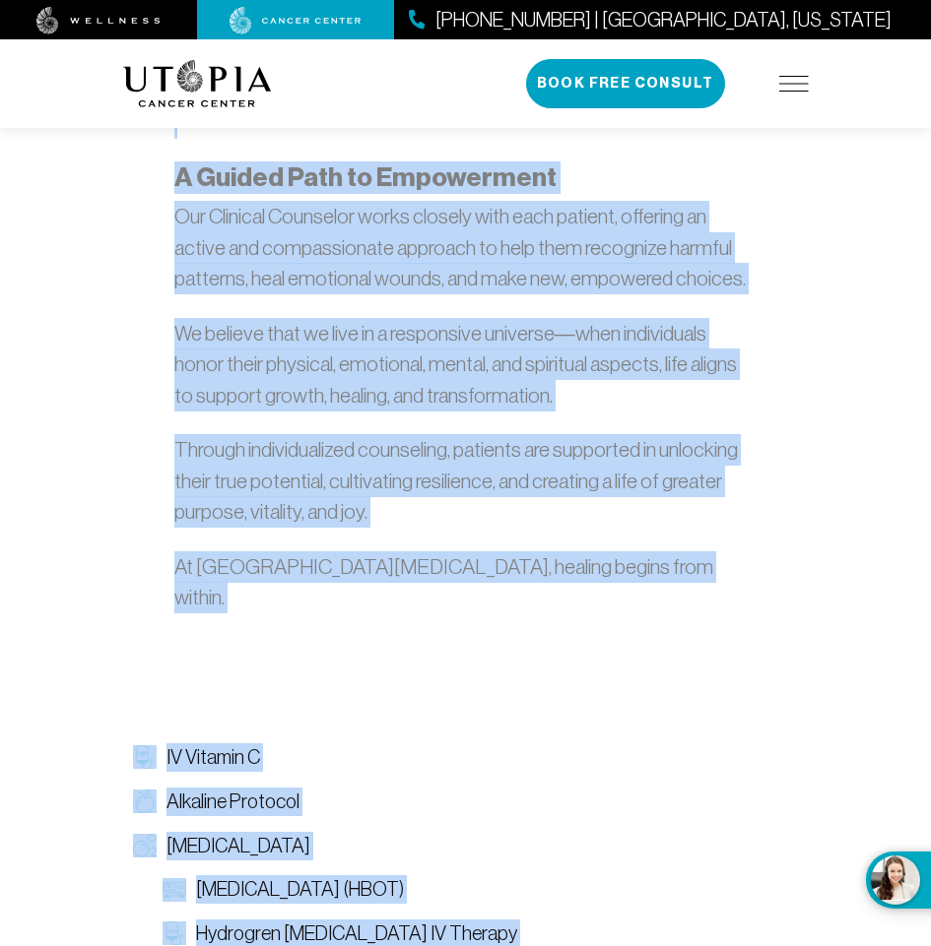
scroll to position [1557, 0]
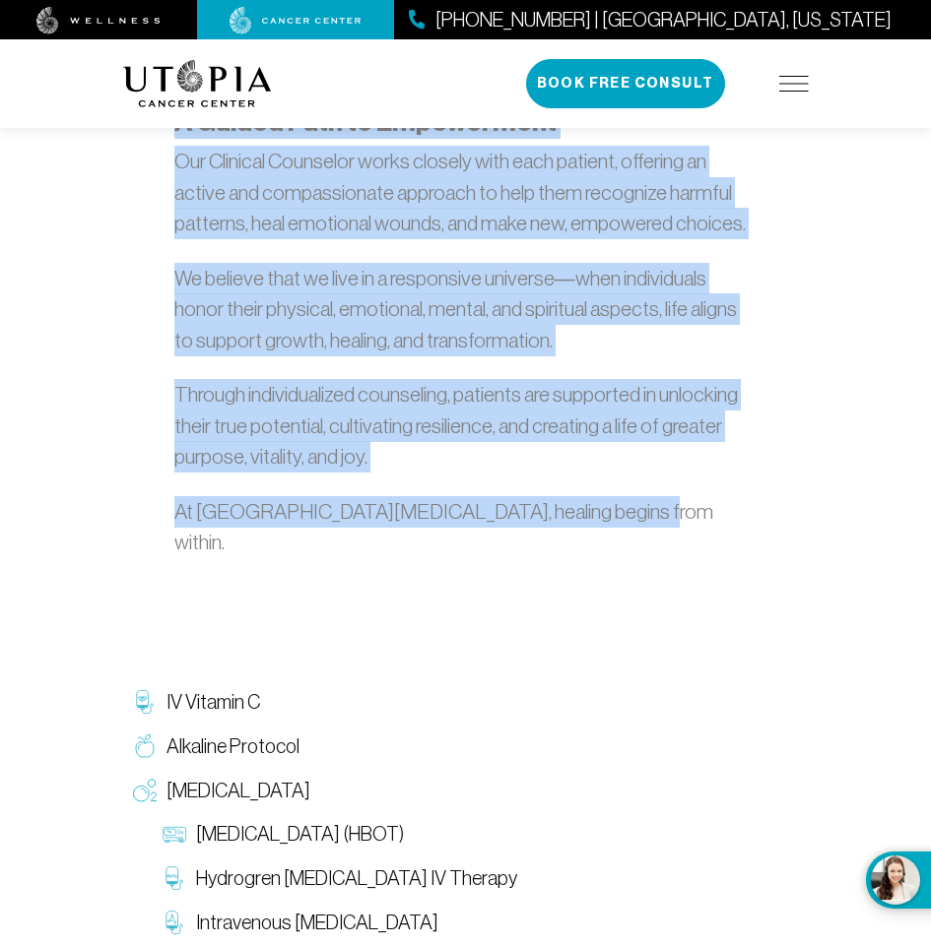
drag, startPoint x: 187, startPoint y: 337, endPoint x: 613, endPoint y: 411, distance: 431.8
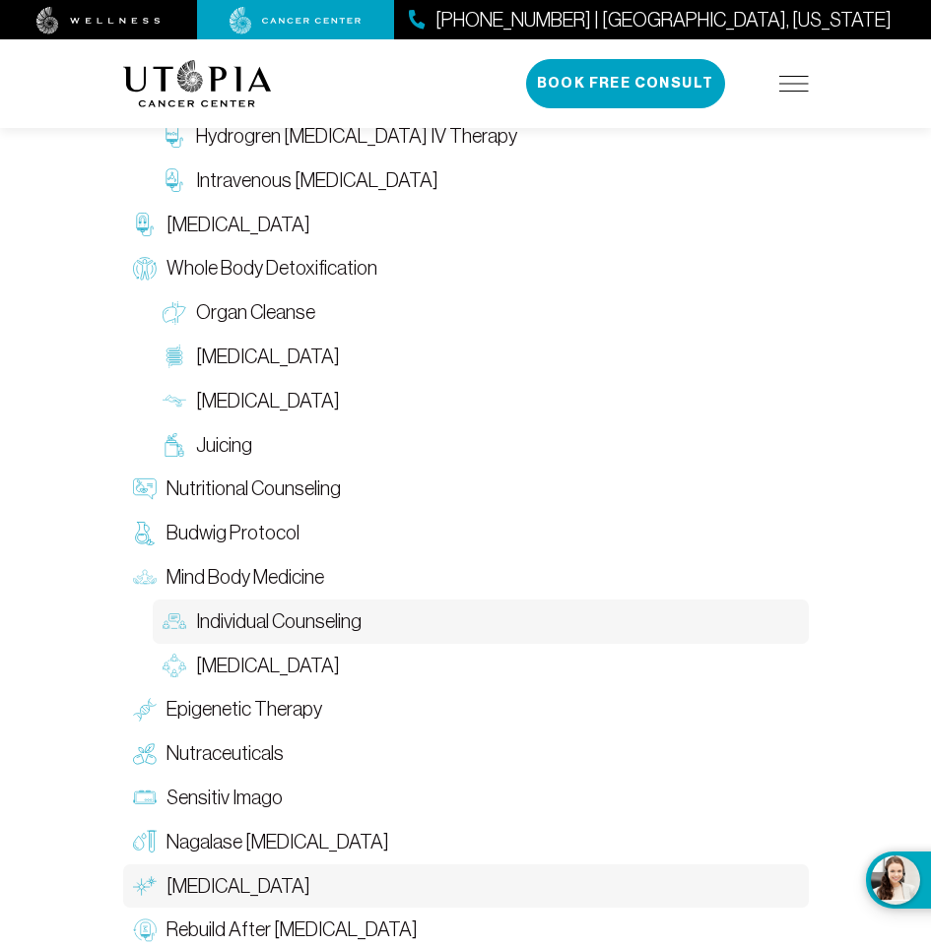
scroll to position [2345, 0]
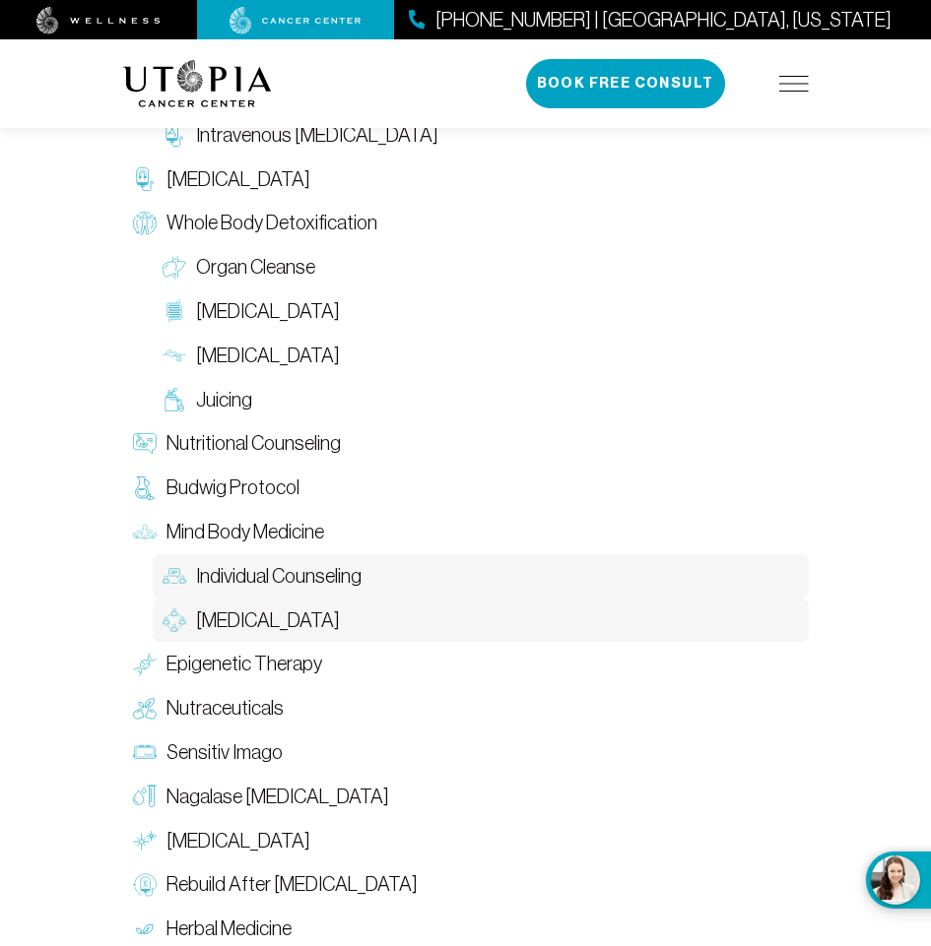
click at [277, 607] on span "[MEDICAL_DATA]" at bounding box center [268, 621] width 144 height 29
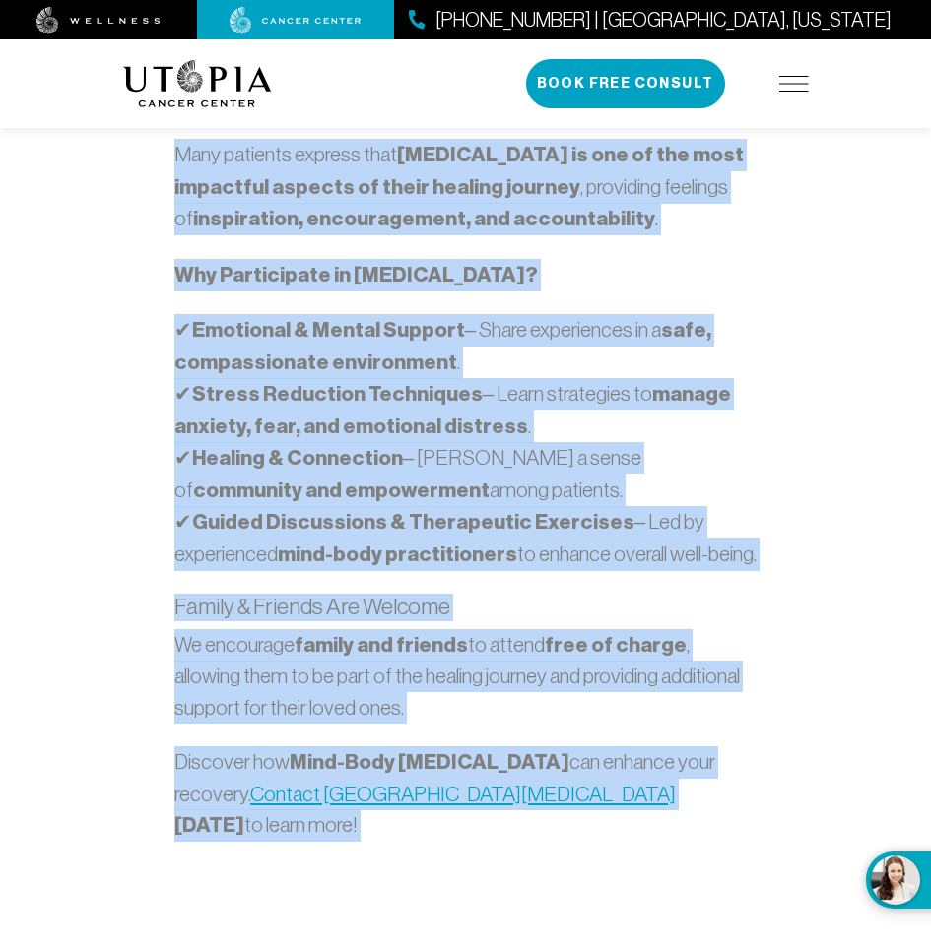
scroll to position [1819, 0]
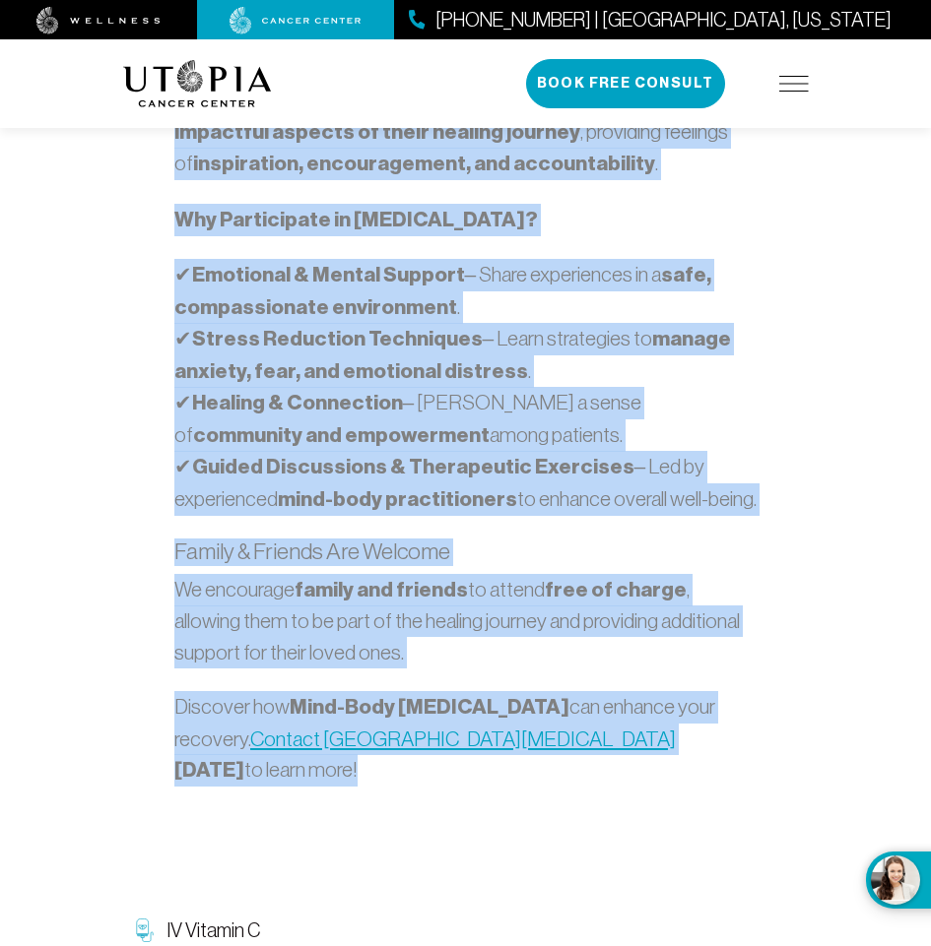
drag, startPoint x: 275, startPoint y: 375, endPoint x: 680, endPoint y: 396, distance: 405.3
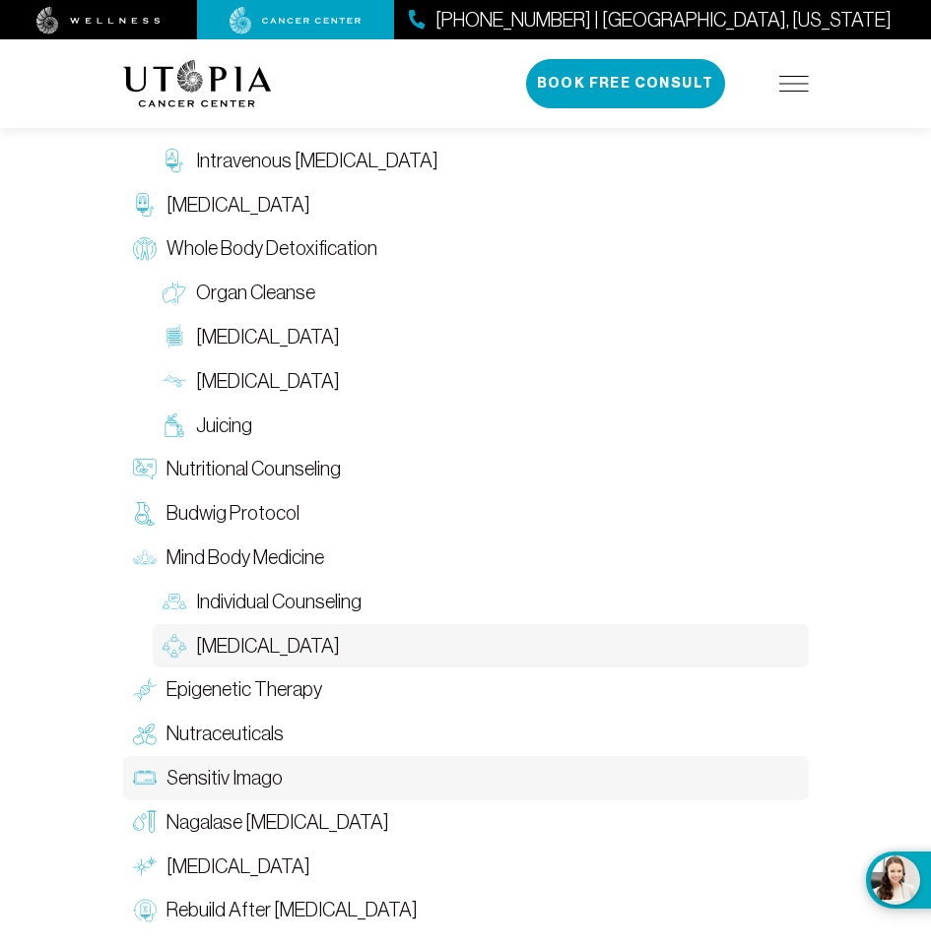
scroll to position [2842, 0]
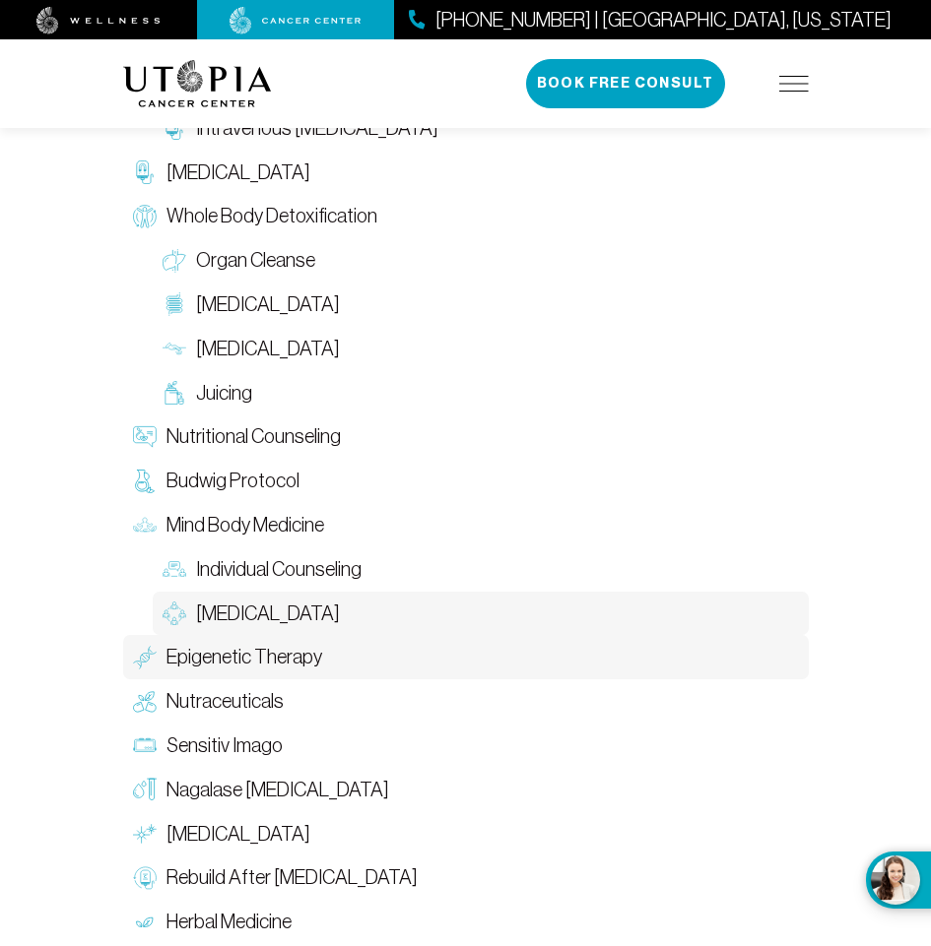
click at [261, 643] on span "Epigenetic Therapy" at bounding box center [244, 657] width 156 height 29
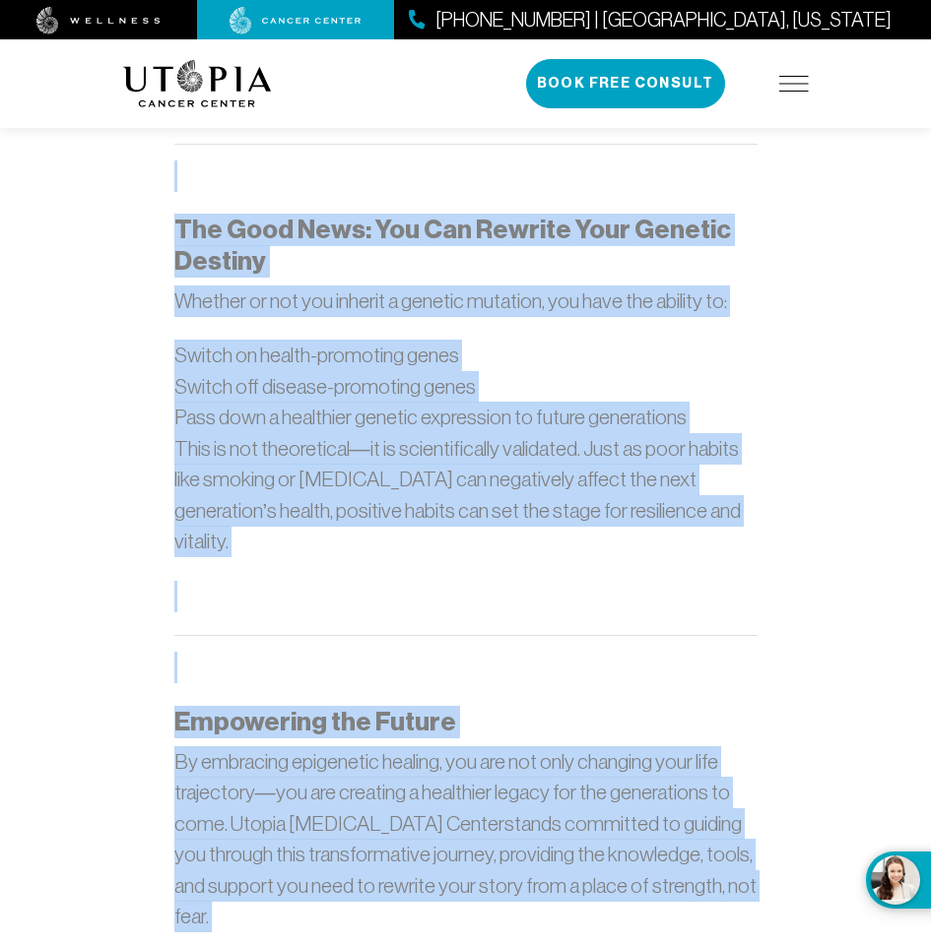
scroll to position [2044, 0]
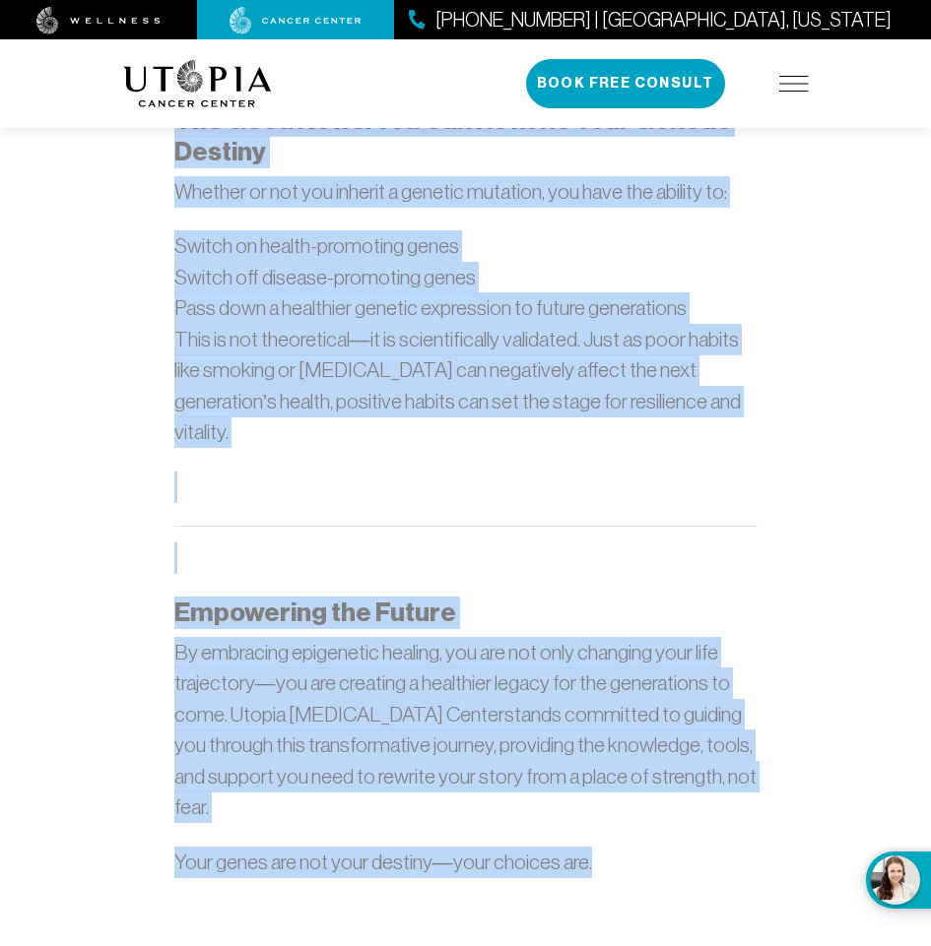
drag, startPoint x: 222, startPoint y: 357, endPoint x: 599, endPoint y: 767, distance: 556.9
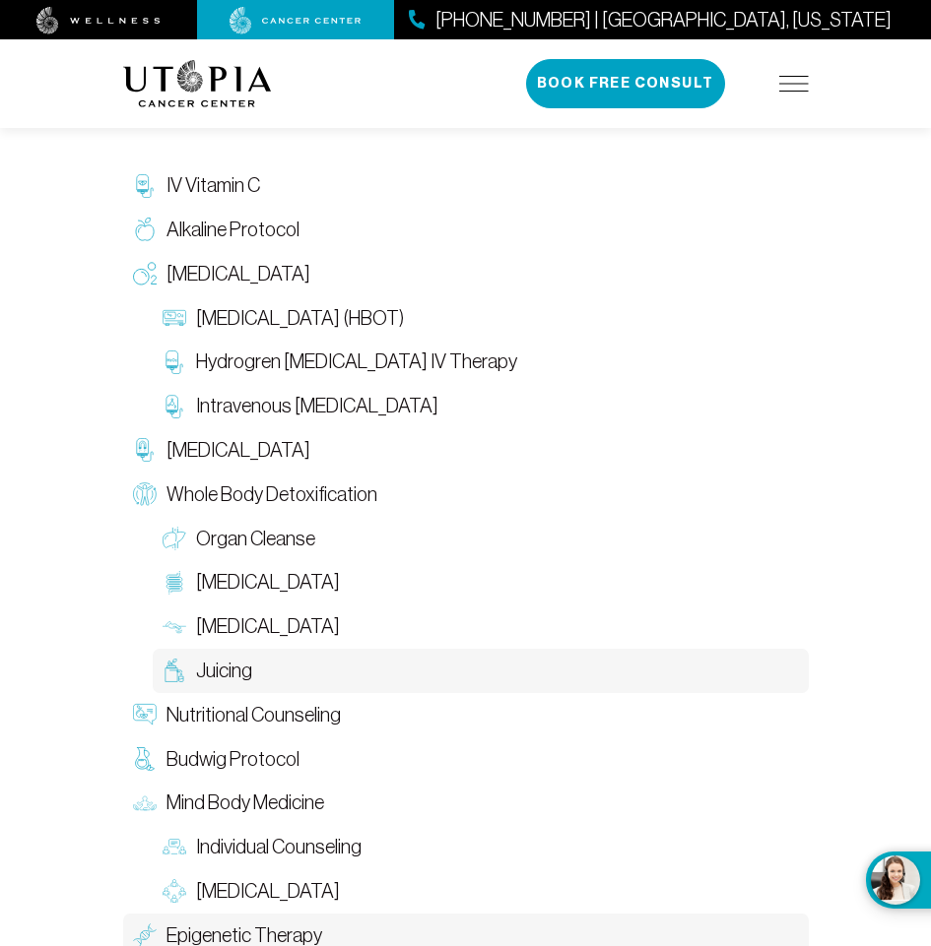
scroll to position [3128, 0]
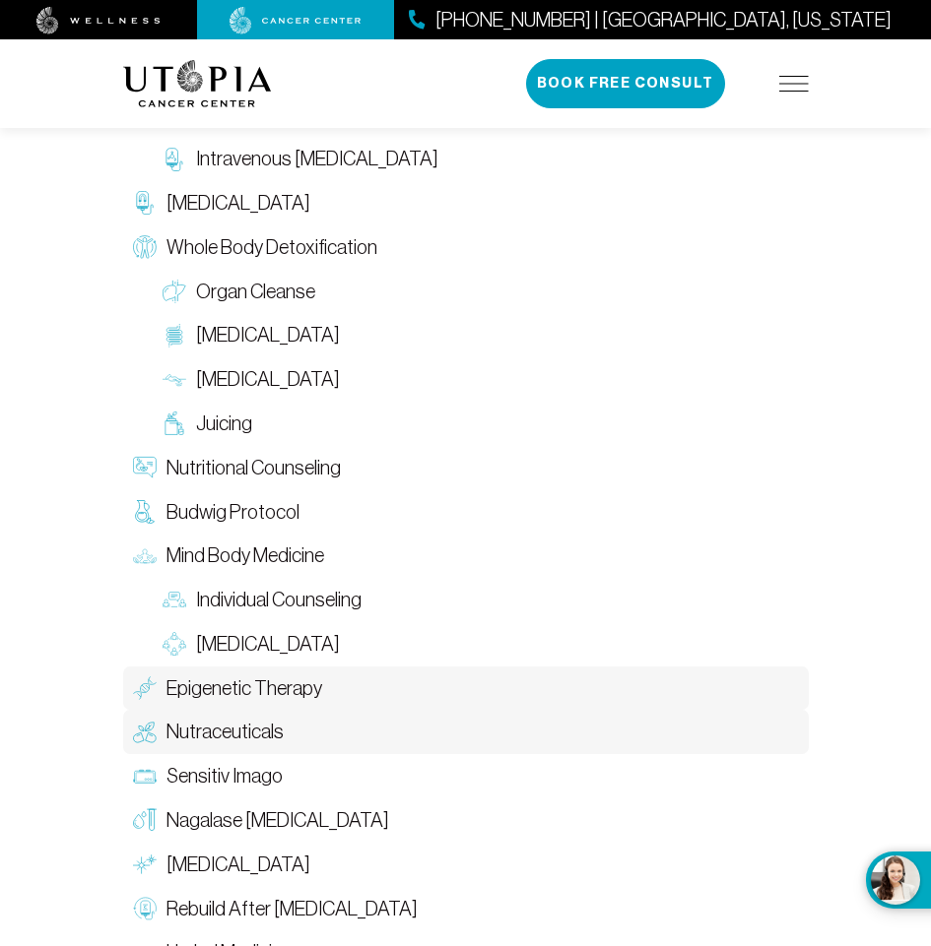
click at [267, 718] on span "Nutraceuticals" at bounding box center [224, 732] width 117 height 29
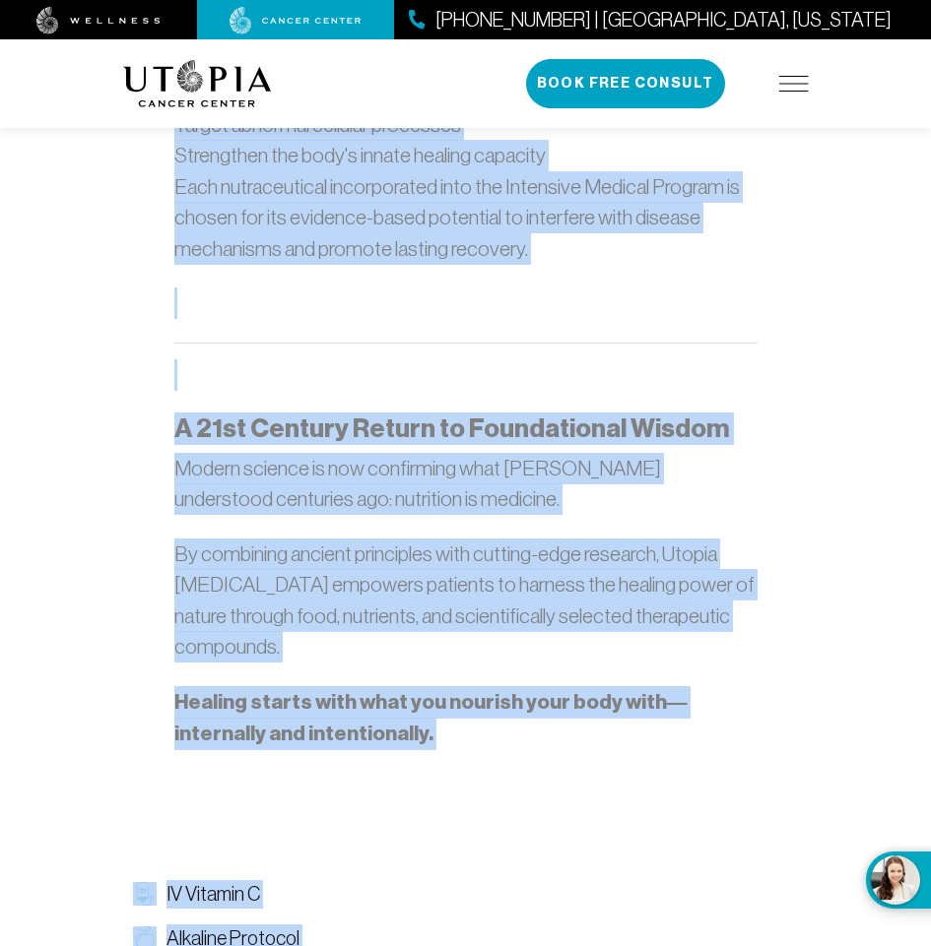
scroll to position [2620, 0]
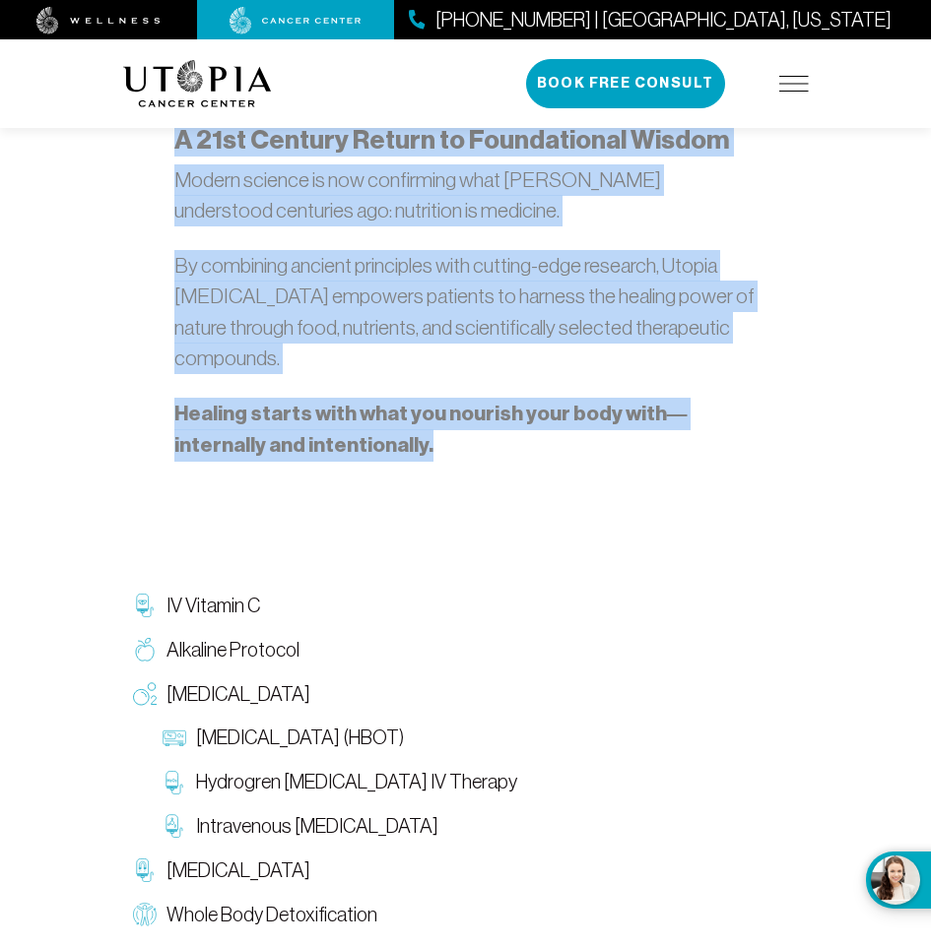
drag, startPoint x: 285, startPoint y: 334, endPoint x: 608, endPoint y: 457, distance: 345.7
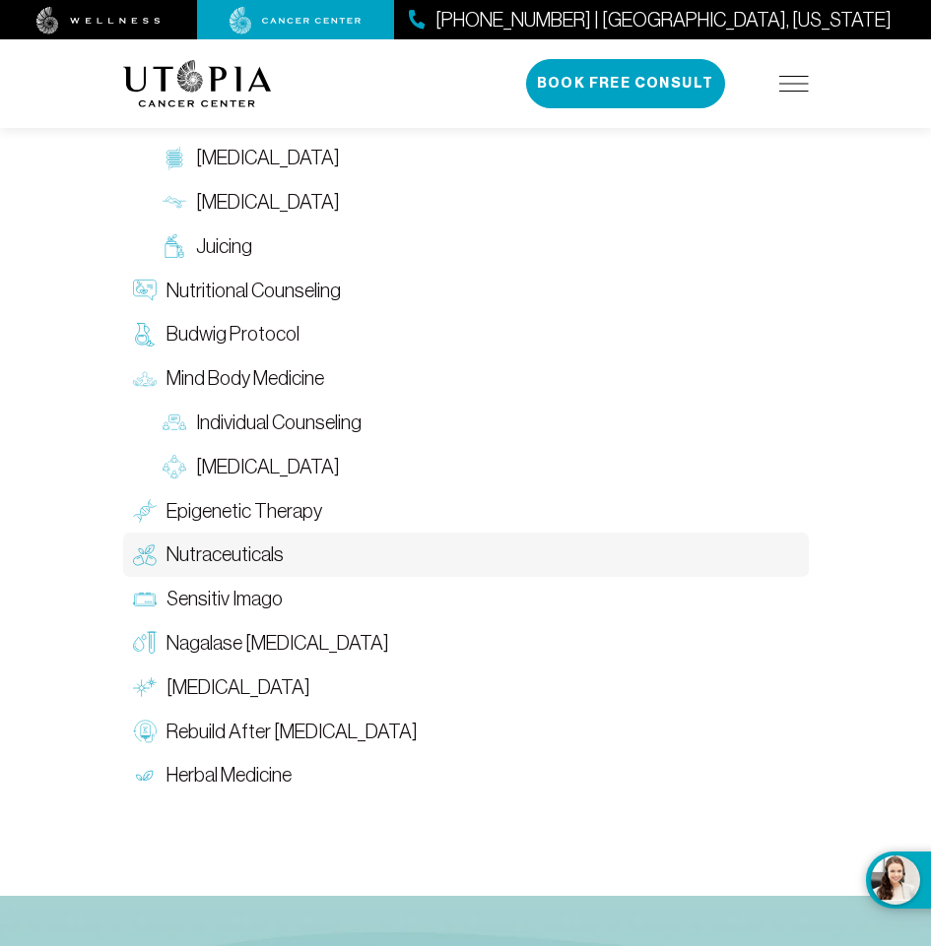
scroll to position [3604, 0]
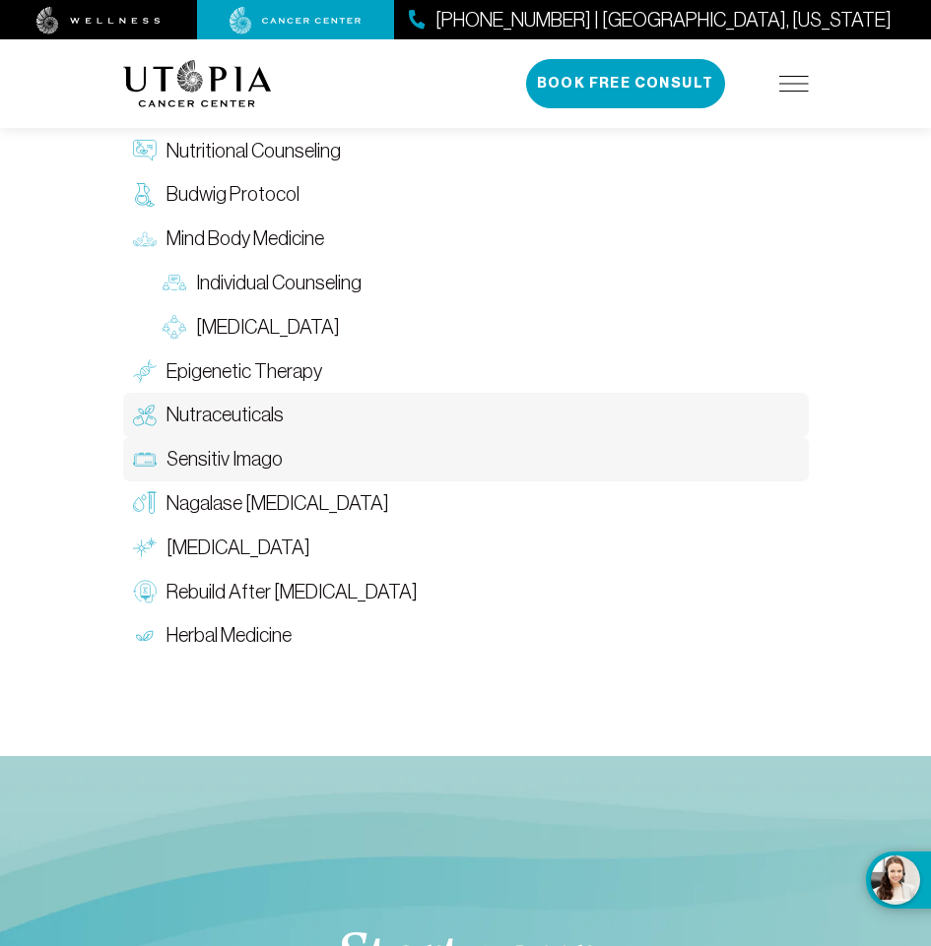
click at [227, 445] on span "Sensitiv Imago" at bounding box center [224, 459] width 116 height 29
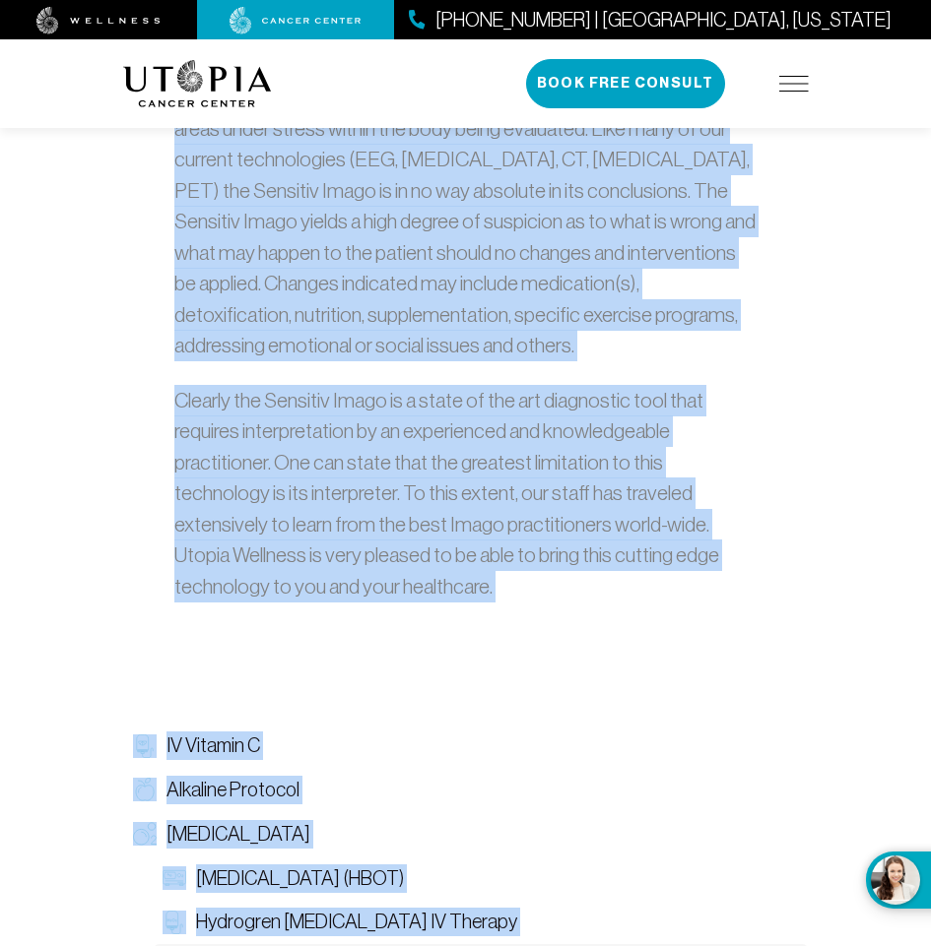
scroll to position [4314, 0]
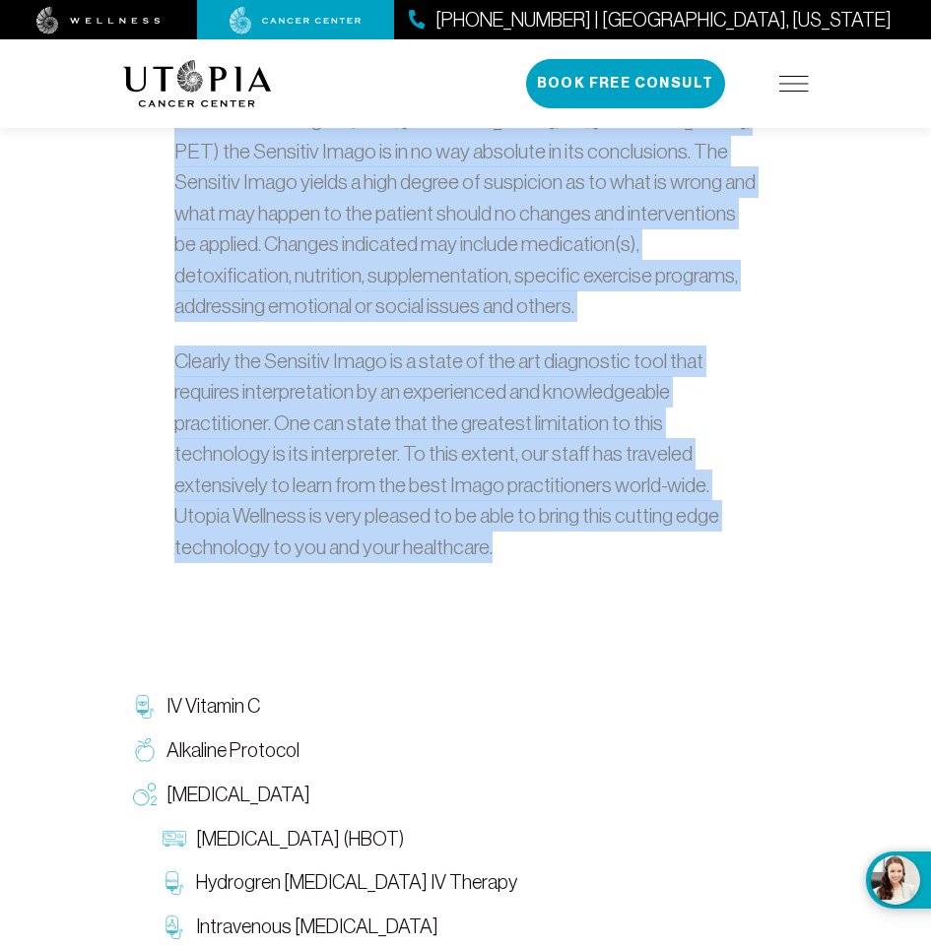
drag, startPoint x: 279, startPoint y: 340, endPoint x: 481, endPoint y: 553, distance: 294.0
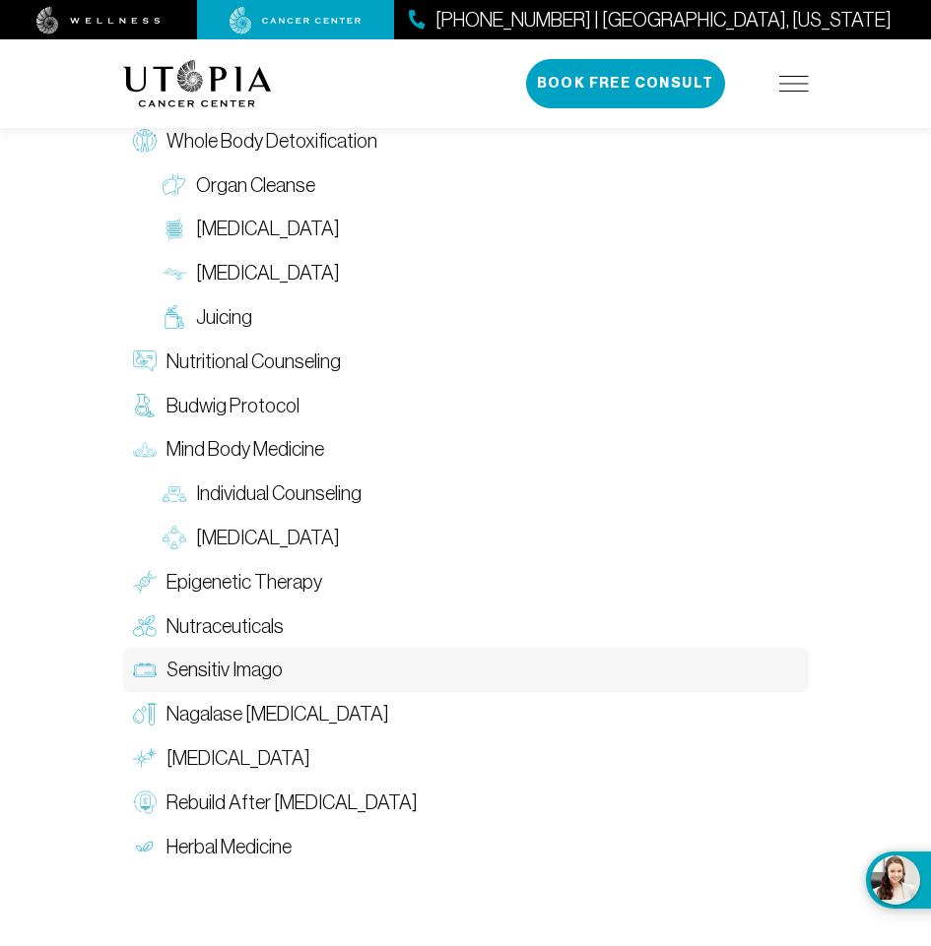
scroll to position [5201, 0]
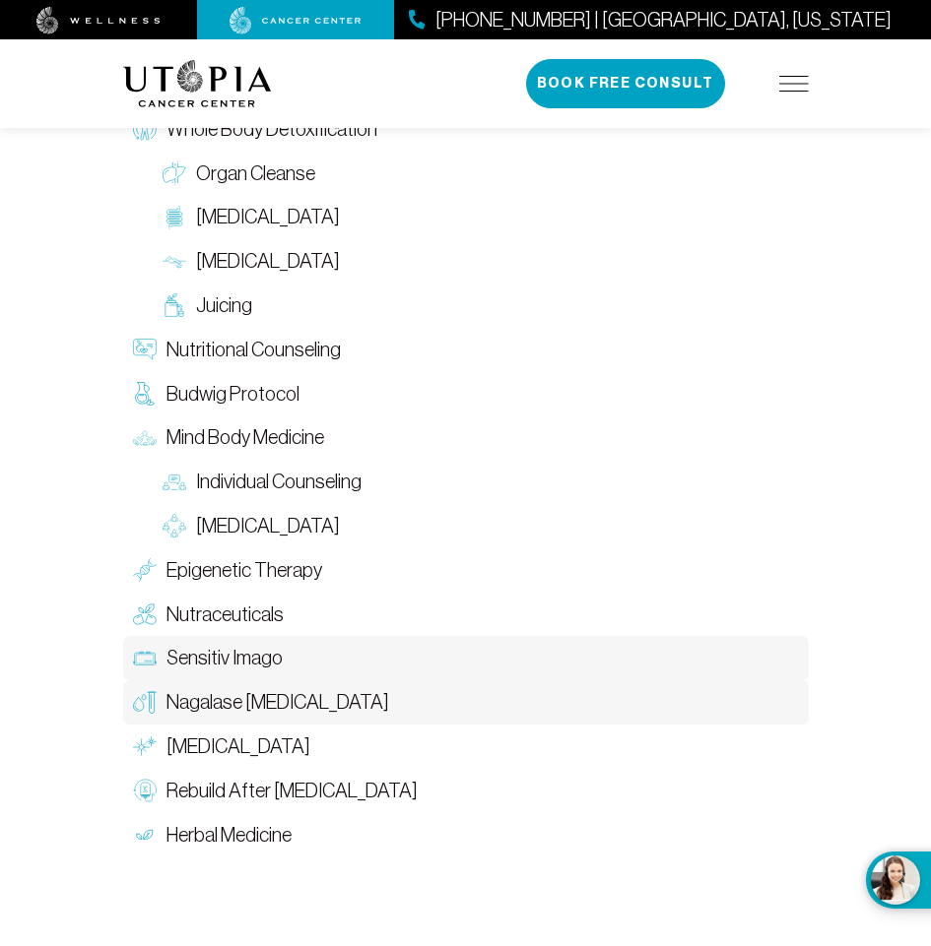
click at [313, 688] on span "Nagalase [MEDICAL_DATA]" at bounding box center [277, 702] width 223 height 29
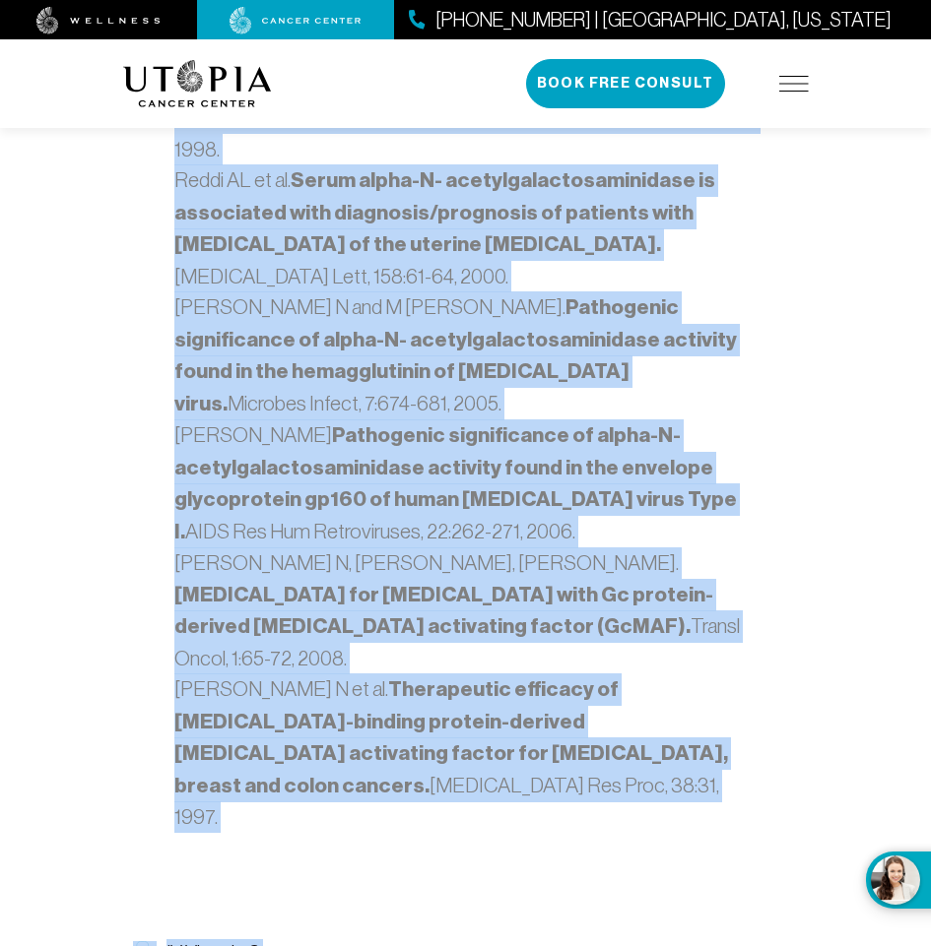
scroll to position [3136, 0]
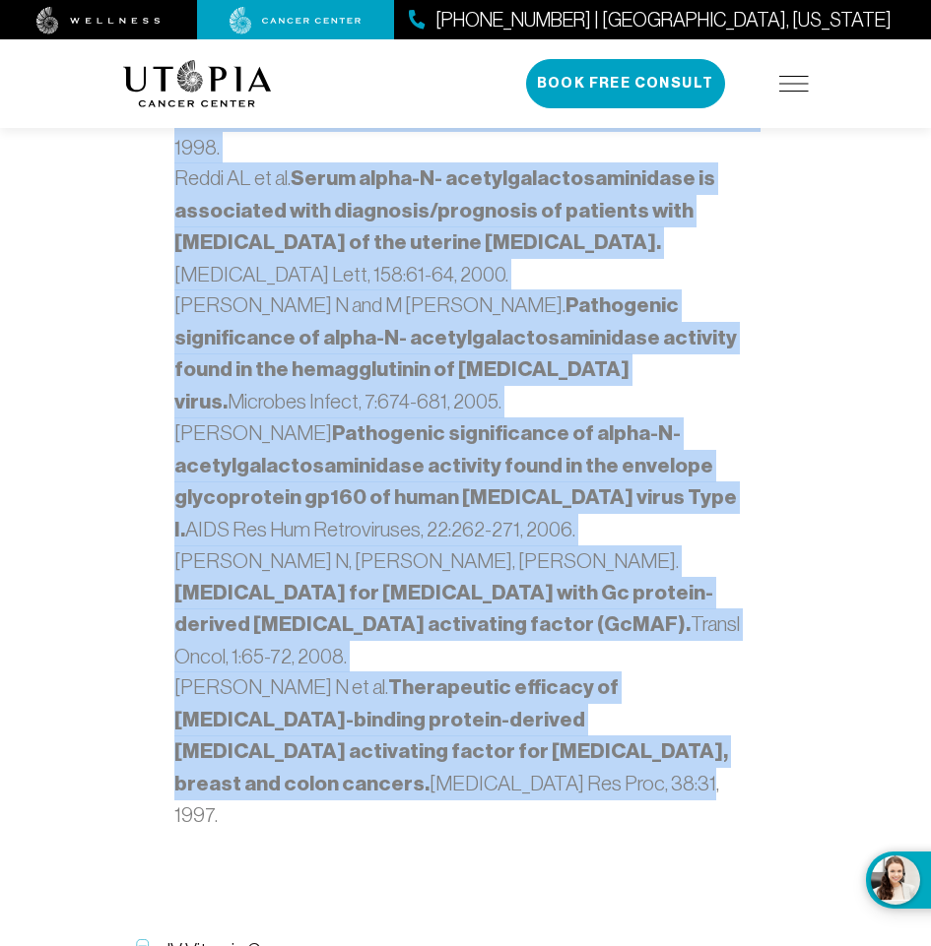
drag, startPoint x: 214, startPoint y: 337, endPoint x: 696, endPoint y: 453, distance: 496.4
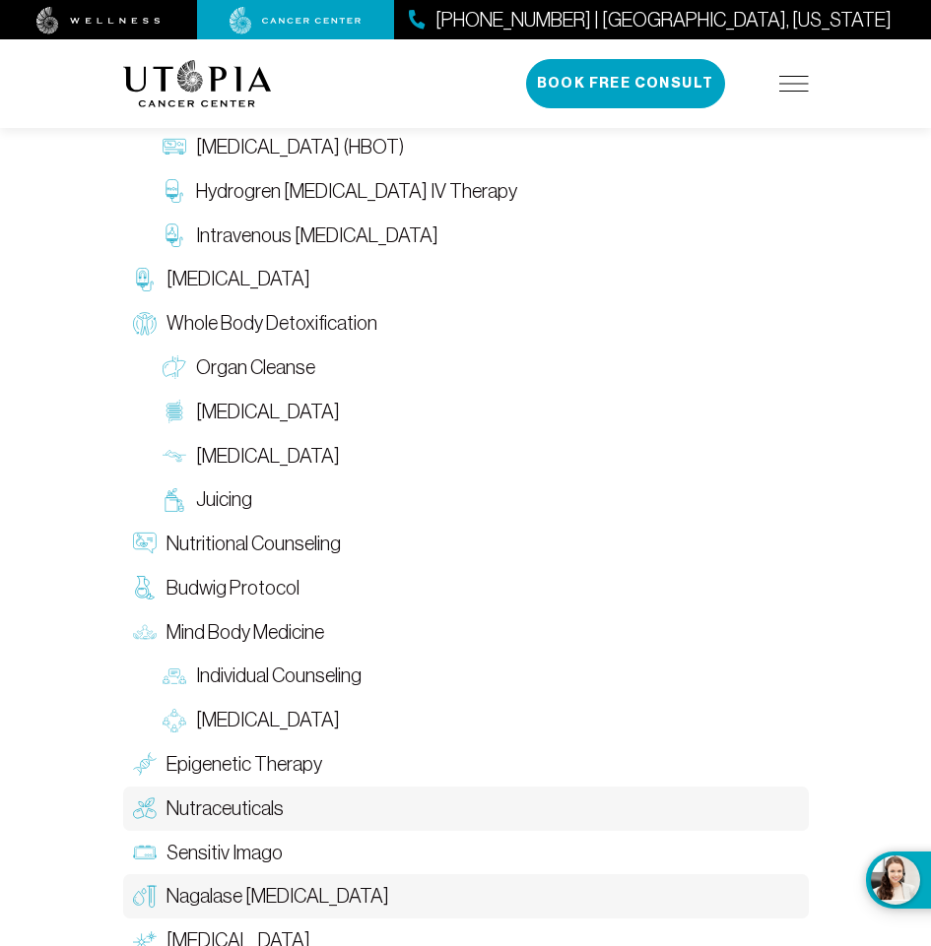
scroll to position [4219, 0]
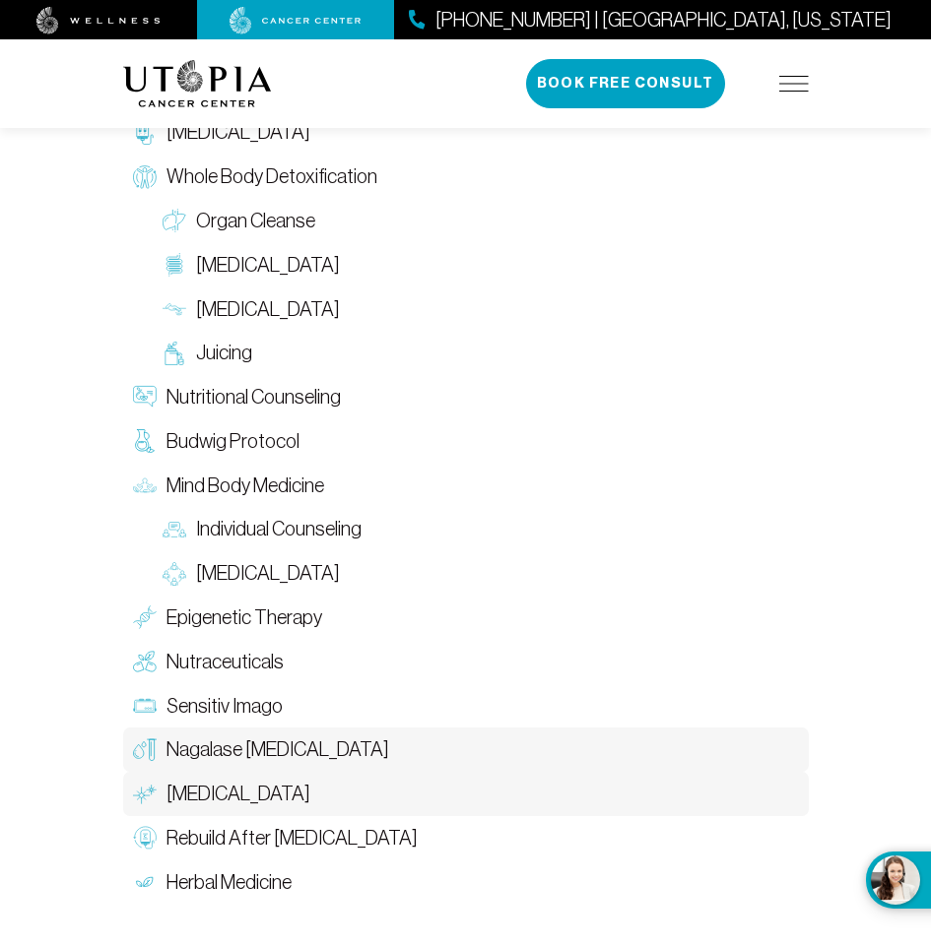
click at [253, 780] on span "[MEDICAL_DATA]" at bounding box center [238, 794] width 144 height 29
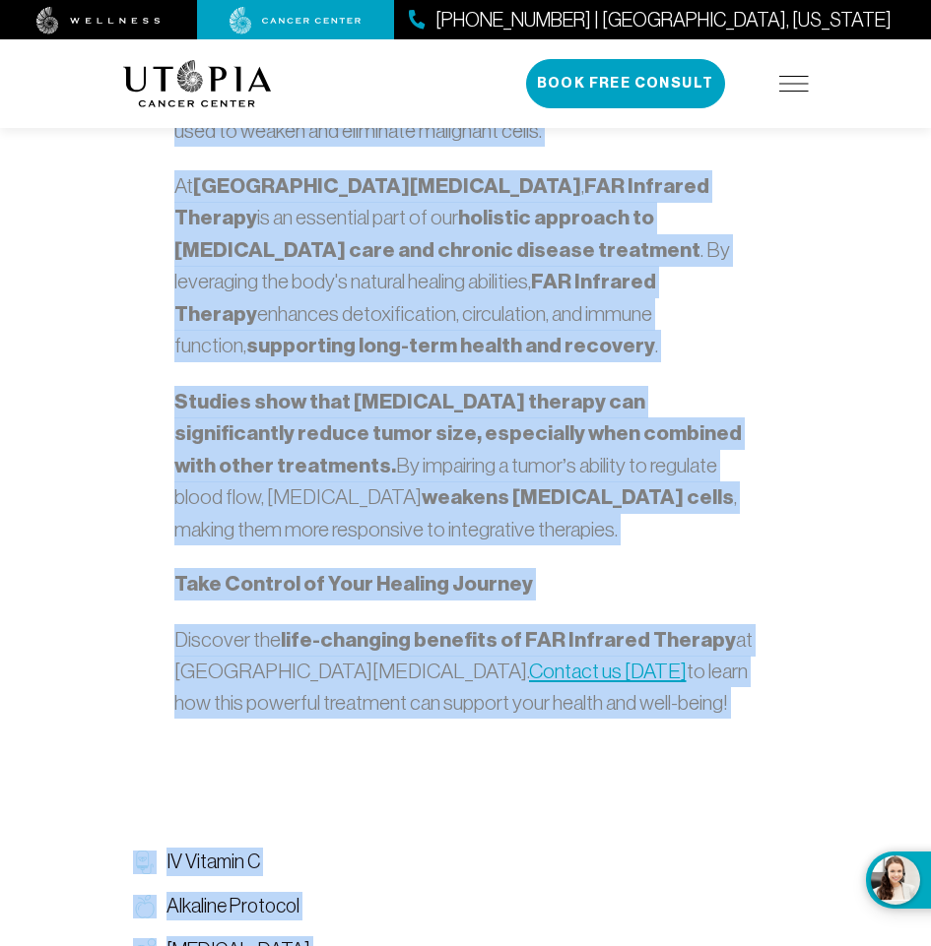
scroll to position [2648, 0]
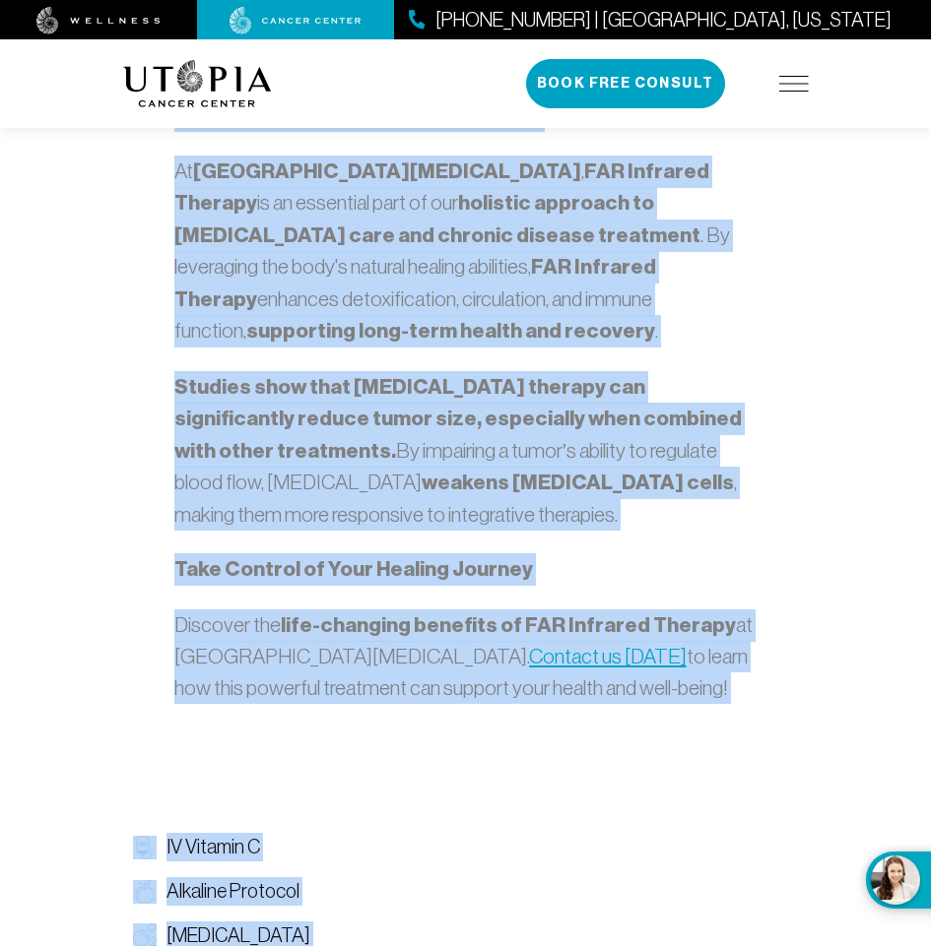
drag, startPoint x: 287, startPoint y: 339, endPoint x: 629, endPoint y: 538, distance: 396.3
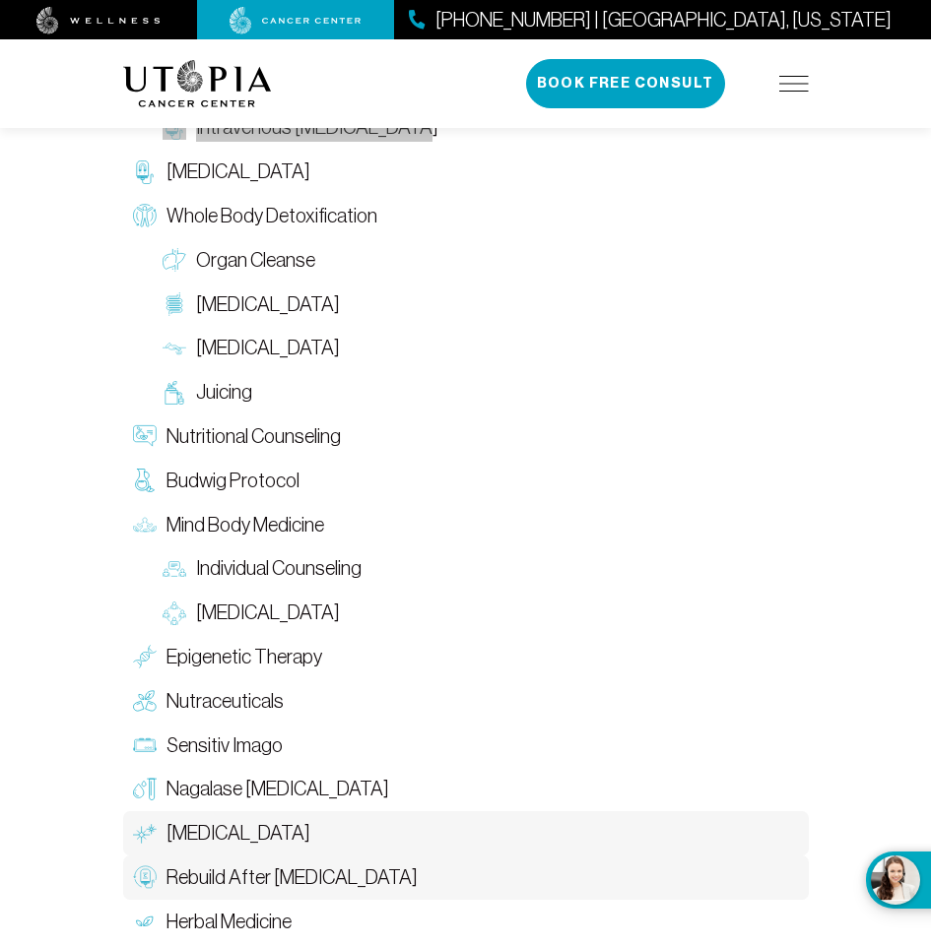
scroll to position [3633, 0]
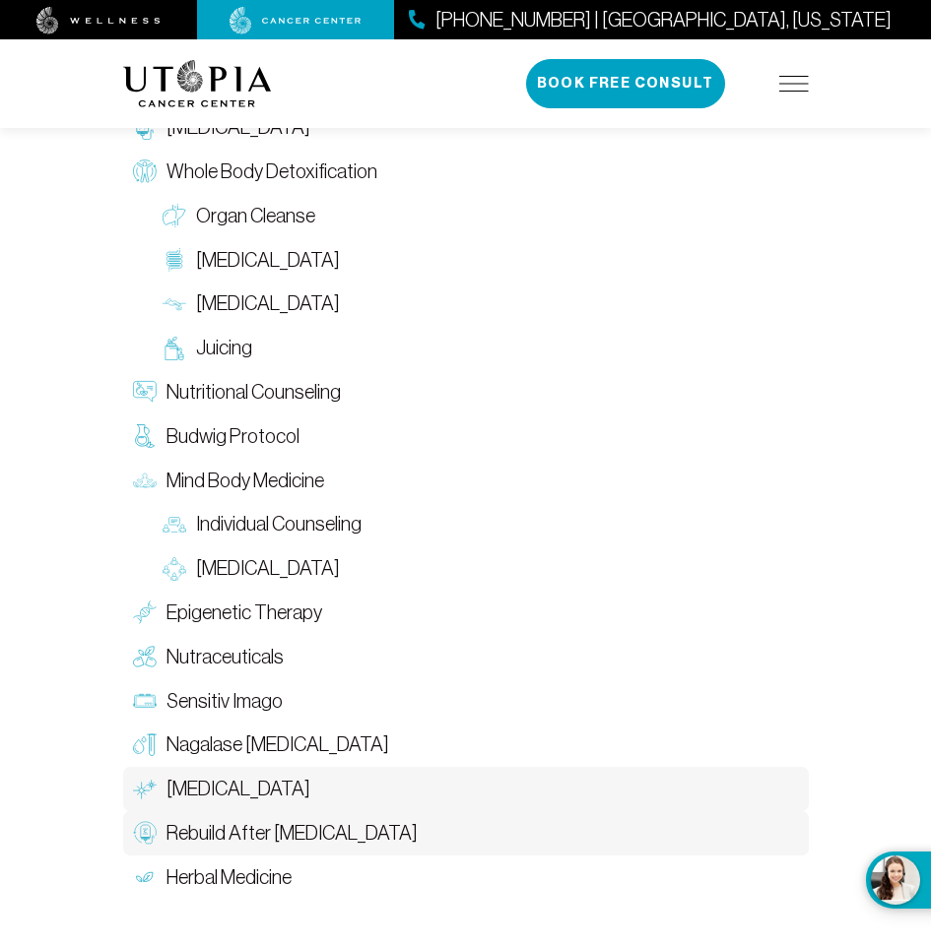
click at [279, 819] on span "Rebuild After [MEDICAL_DATA]" at bounding box center [291, 833] width 251 height 29
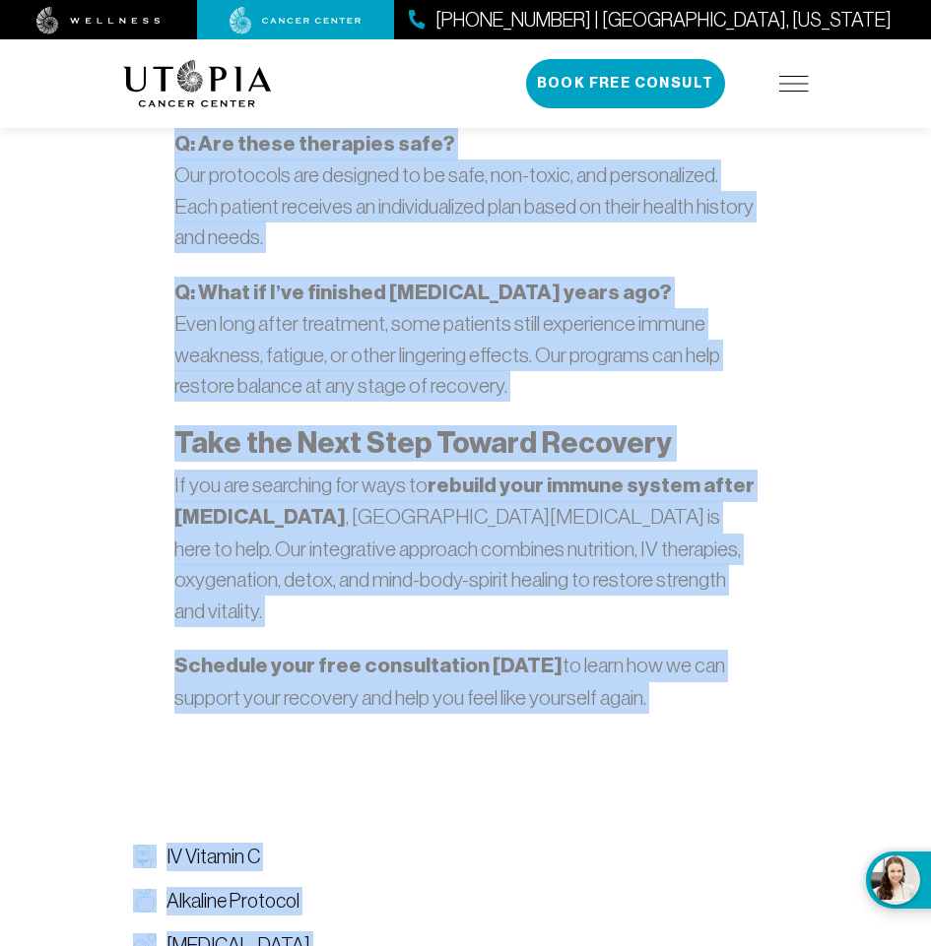
scroll to position [6818, 0]
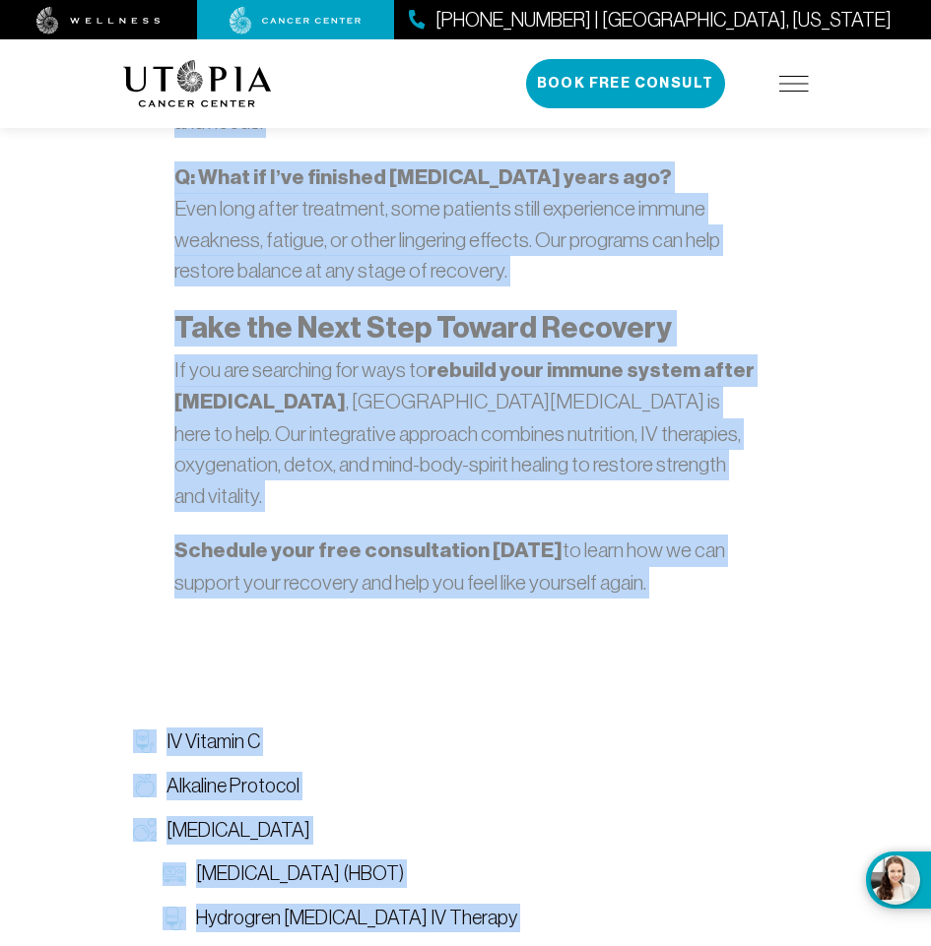
drag, startPoint x: 199, startPoint y: 357, endPoint x: 681, endPoint y: 148, distance: 526.2
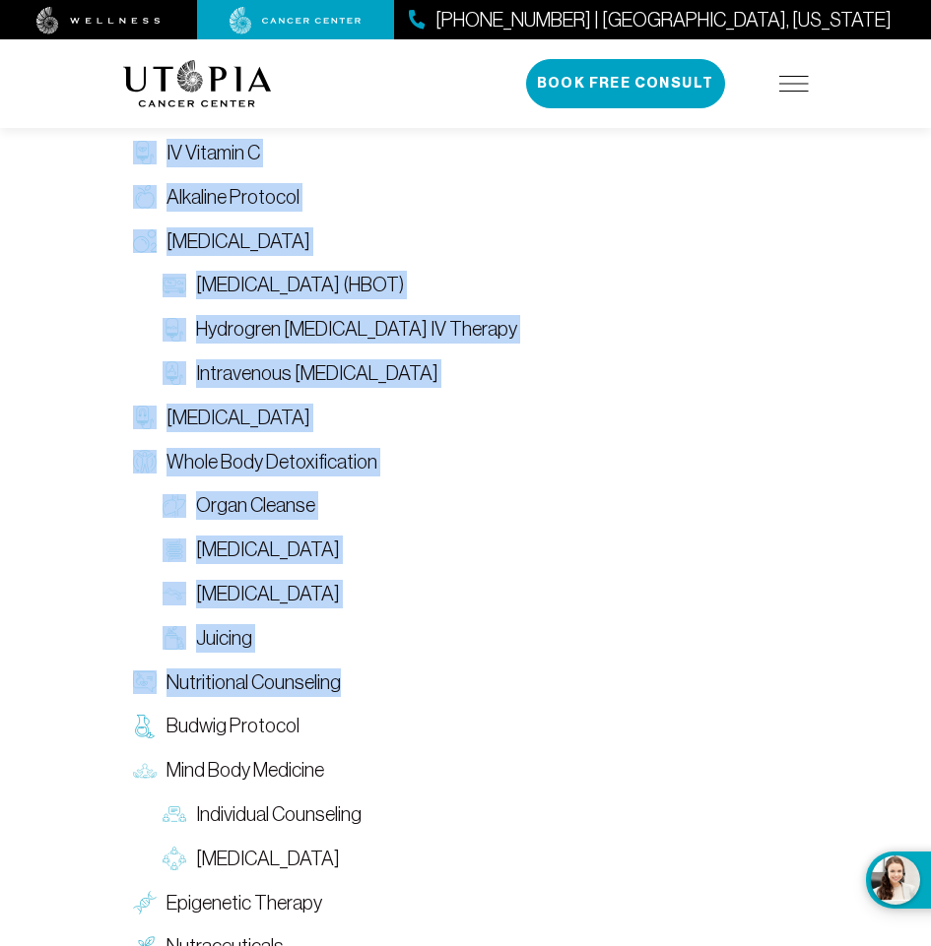
scroll to position [7606, 0]
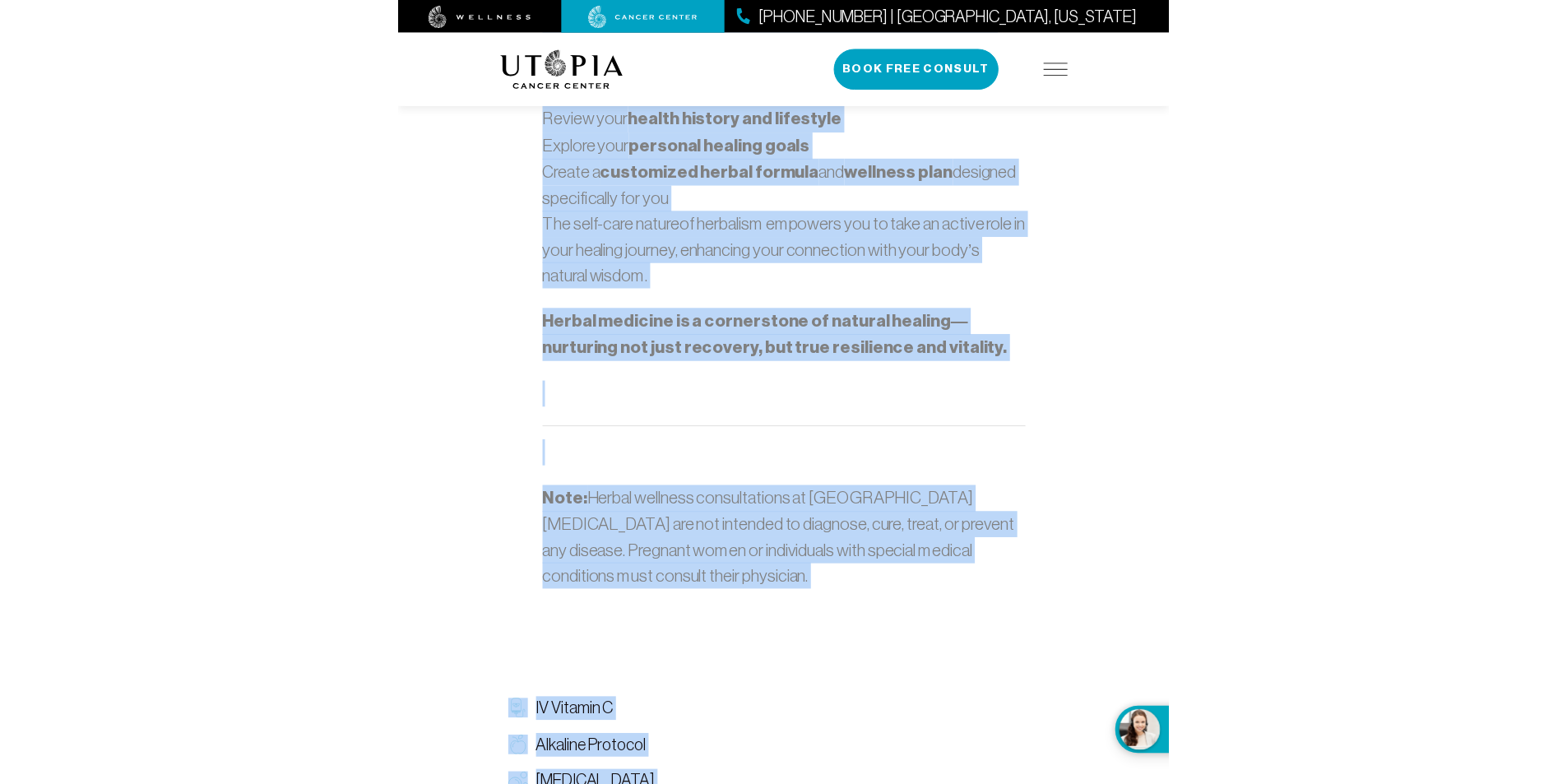
scroll to position [2560, 0]
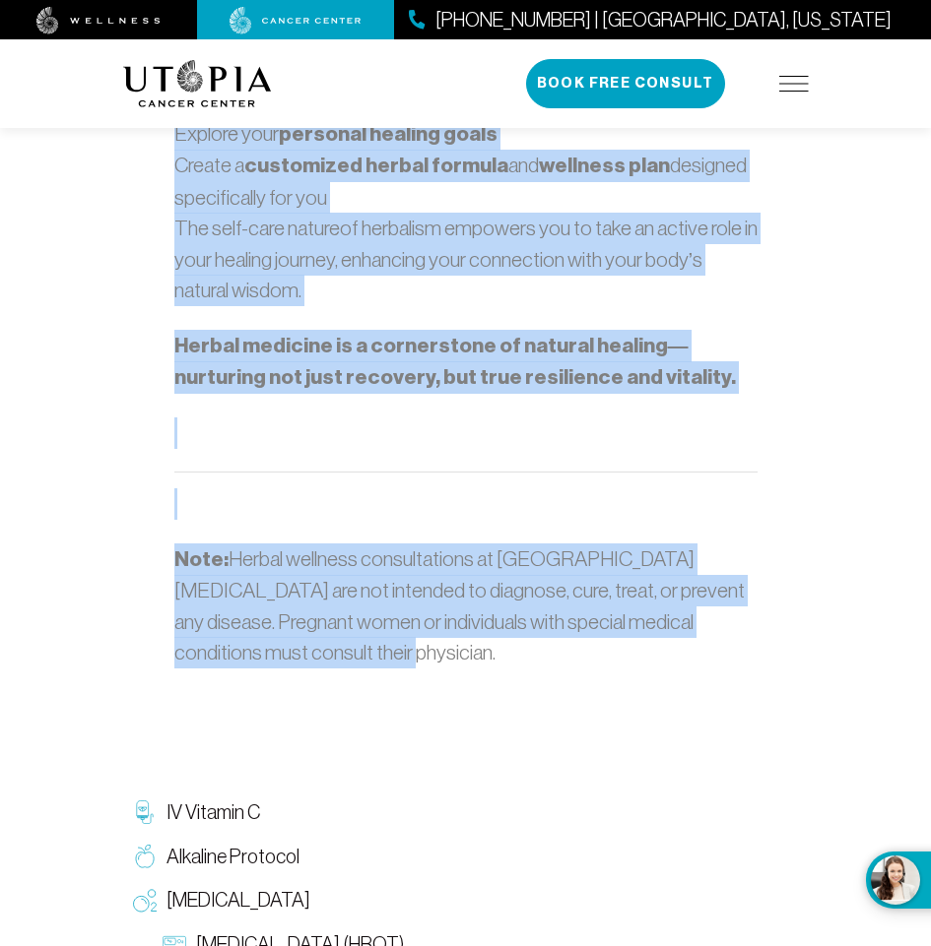
drag, startPoint x: 262, startPoint y: 271, endPoint x: 634, endPoint y: 605, distance: 500.0
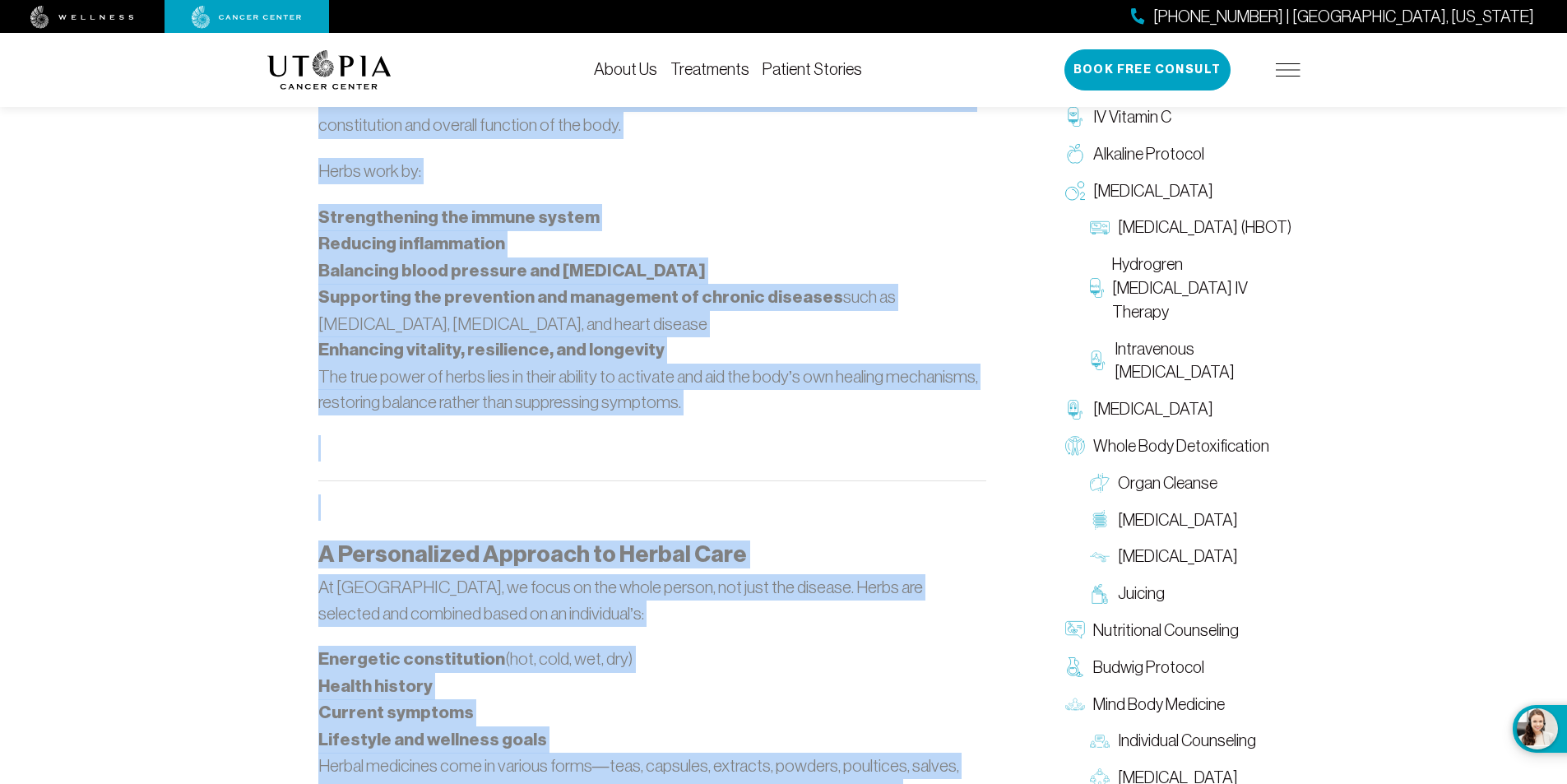
scroll to position [1244, 0]
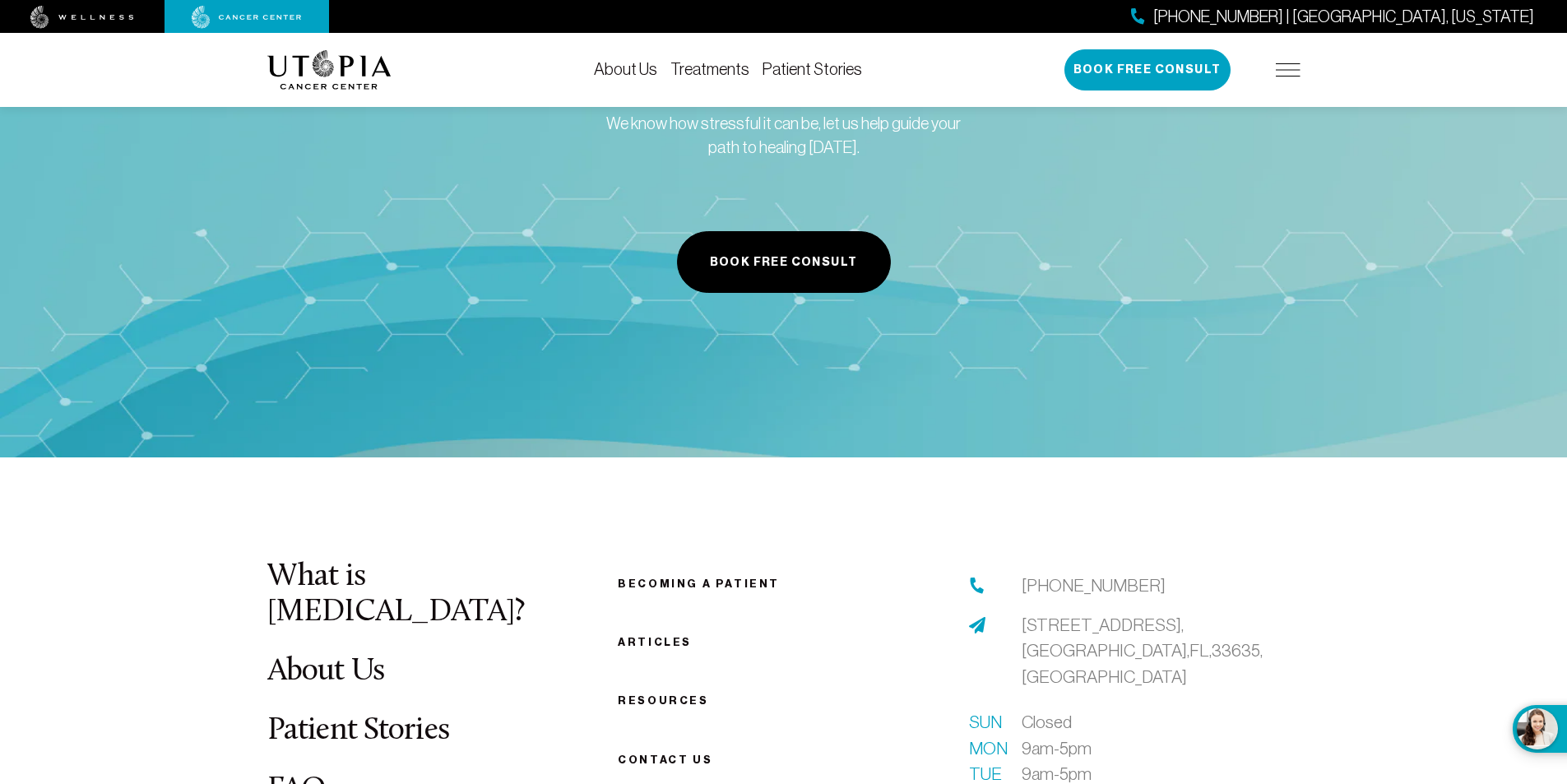
scroll to position [5713, 0]
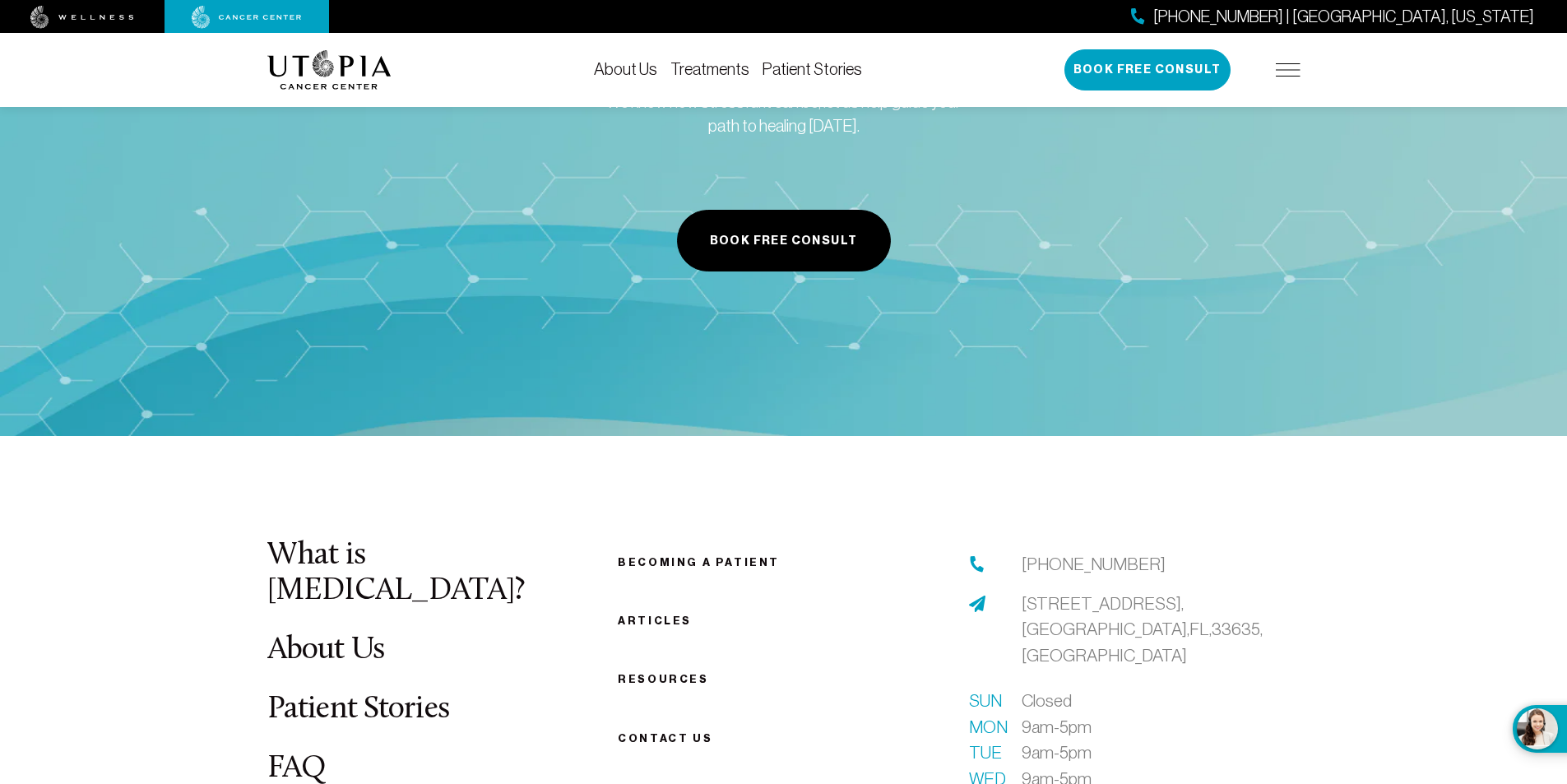
click at [401, 539] on link "What is [MEDICAL_DATA]?" at bounding box center [396, 573] width 257 height 67
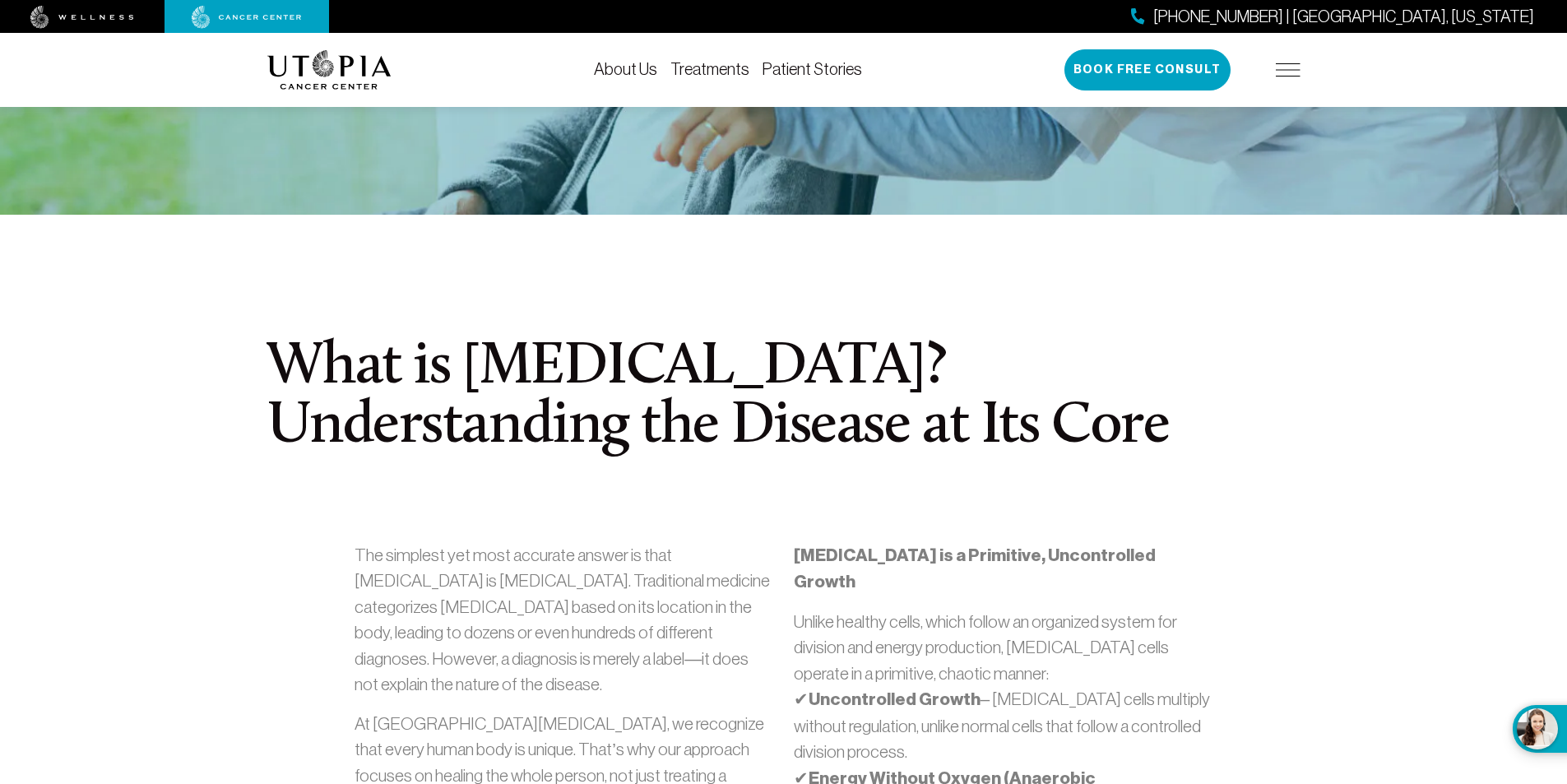
scroll to position [329, 0]
drag, startPoint x: 263, startPoint y: 357, endPoint x: 504, endPoint y: 438, distance: 254.2
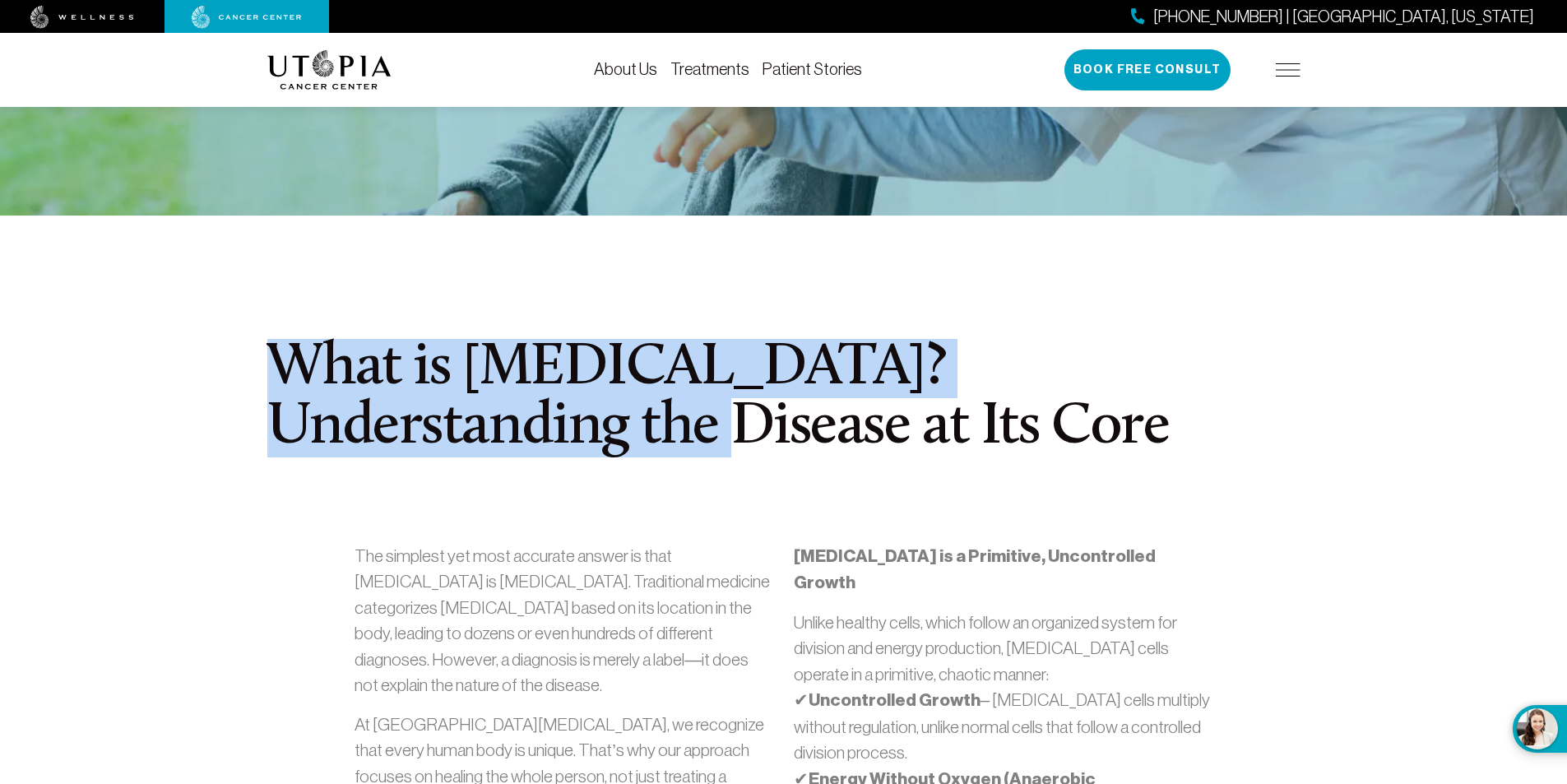
click at [339, 407] on h1 "What is [MEDICAL_DATA]? Understanding the Disease at Its Core" at bounding box center [784, 398] width 1033 height 119
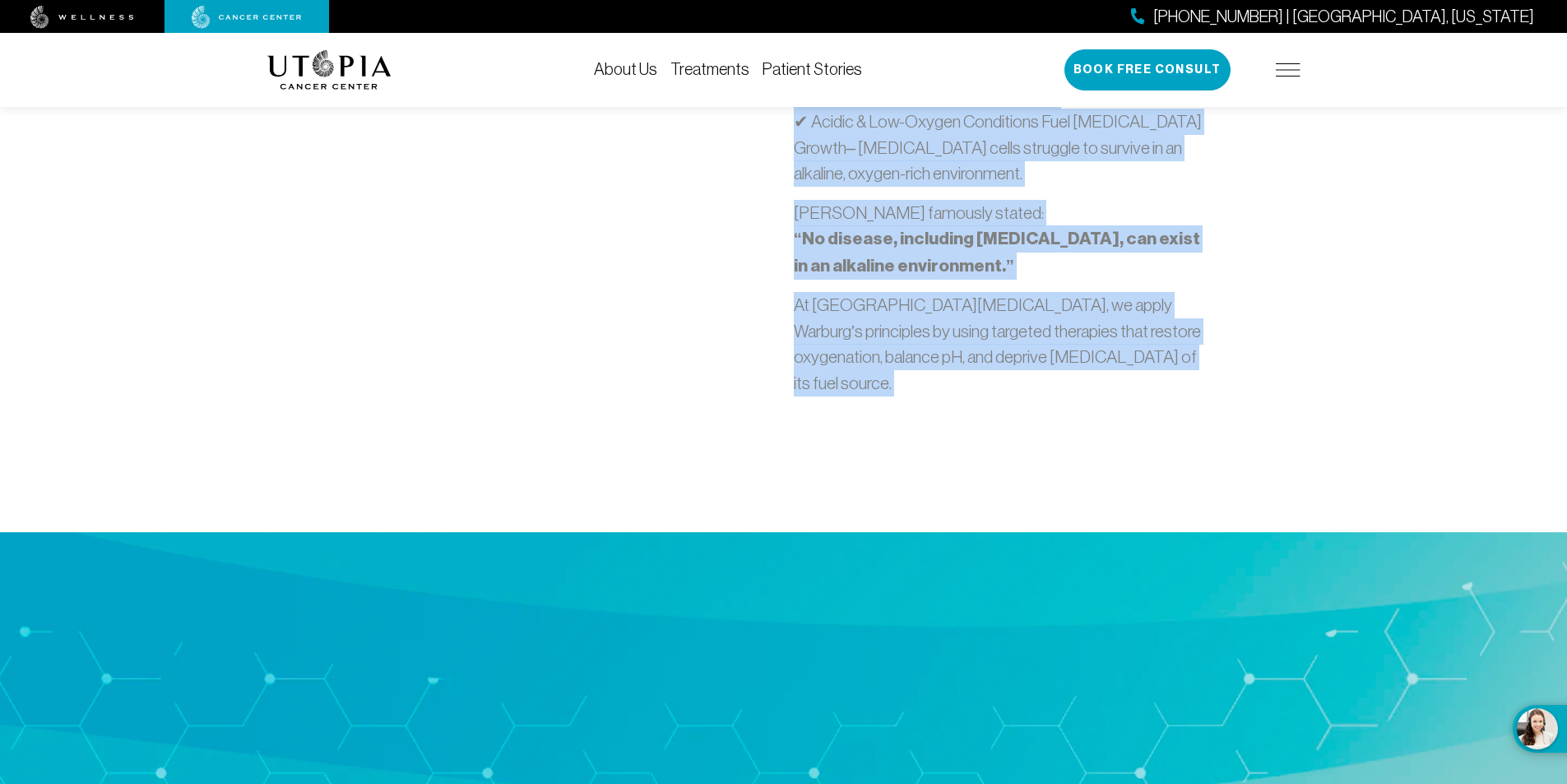
scroll to position [1433, 0]
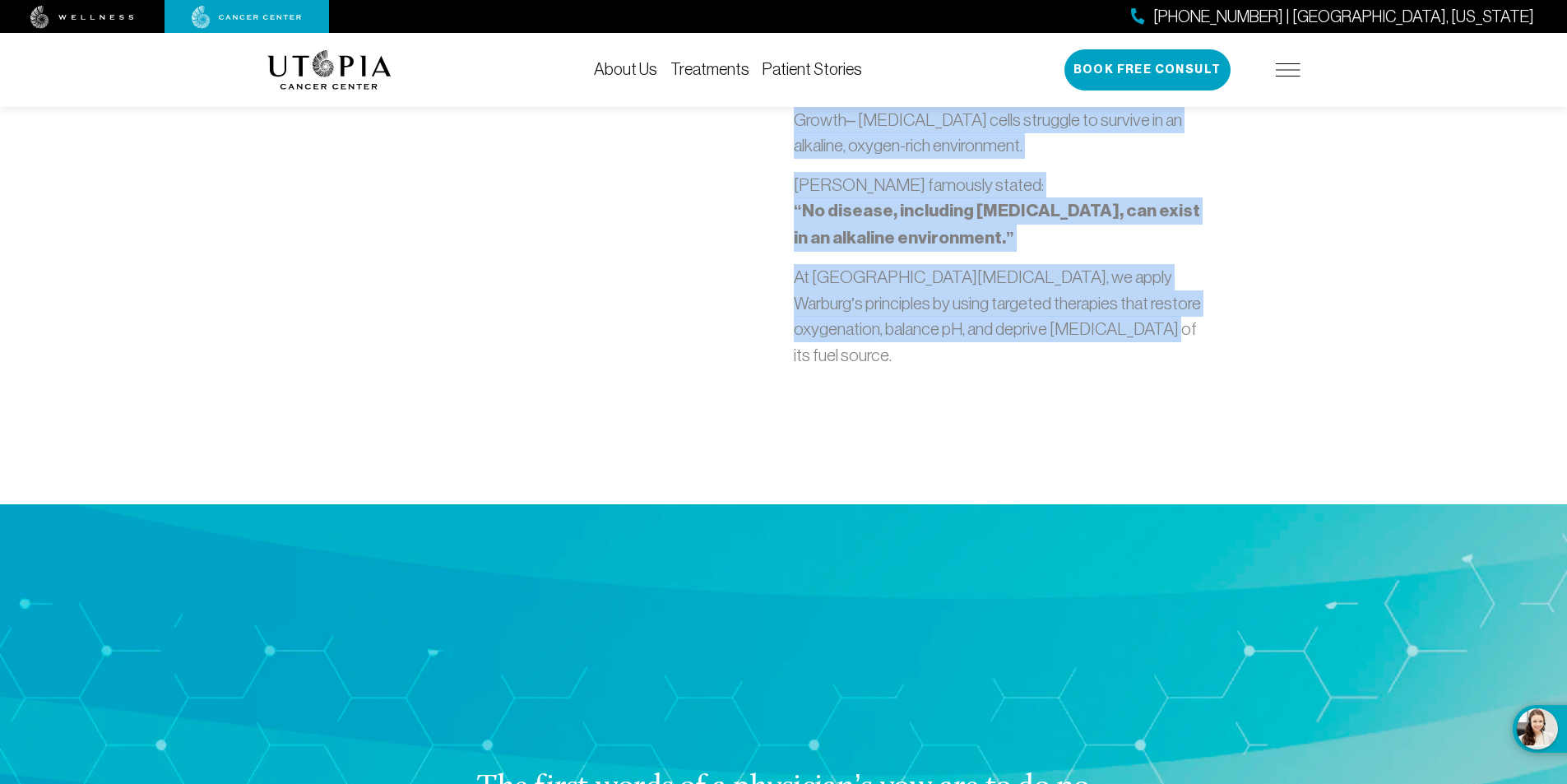
drag, startPoint x: 269, startPoint y: 361, endPoint x: 1118, endPoint y: 271, distance: 853.8
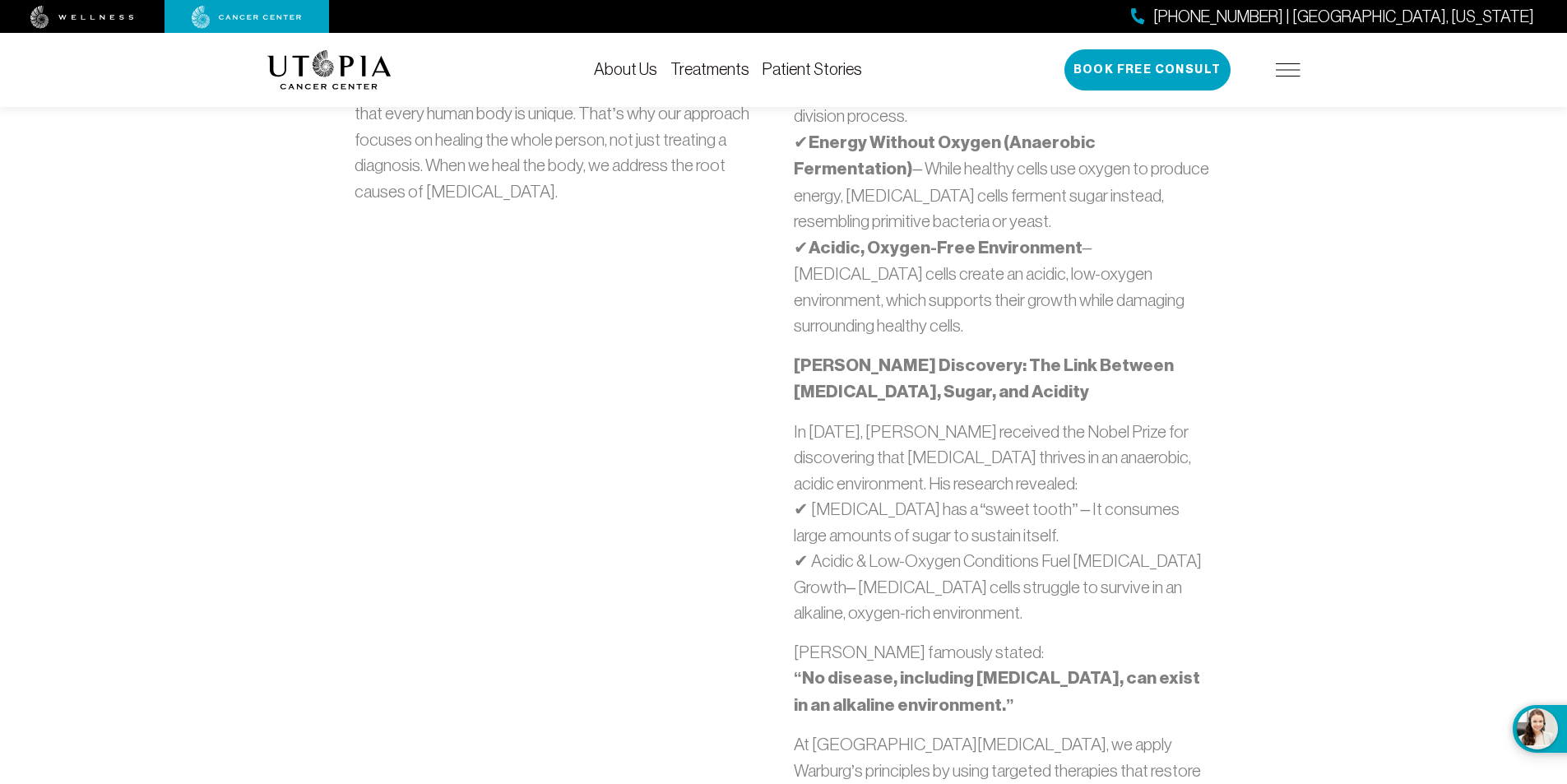
scroll to position [1021, 0]
